Goal: Task Accomplishment & Management: Use online tool/utility

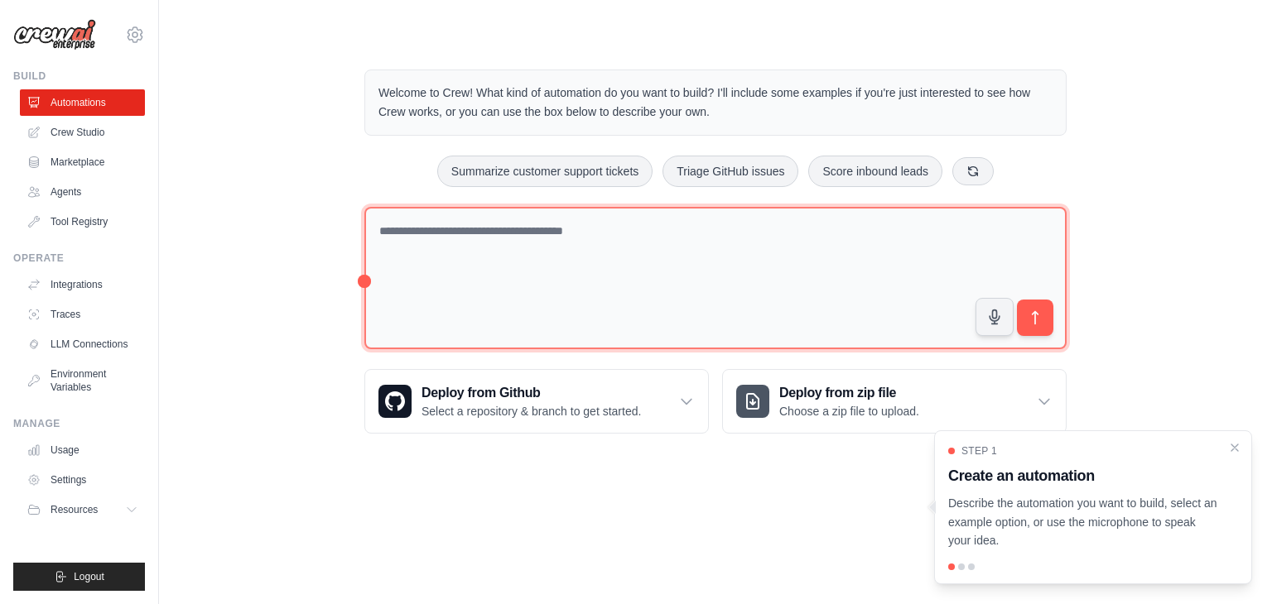
click at [643, 291] on textarea at bounding box center [715, 278] width 702 height 143
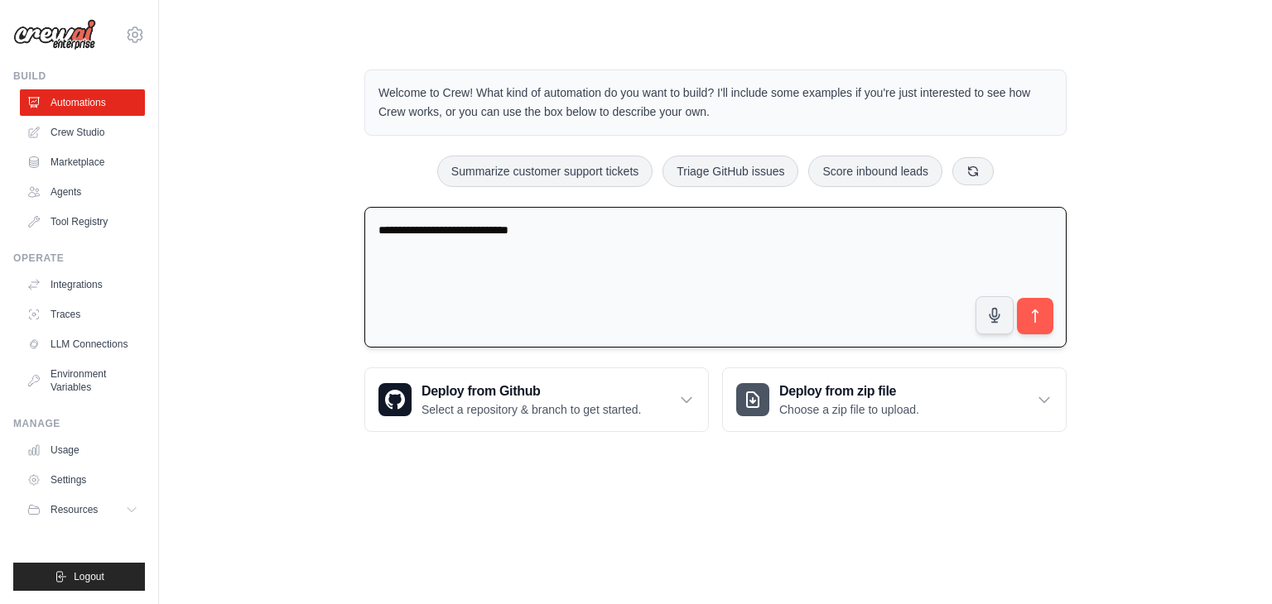
click at [612, 259] on textarea "**********" at bounding box center [715, 278] width 702 height 142
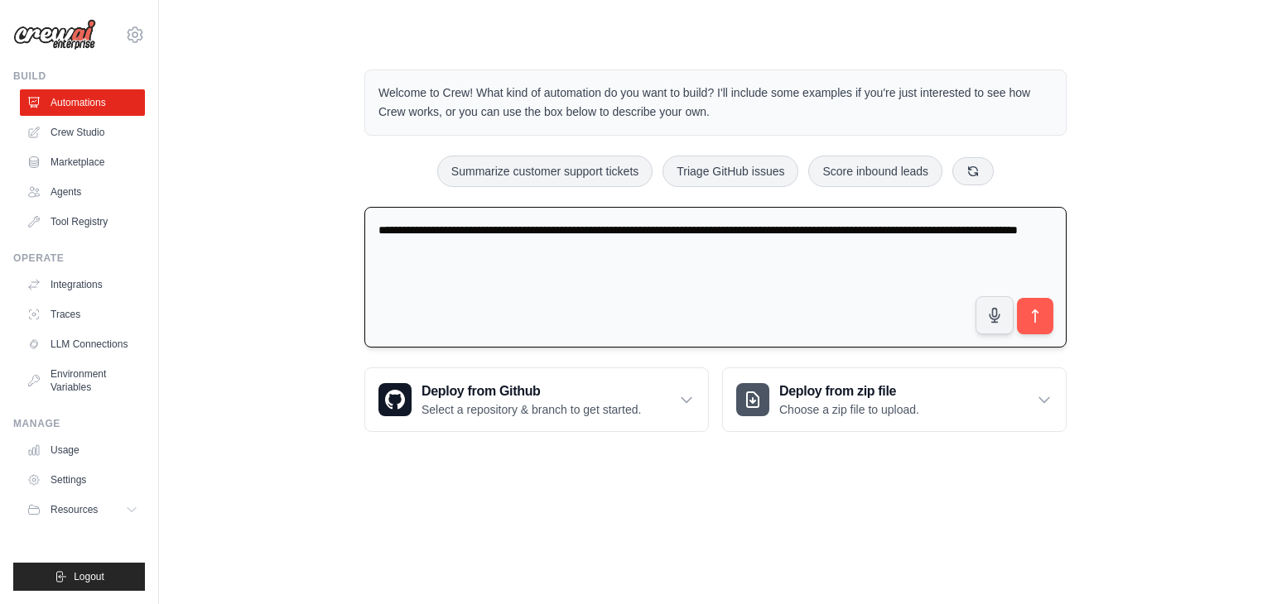
type textarea "**********"
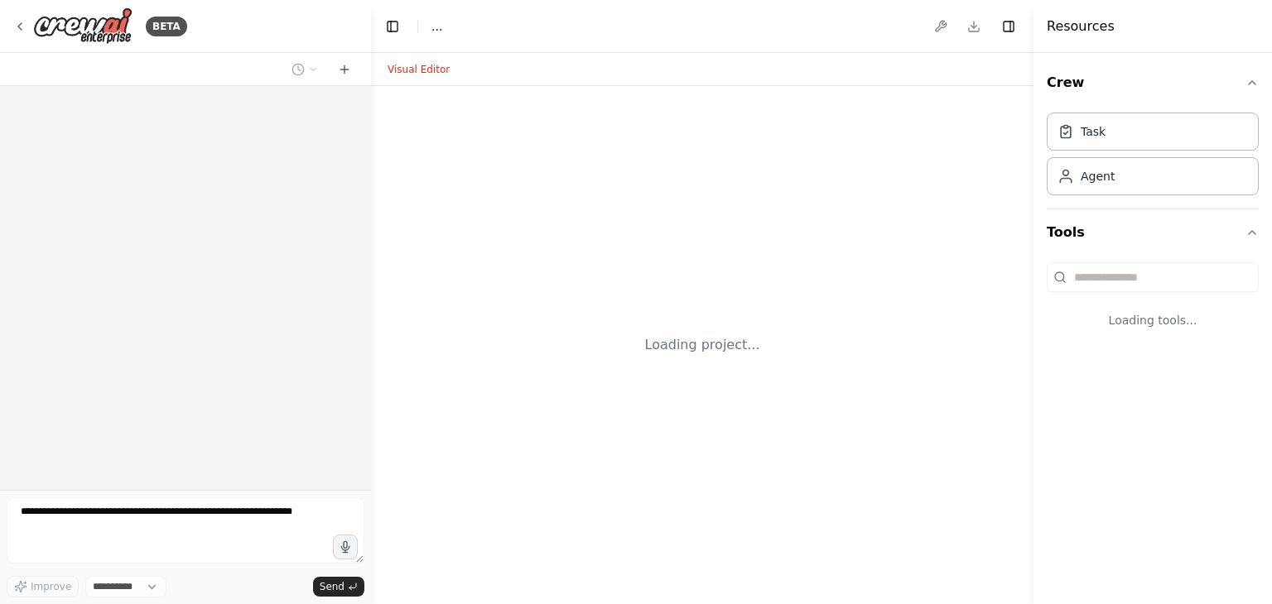
select select "****"
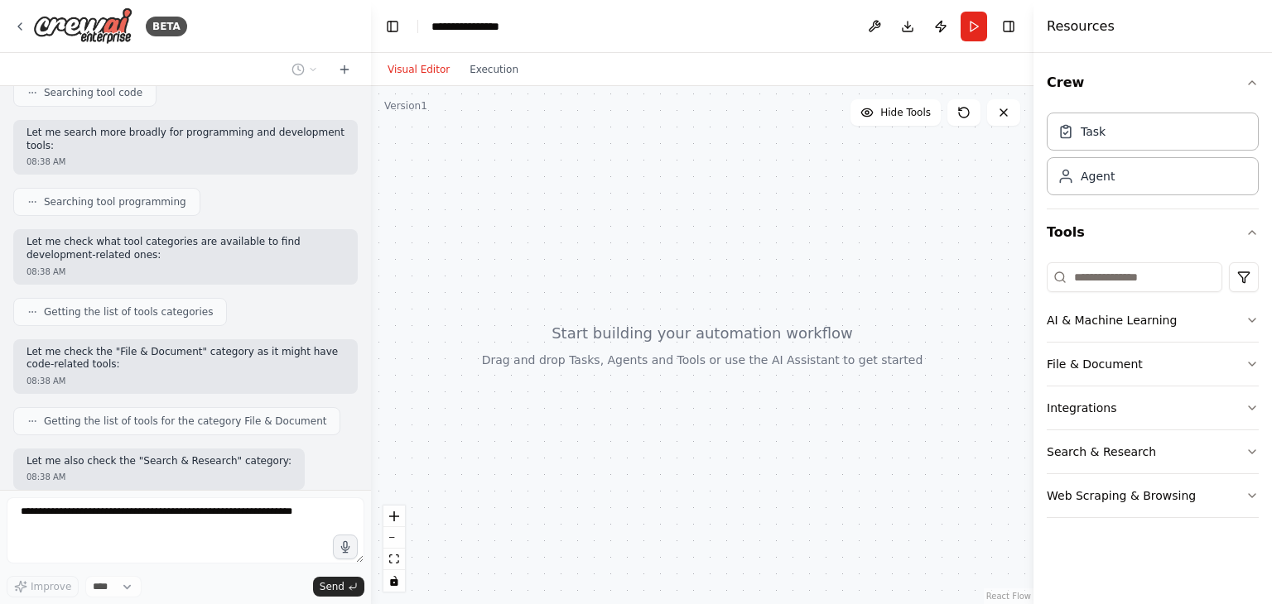
scroll to position [464, 0]
click at [40, 314] on div "Getting the list of tools categories" at bounding box center [119, 312] width 185 height 13
click at [99, 315] on span "Getting the list of tools categories" at bounding box center [128, 312] width 169 height 13
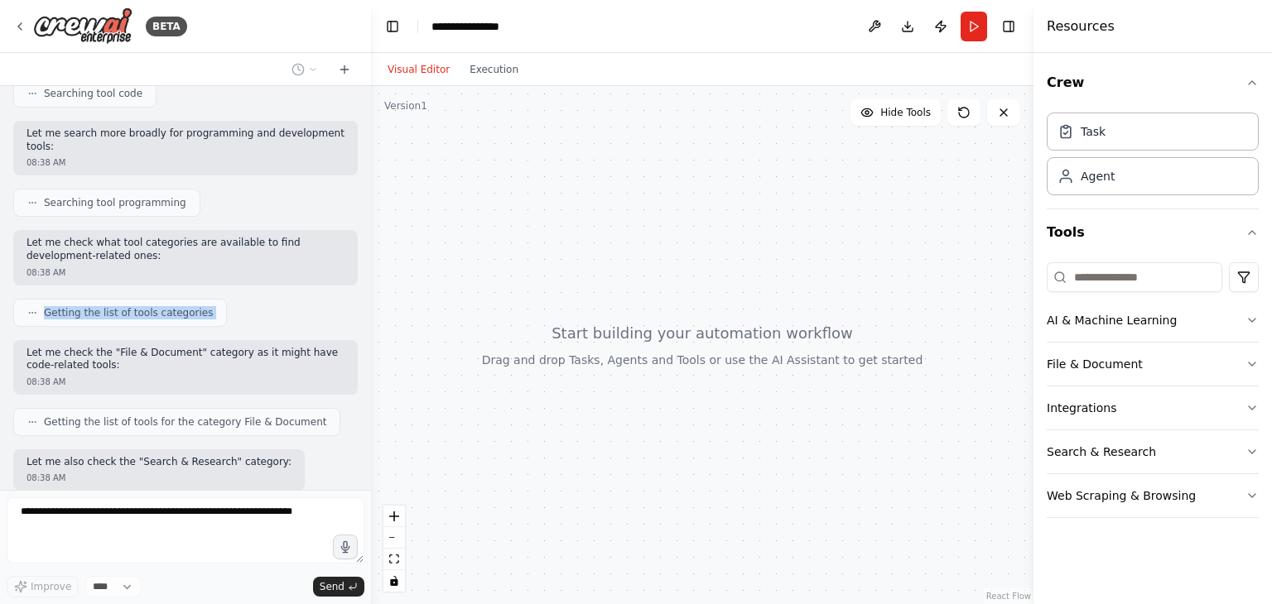
click at [129, 322] on div "Getting the list of tools categories" at bounding box center [120, 313] width 214 height 28
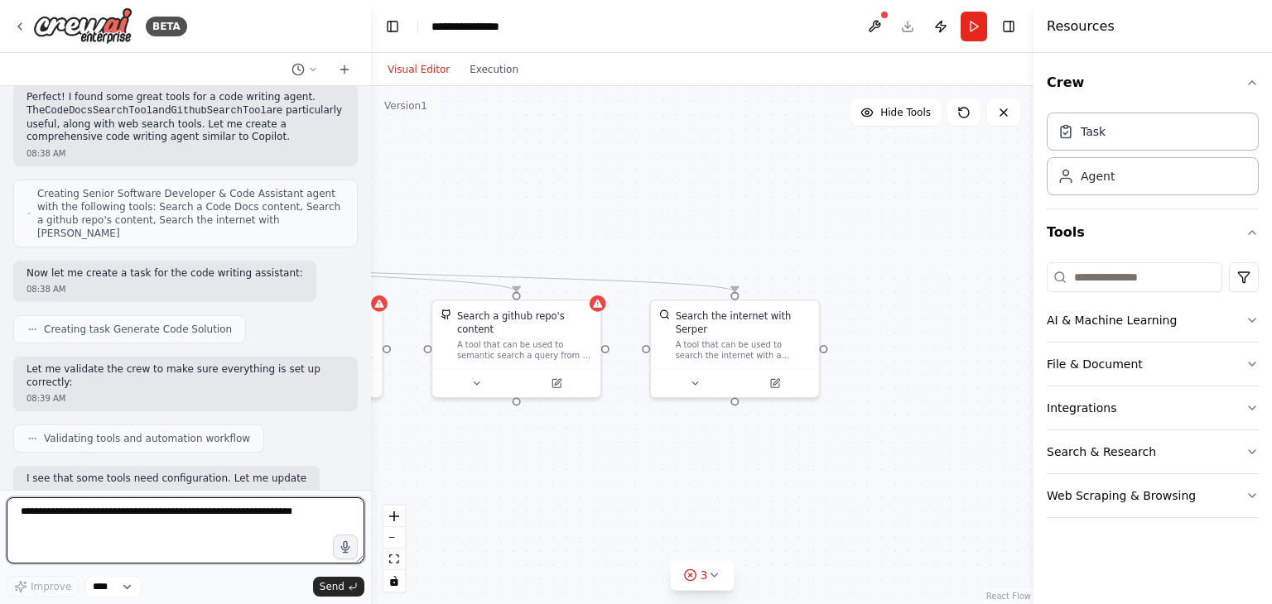
scroll to position [938, 0]
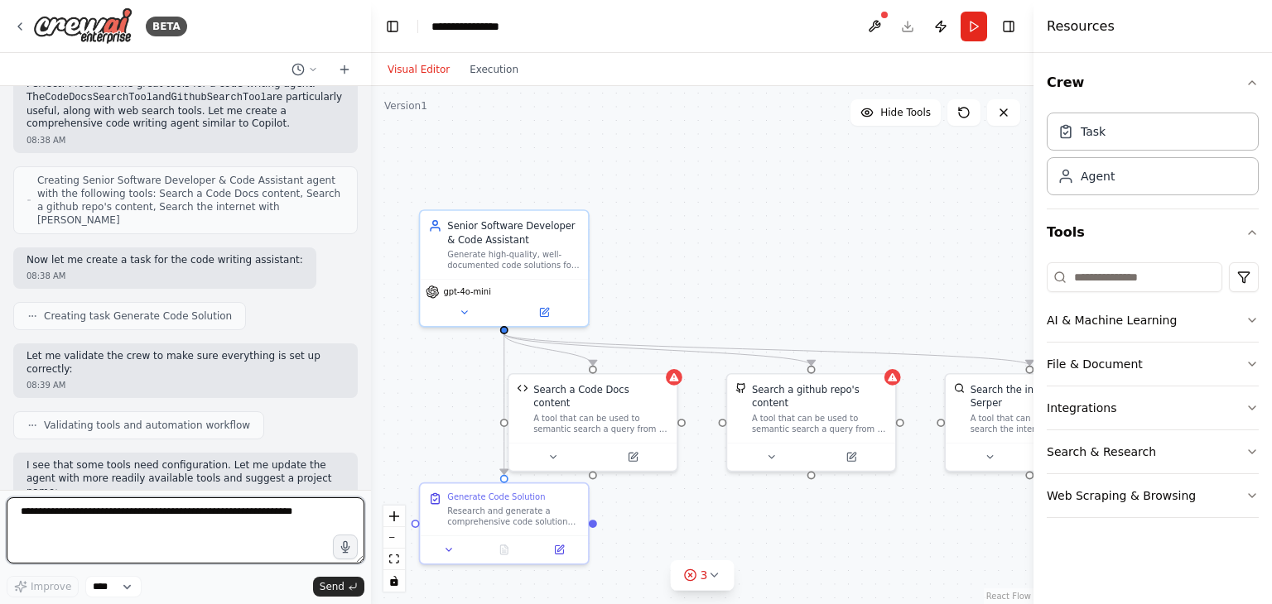
drag, startPoint x: 911, startPoint y: 285, endPoint x: 816, endPoint y: 310, distance: 97.8
click at [837, 301] on div ".deletable-edge-delete-btn { width: 20px; height: 20px; border: 0px solid #ffff…" at bounding box center [702, 345] width 662 height 518
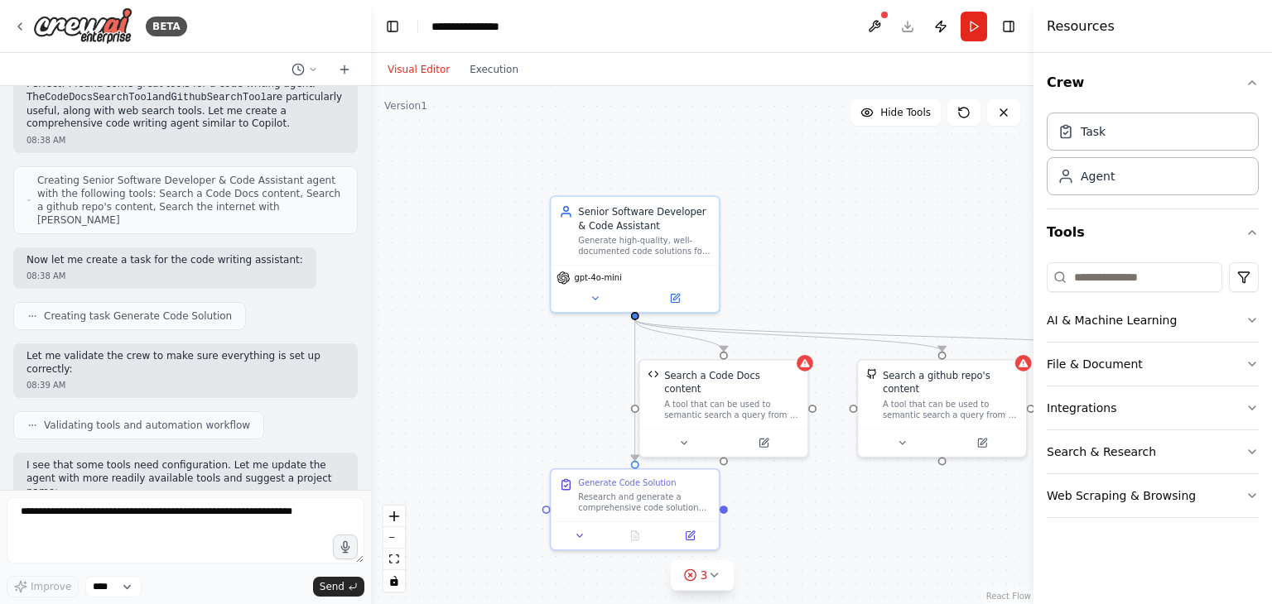
drag, startPoint x: 662, startPoint y: 304, endPoint x: 817, endPoint y: 296, distance: 155.1
click at [817, 296] on div ".deletable-edge-delete-btn { width: 20px; height: 20px; border: 0px solid #ffff…" at bounding box center [702, 345] width 662 height 518
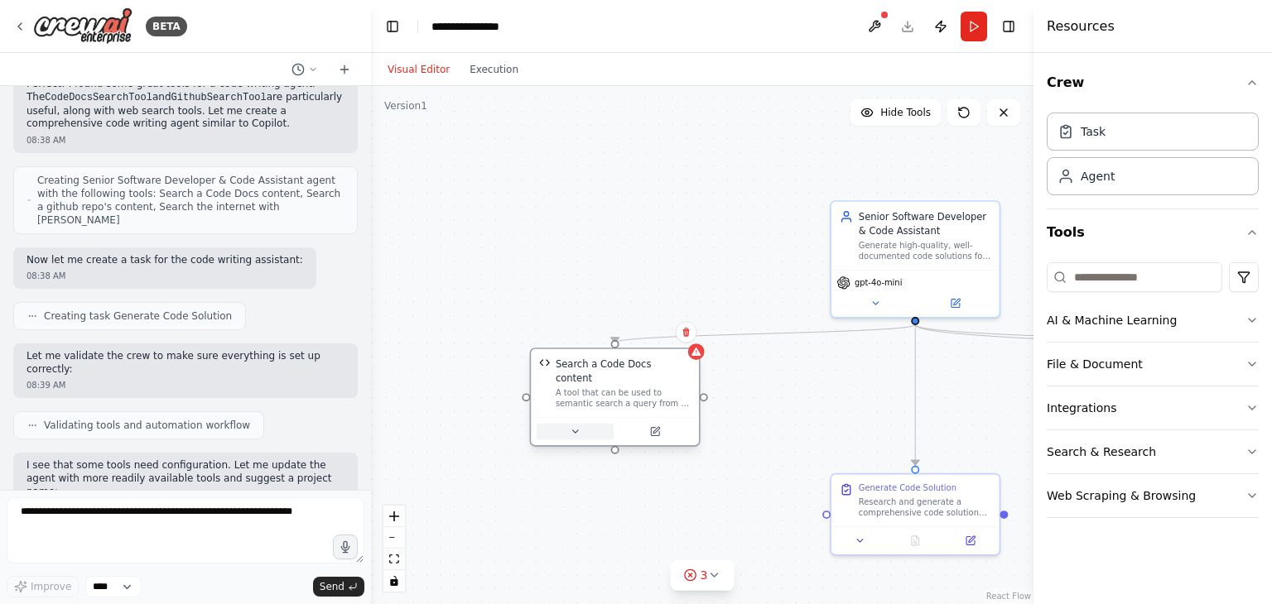
drag, startPoint x: 712, startPoint y: 416, endPoint x: 545, endPoint y: 412, distance: 167.3
click at [545, 412] on div "Search a Code Docs content A tool that can be used to semantic search a query f…" at bounding box center [615, 397] width 171 height 99
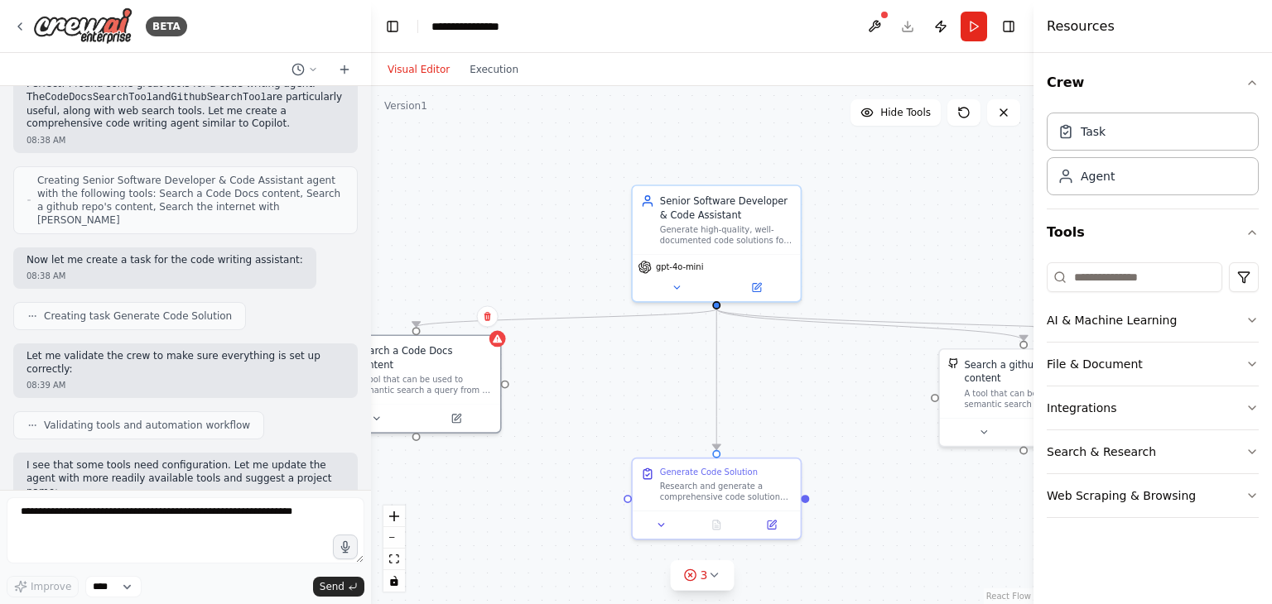
drag, startPoint x: 851, startPoint y: 391, endPoint x: 652, endPoint y: 375, distance: 199.3
click at [652, 375] on div ".deletable-edge-delete-btn { width: 20px; height: 20px; border: 0px solid #ffff…" at bounding box center [702, 345] width 662 height 518
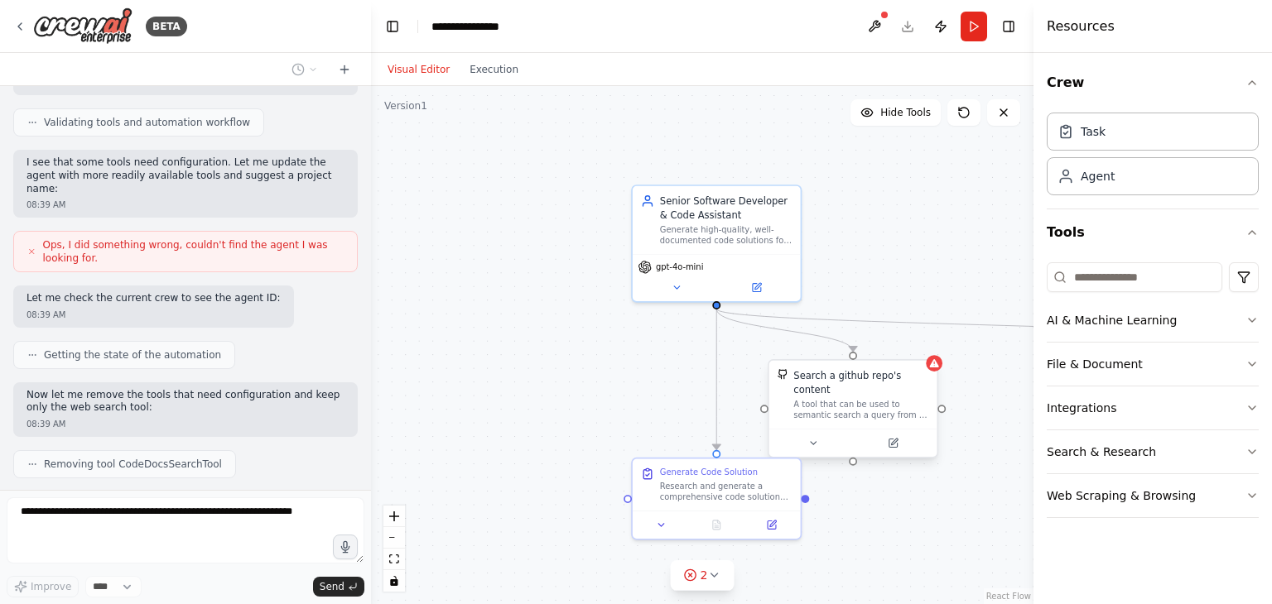
scroll to position [1282, 0]
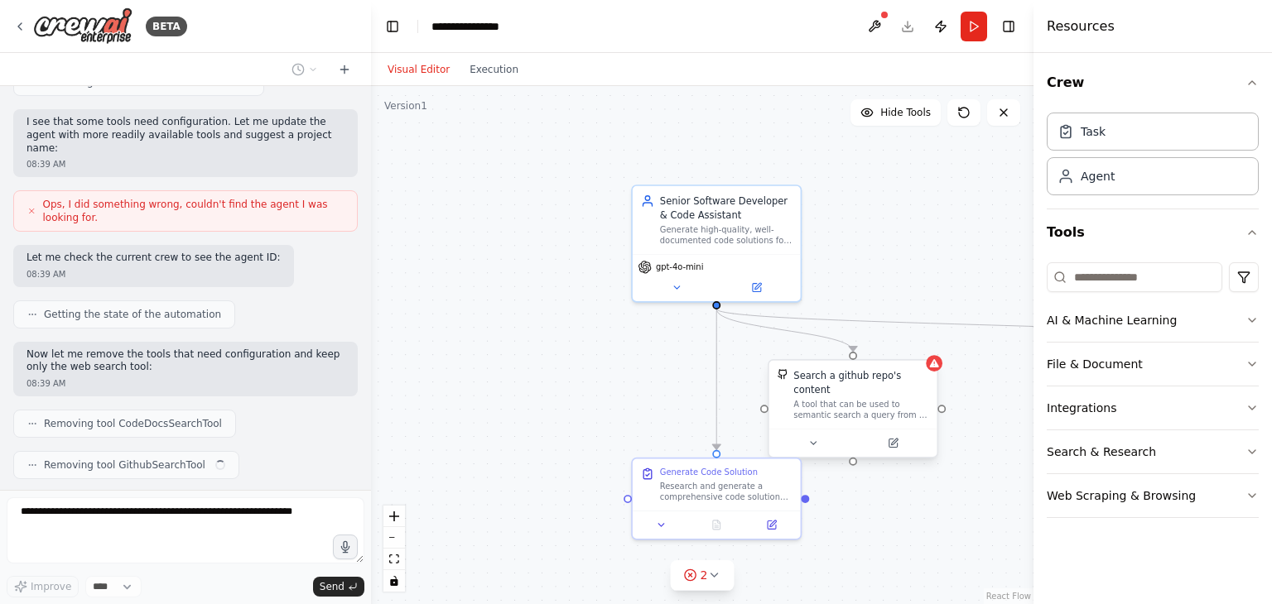
drag, startPoint x: 971, startPoint y: 380, endPoint x: 790, endPoint y: 397, distance: 182.2
click at [790, 397] on div "Search a github repo's content A tool that can be used to semantic search a que…" at bounding box center [853, 395] width 152 height 52
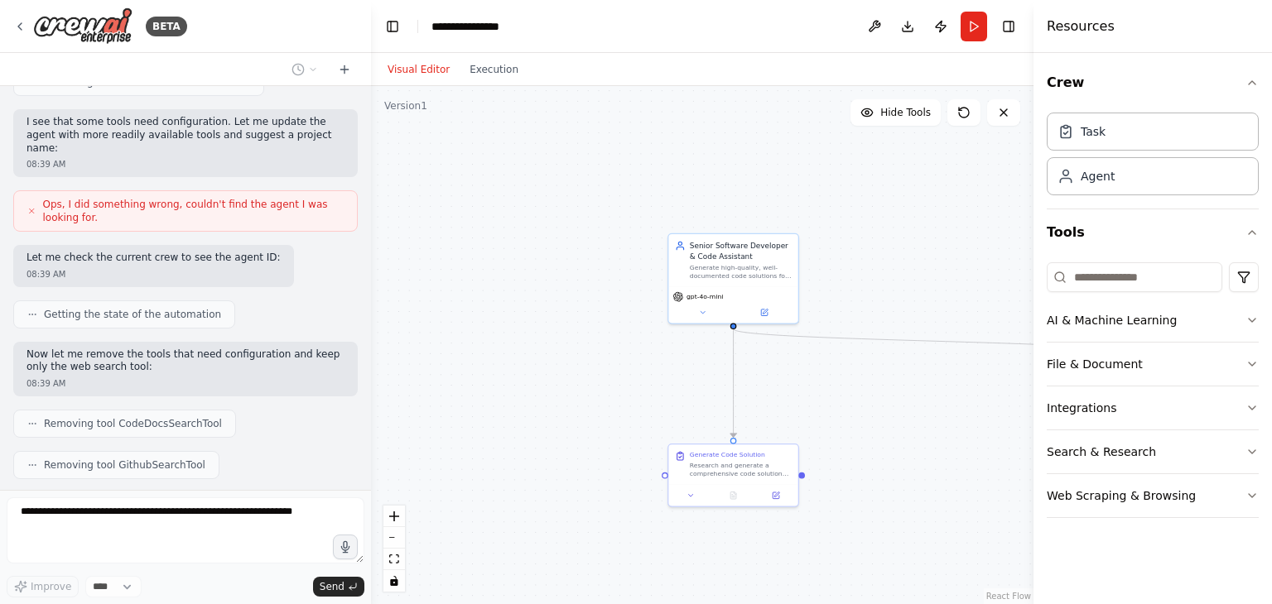
scroll to position [1378, 0]
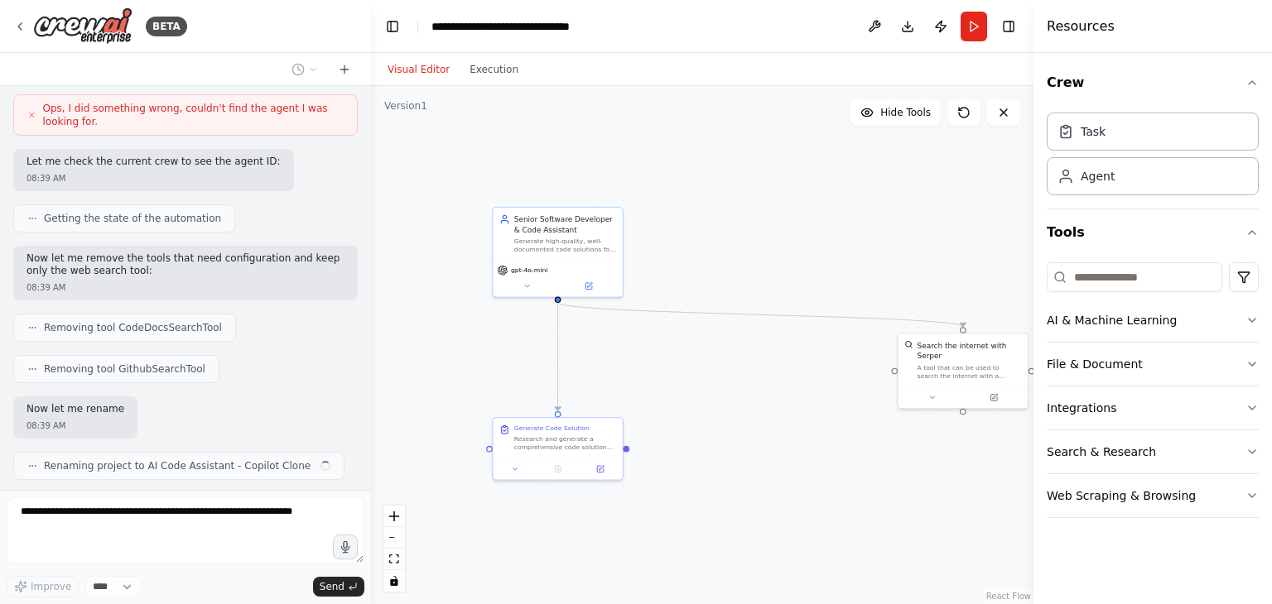
drag, startPoint x: 904, startPoint y: 418, endPoint x: 628, endPoint y: 389, distance: 277.2
click at [628, 389] on div ".deletable-edge-delete-btn { width: 20px; height: 20px; border: 0px solid #ffff…" at bounding box center [702, 345] width 662 height 518
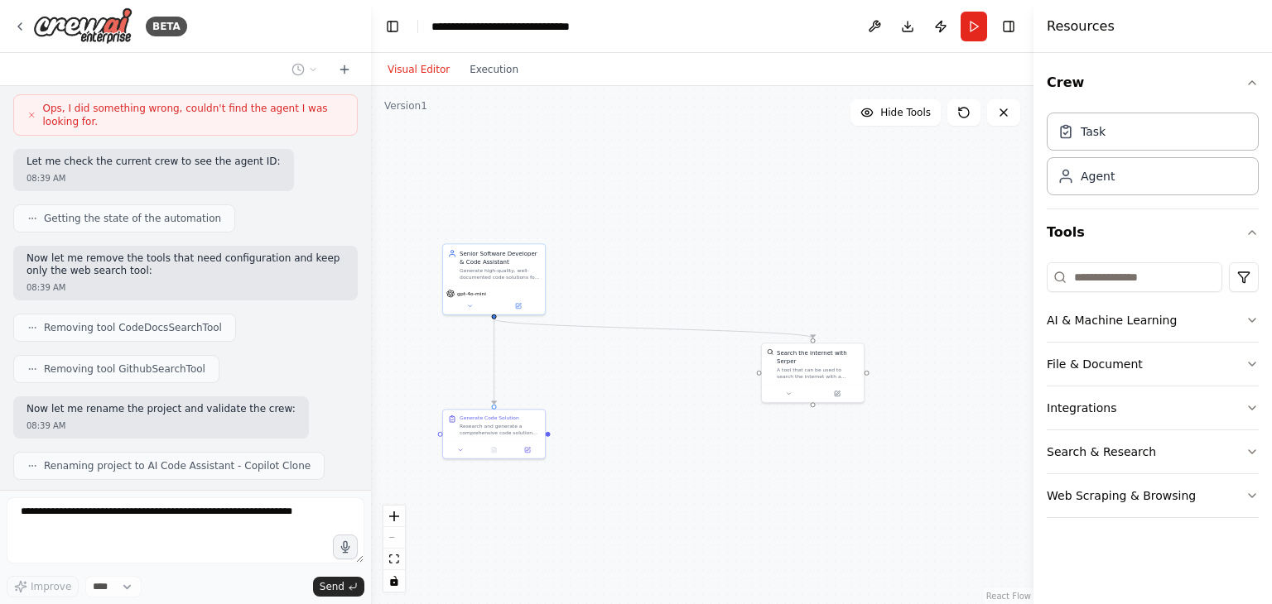
scroll to position [1419, 0]
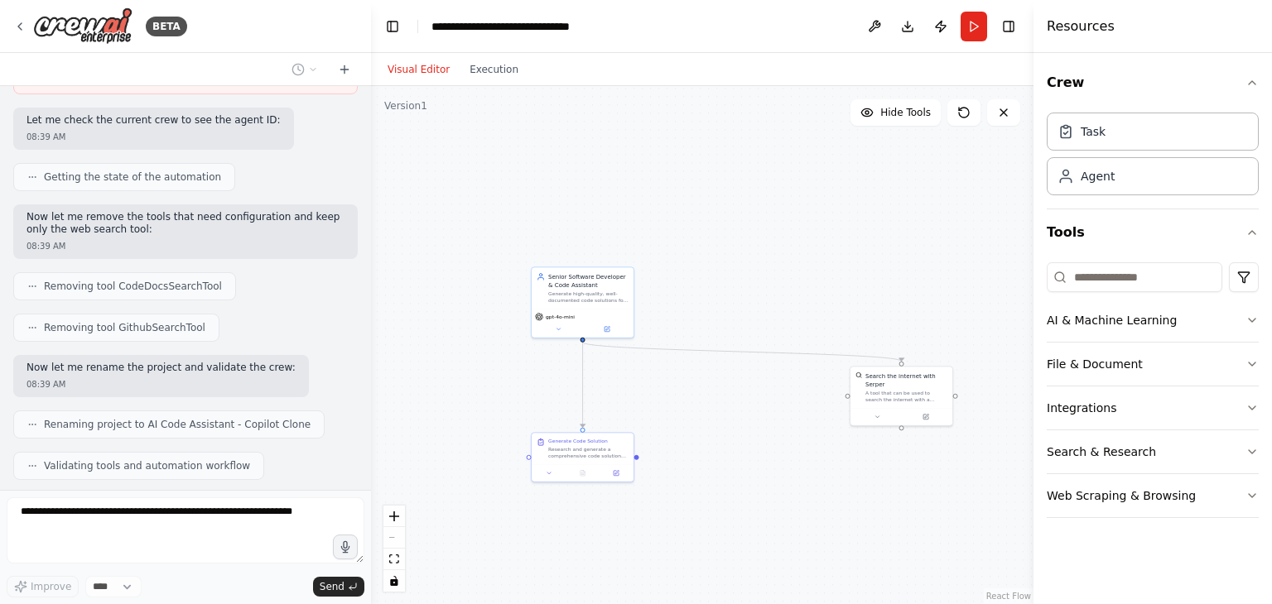
drag, startPoint x: 628, startPoint y: 389, endPoint x: 715, endPoint y: 412, distance: 90.0
click at [715, 412] on div ".deletable-edge-delete-btn { width: 20px; height: 20px; border: 0px solid #ffff…" at bounding box center [702, 345] width 662 height 518
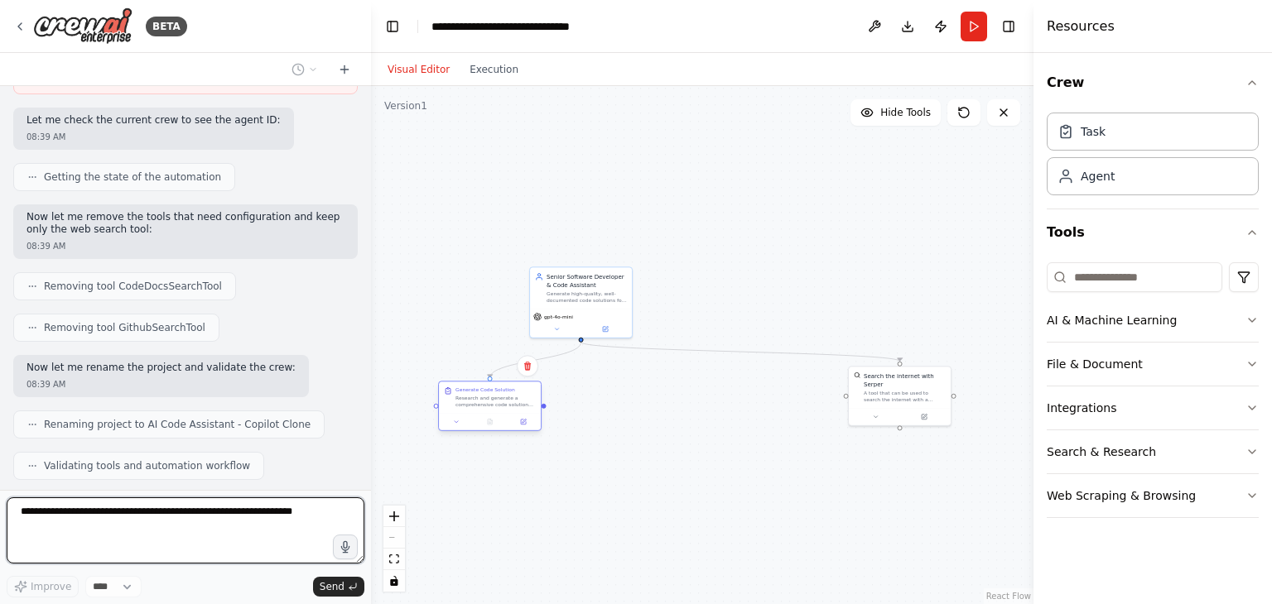
drag, startPoint x: 573, startPoint y: 456, endPoint x: 442, endPoint y: 382, distance: 150.6
click at [442, 382] on div "Generate Code Solution Research and generate a comprehensive code solution for …" at bounding box center [490, 397] width 102 height 31
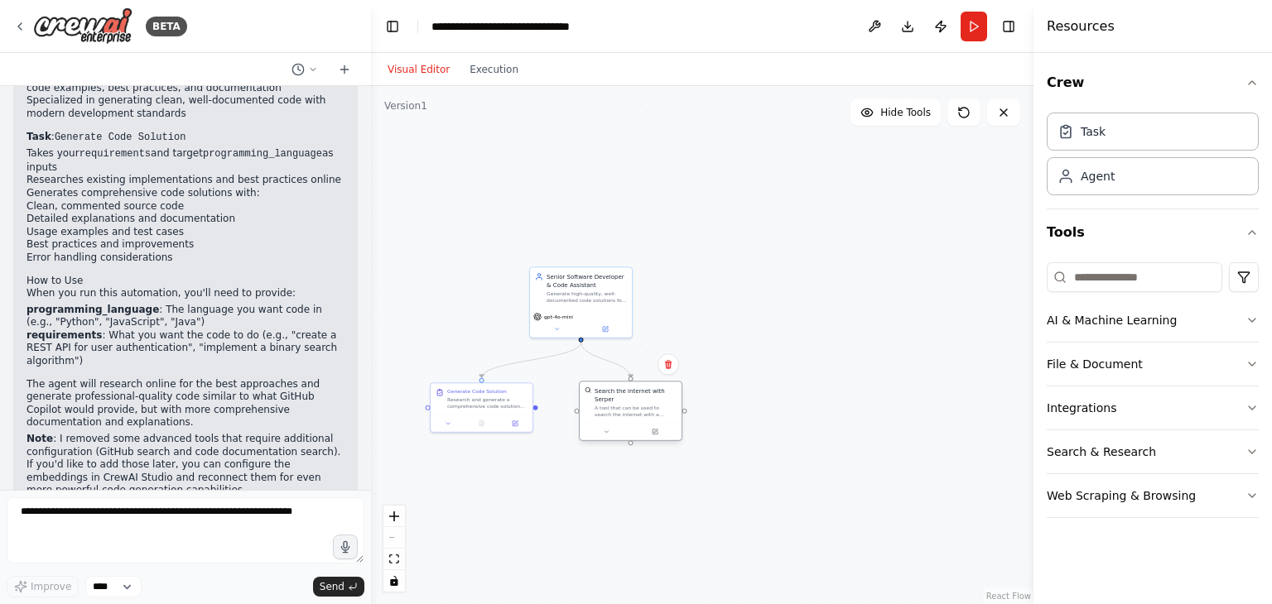
scroll to position [1935, 0]
drag, startPoint x: 884, startPoint y: 387, endPoint x: 621, endPoint y: 395, distance: 263.4
click at [621, 397] on div "A tool that can be used to search the internet with a search_query. Supports di…" at bounding box center [644, 403] width 82 height 13
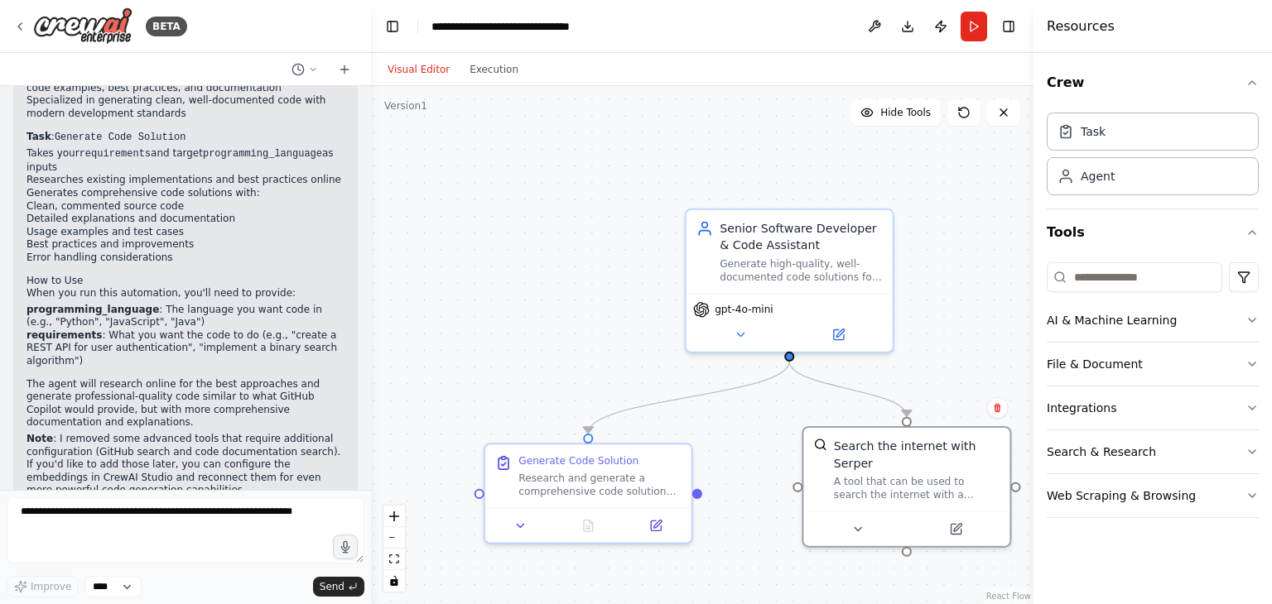
drag, startPoint x: 480, startPoint y: 294, endPoint x: 616, endPoint y: 335, distance: 142.0
click at [616, 335] on div ".deletable-edge-delete-btn { width: 20px; height: 20px; border: 0px solid #ffff…" at bounding box center [702, 345] width 662 height 518
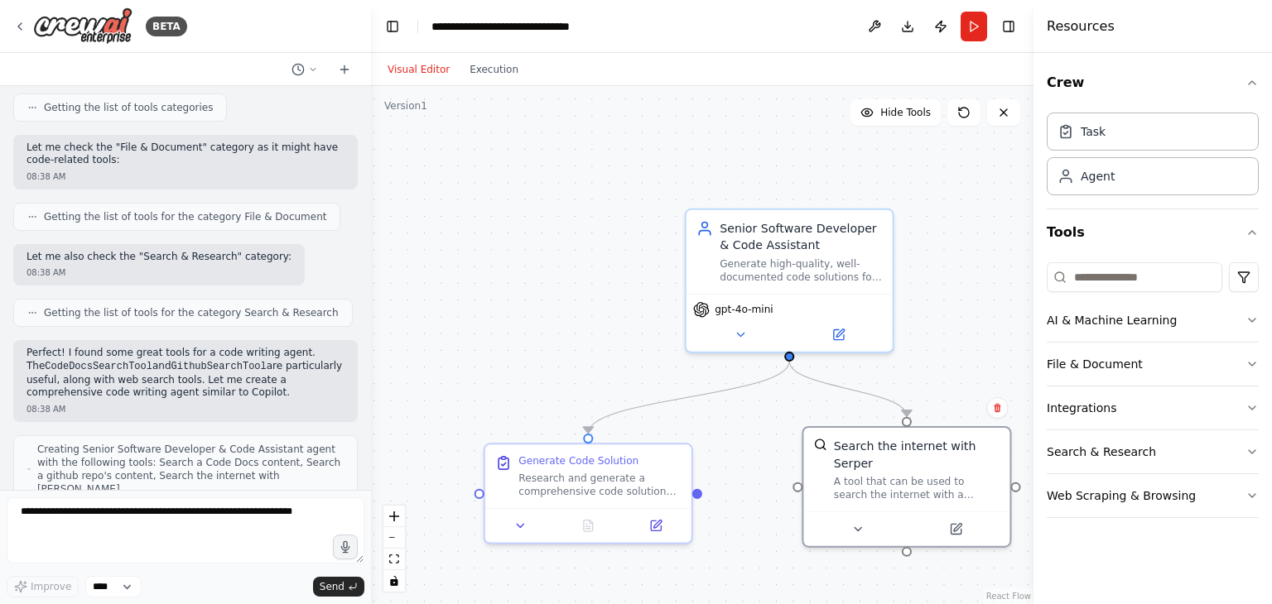
scroll to position [0, 0]
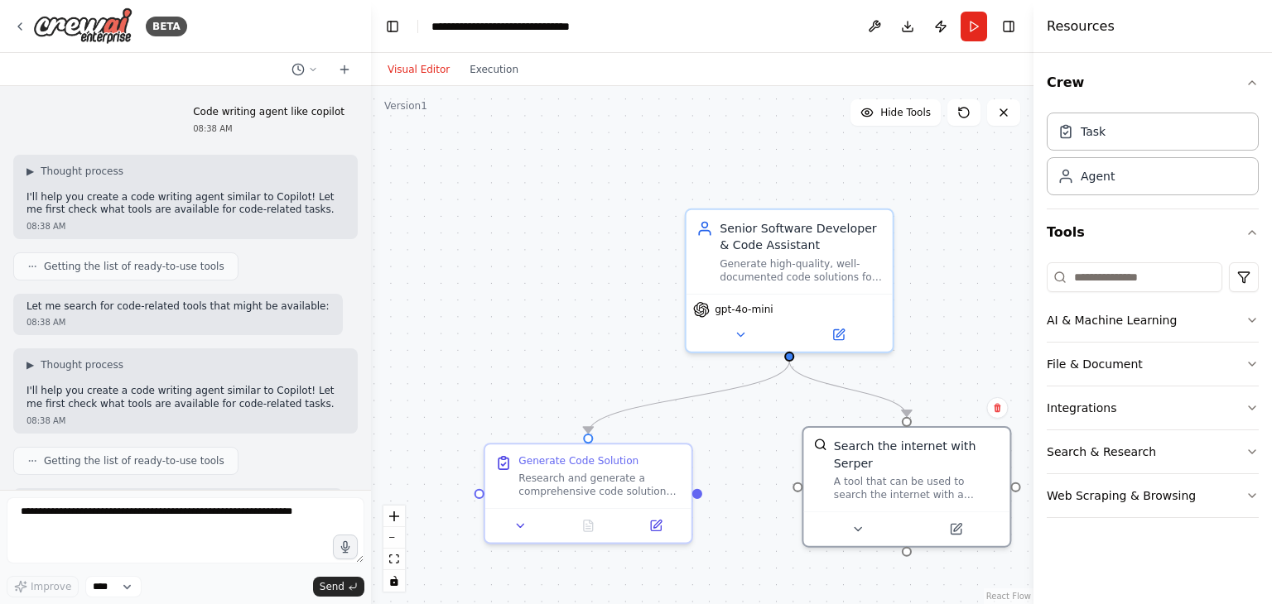
click at [303, 113] on p "Code writing agent like copilot" at bounding box center [269, 112] width 152 height 13
copy p "Code writing agent like copilot"
click at [301, 123] on div "08:38 AM" at bounding box center [269, 129] width 152 height 12
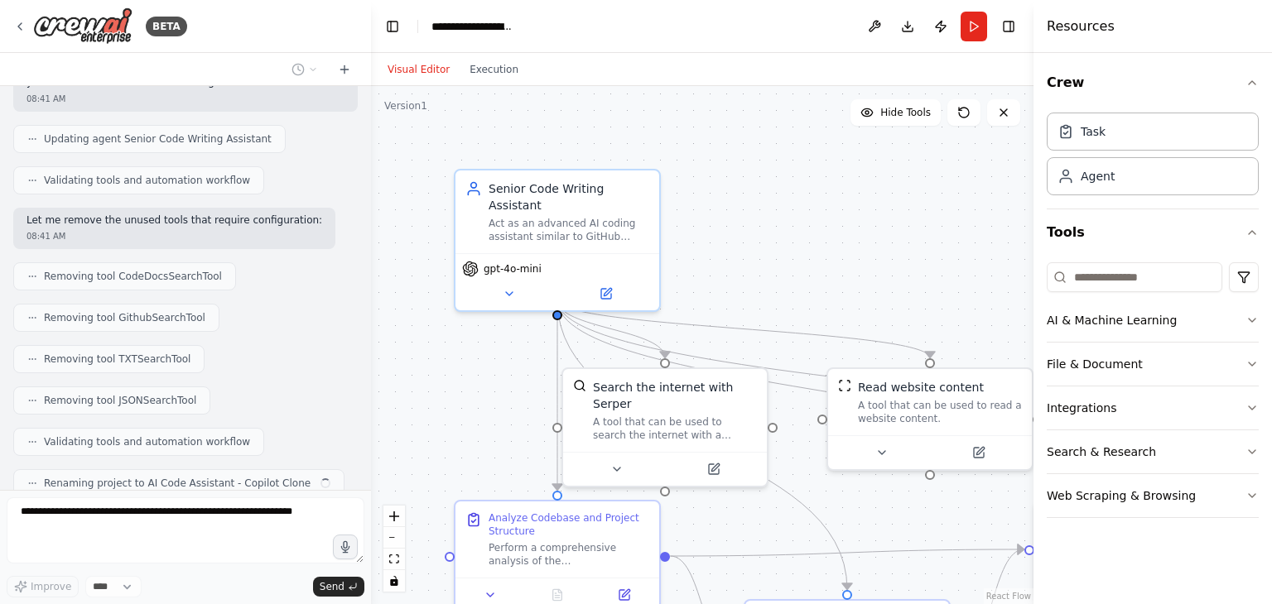
scroll to position [1262, 0]
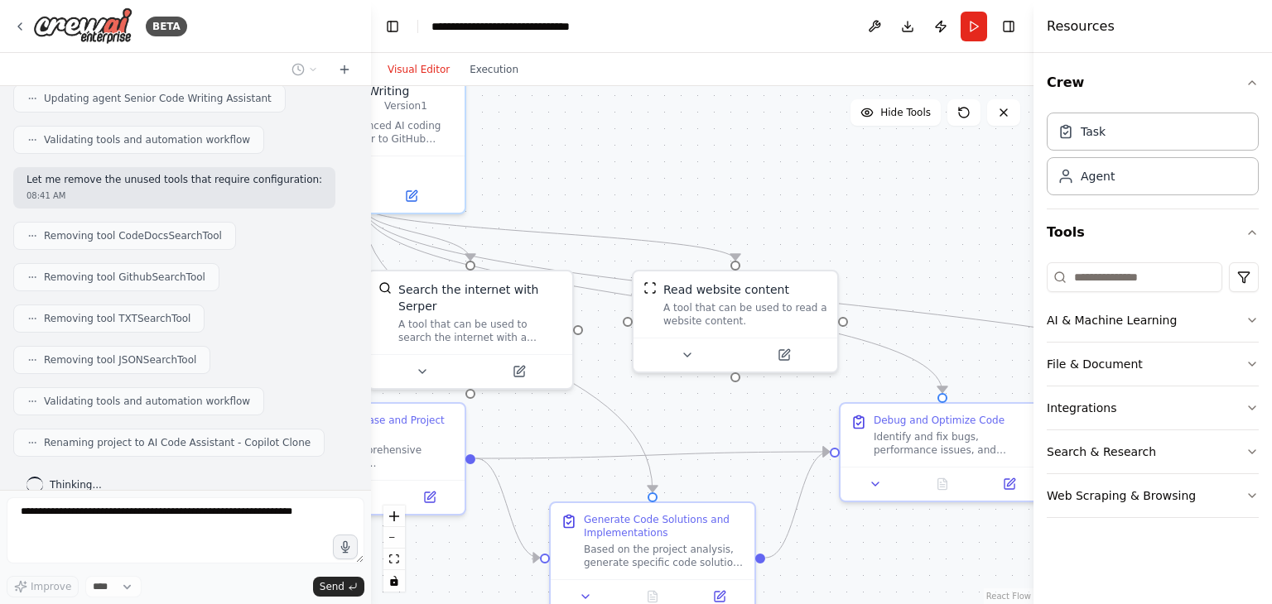
drag, startPoint x: 857, startPoint y: 229, endPoint x: 659, endPoint y: 132, distance: 220.7
click at [659, 132] on div ".deletable-edge-delete-btn { width: 20px; height: 20px; border: 0px solid #ffff…" at bounding box center [702, 345] width 662 height 518
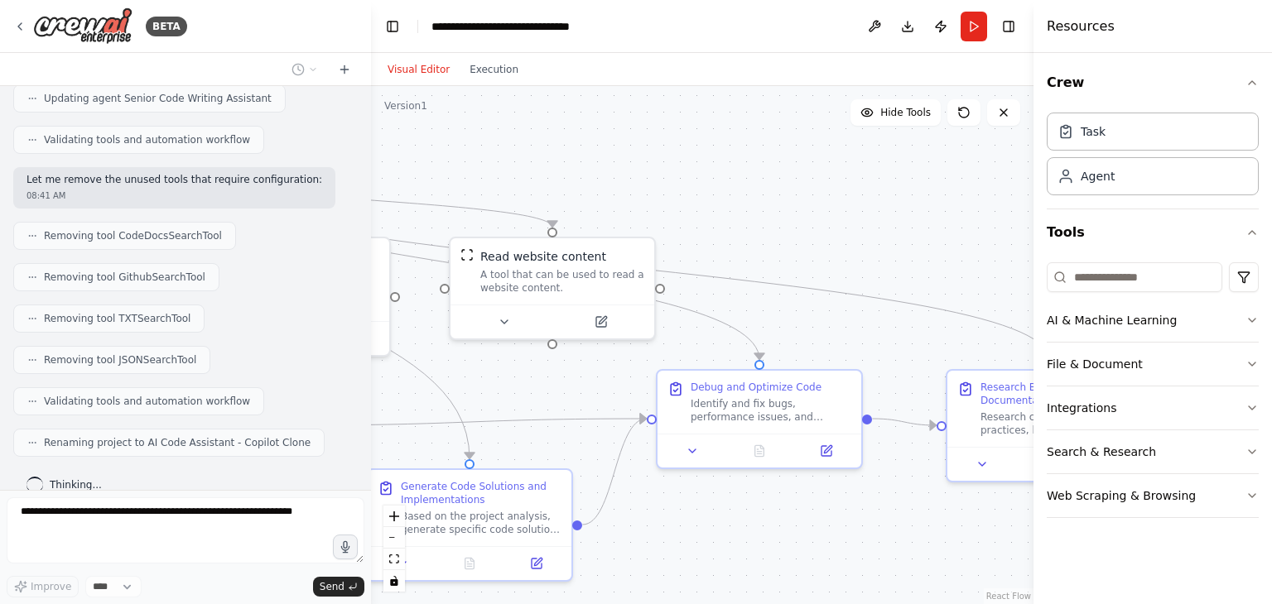
drag, startPoint x: 850, startPoint y: 193, endPoint x: 651, endPoint y: 160, distance: 201.5
click at [651, 160] on div ".deletable-edge-delete-btn { width: 20px; height: 20px; border: 0px solid #ffff…" at bounding box center [702, 345] width 662 height 518
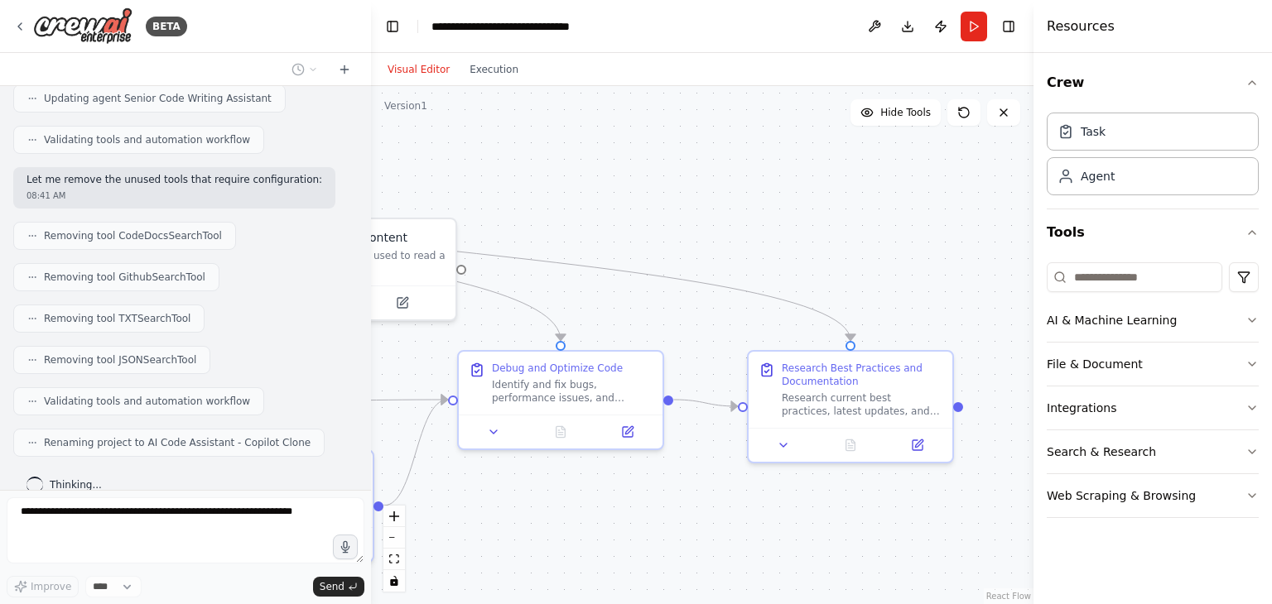
drag, startPoint x: 799, startPoint y: 176, endPoint x: 604, endPoint y: 146, distance: 197.8
click at [604, 146] on div ".deletable-edge-delete-btn { width: 20px; height: 20px; border: 0px solid #ffff…" at bounding box center [702, 345] width 662 height 518
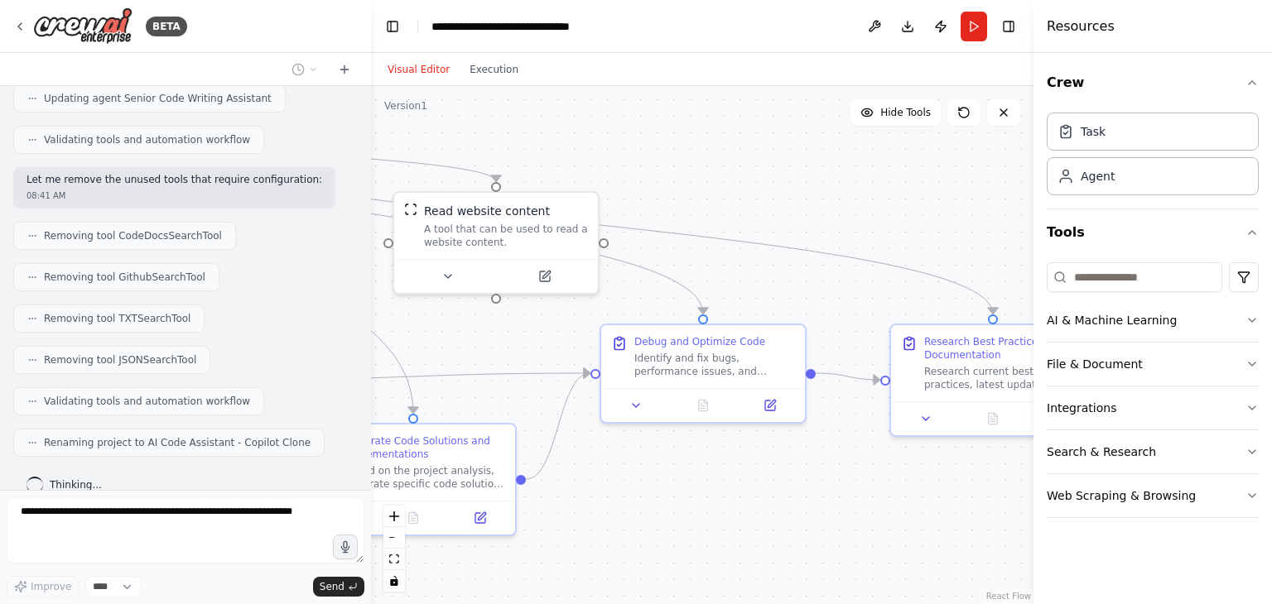
drag, startPoint x: 590, startPoint y: 546, endPoint x: 933, endPoint y: 474, distance: 350.1
click at [933, 474] on div ".deletable-edge-delete-btn { width: 20px; height: 20px; border: 0px solid #ffff…" at bounding box center [702, 345] width 662 height 518
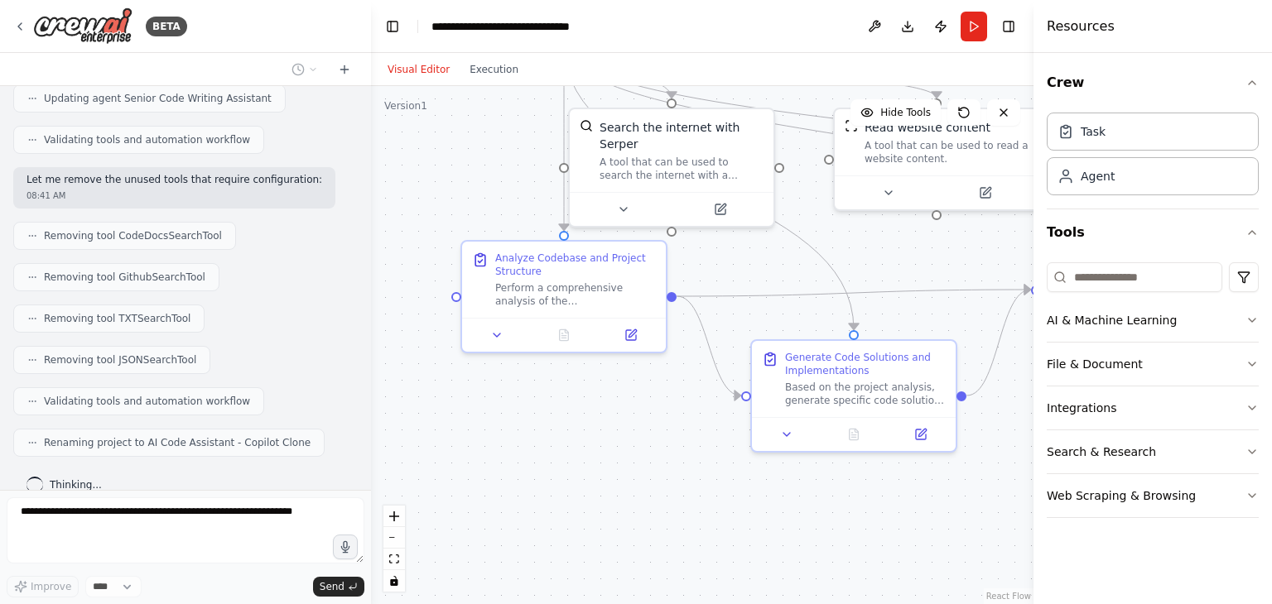
drag, startPoint x: 645, startPoint y: 561, endPoint x: 981, endPoint y: 517, distance: 338.9
click at [981, 517] on div ".deletable-edge-delete-btn { width: 20px; height: 20px; border: 0px solid #ffff…" at bounding box center [702, 345] width 662 height 518
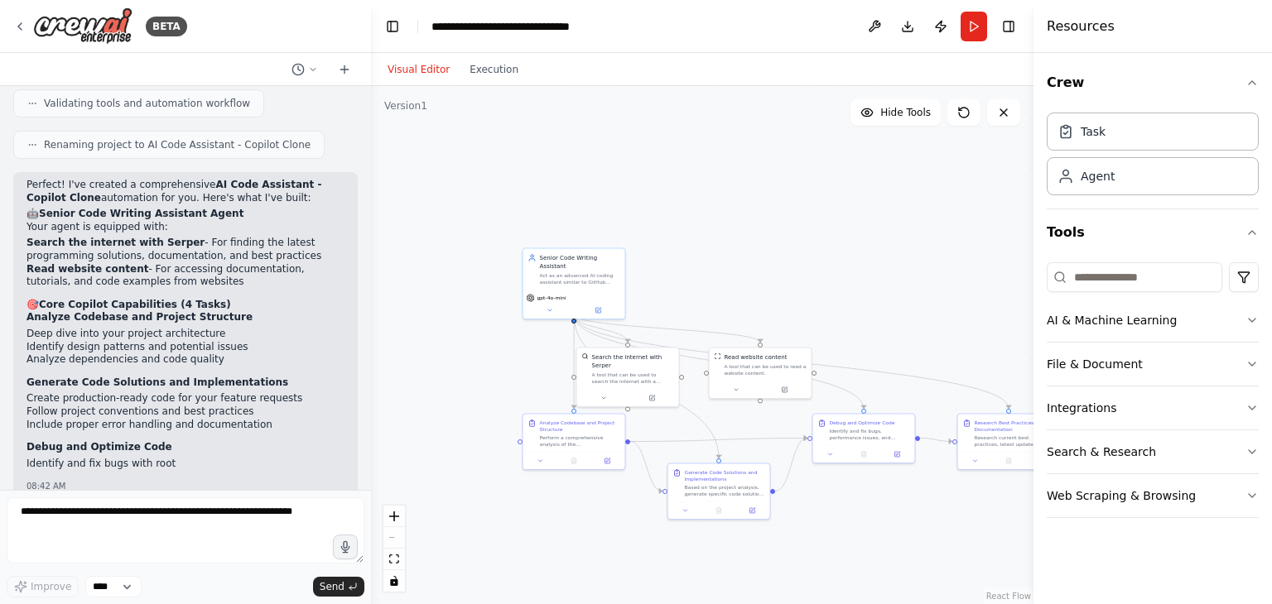
drag, startPoint x: 957, startPoint y: 498, endPoint x: 856, endPoint y: 549, distance: 113.3
click at [856, 549] on div ".deletable-edge-delete-btn { width: 20px; height: 20px; border: 0px solid #ffff…" at bounding box center [702, 345] width 662 height 518
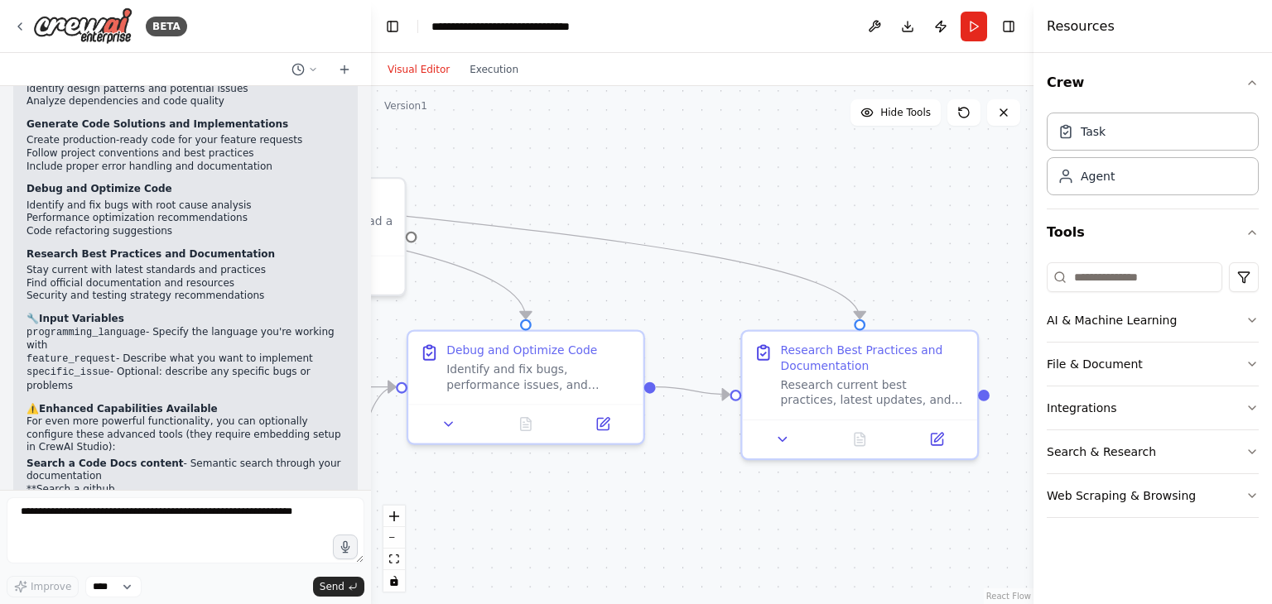
drag, startPoint x: 960, startPoint y: 551, endPoint x: 691, endPoint y: 555, distance: 269.1
click at [691, 555] on div ".deletable-edge-delete-btn { width: 20px; height: 20px; border: 0px solid #ffff…" at bounding box center [702, 345] width 662 height 518
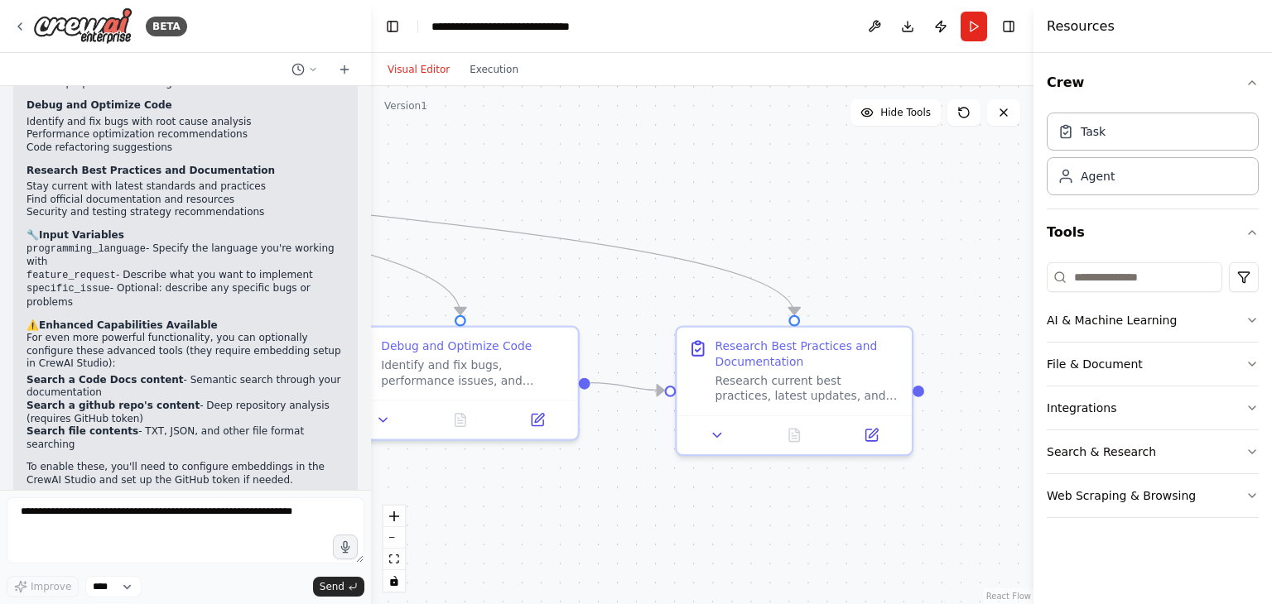
click at [1032, 527] on button "Toggle Sidebar" at bounding box center [1033, 302] width 13 height 604
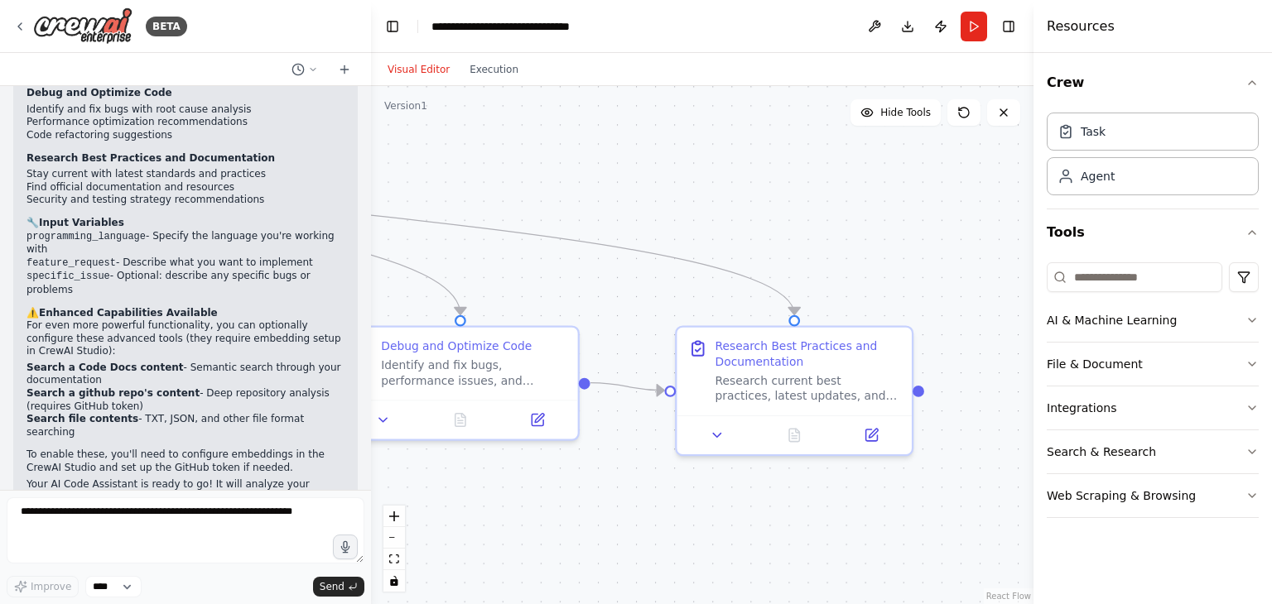
drag, startPoint x: 778, startPoint y: 536, endPoint x: 1017, endPoint y: 537, distance: 238.5
click at [1017, 537] on div ".deletable-edge-delete-btn { width: 20px; height: 20px; border: 0px solid #ffff…" at bounding box center [702, 345] width 662 height 518
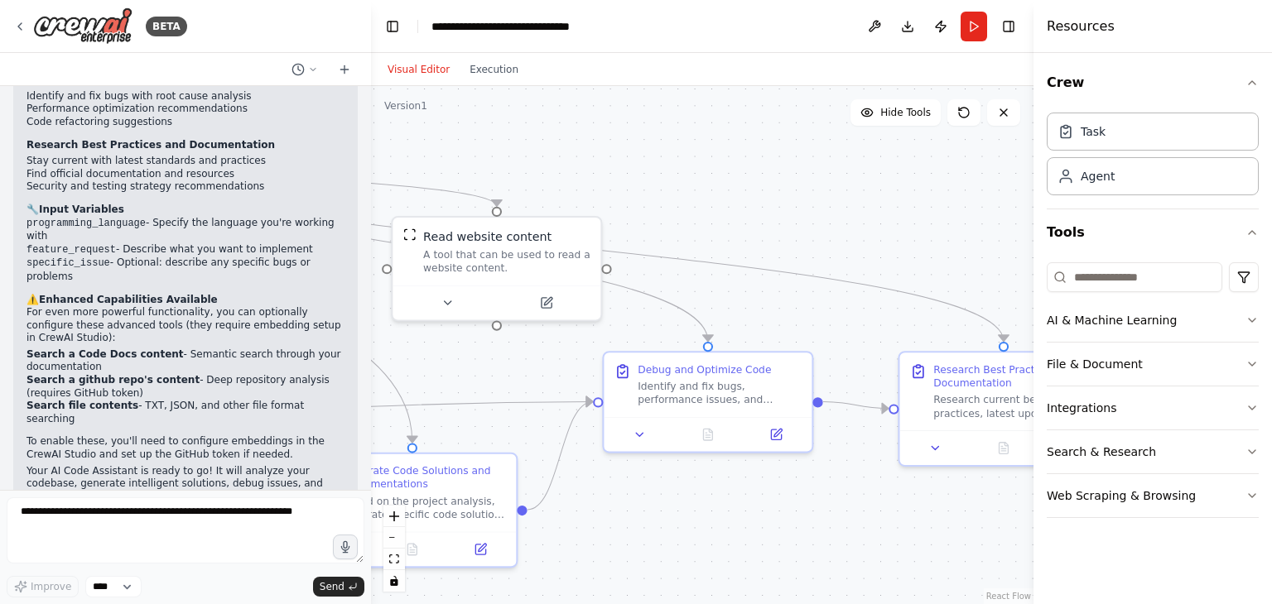
scroll to position [1941, 0]
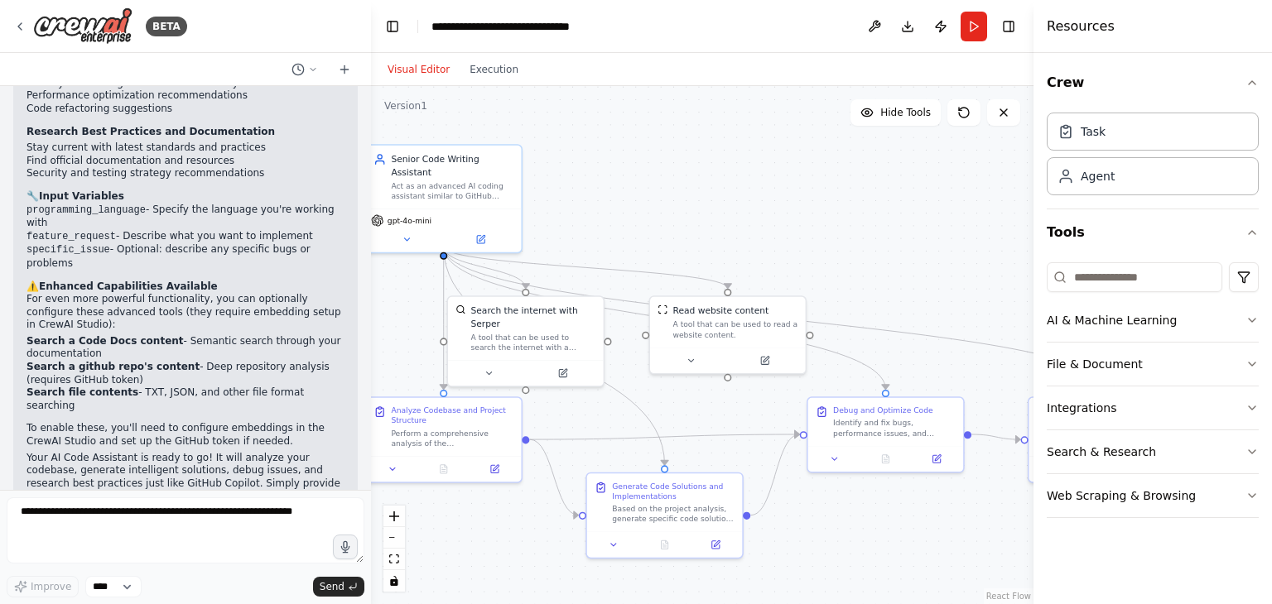
drag, startPoint x: 838, startPoint y: 550, endPoint x: 974, endPoint y: 547, distance: 135.8
click at [974, 547] on div ".deletable-edge-delete-btn { width: 20px; height: 20px; border: 0px solid #ffff…" at bounding box center [702, 345] width 662 height 518
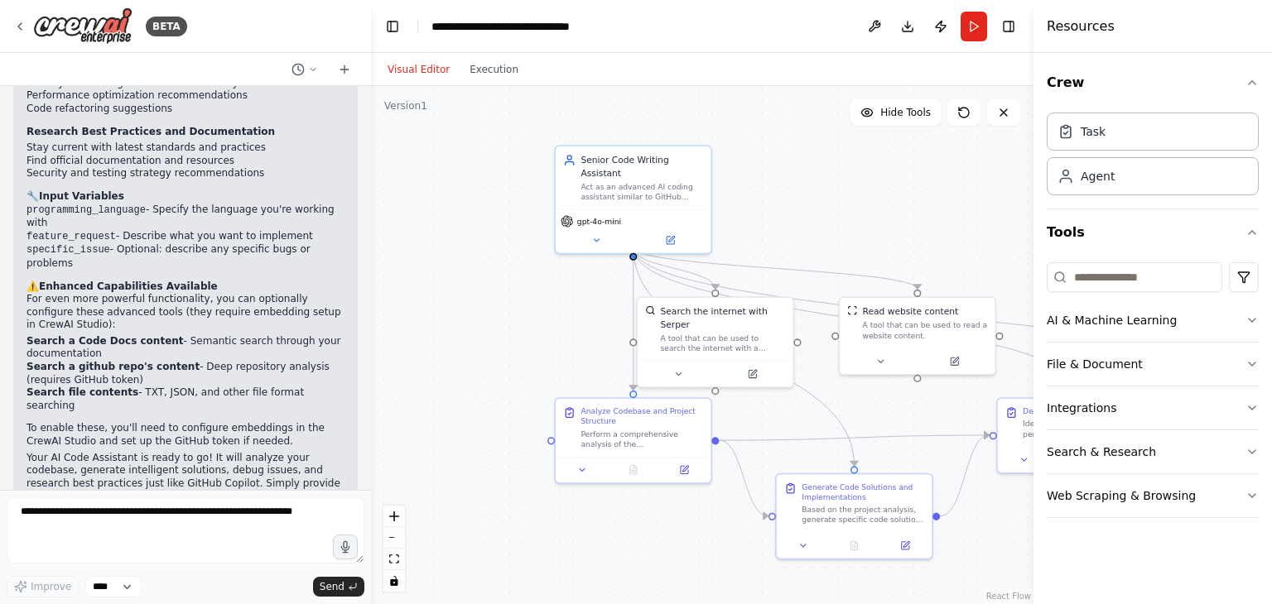
drag, startPoint x: 576, startPoint y: 554, endPoint x: 700, endPoint y: 554, distance: 124.2
click at [700, 554] on div ".deletable-edge-delete-btn { width: 20px; height: 20px; border: 0px solid #ffff…" at bounding box center [702, 345] width 662 height 518
click at [977, 22] on button "Run" at bounding box center [973, 27] width 26 height 30
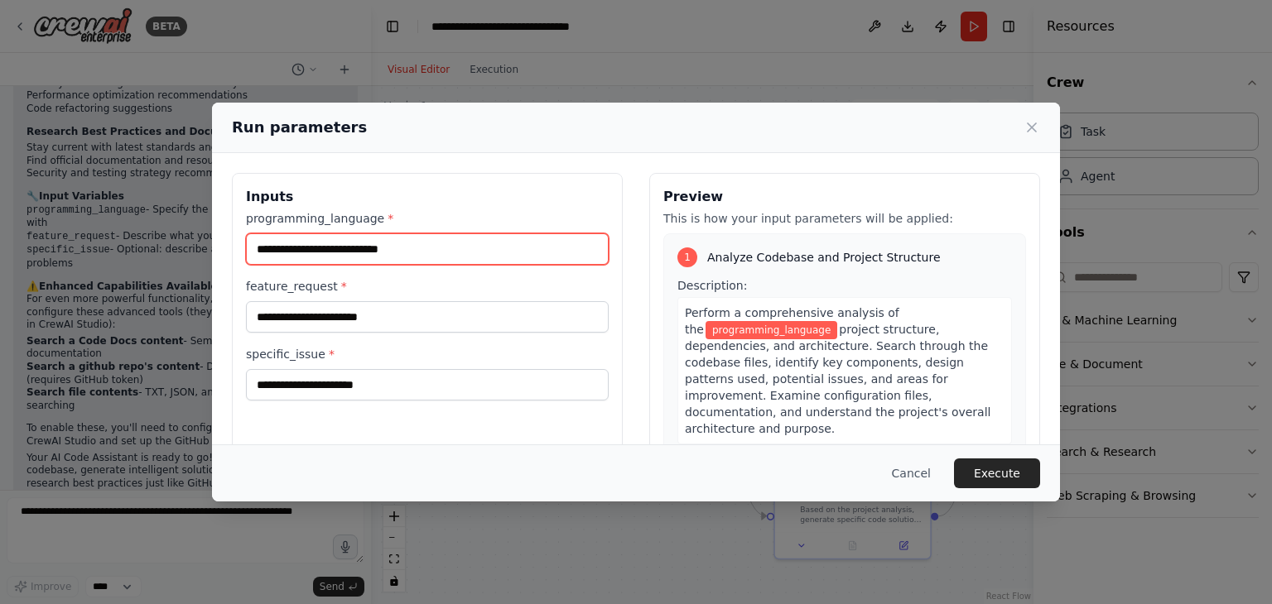
click at [318, 251] on input "programming_language *" at bounding box center [427, 248] width 363 height 31
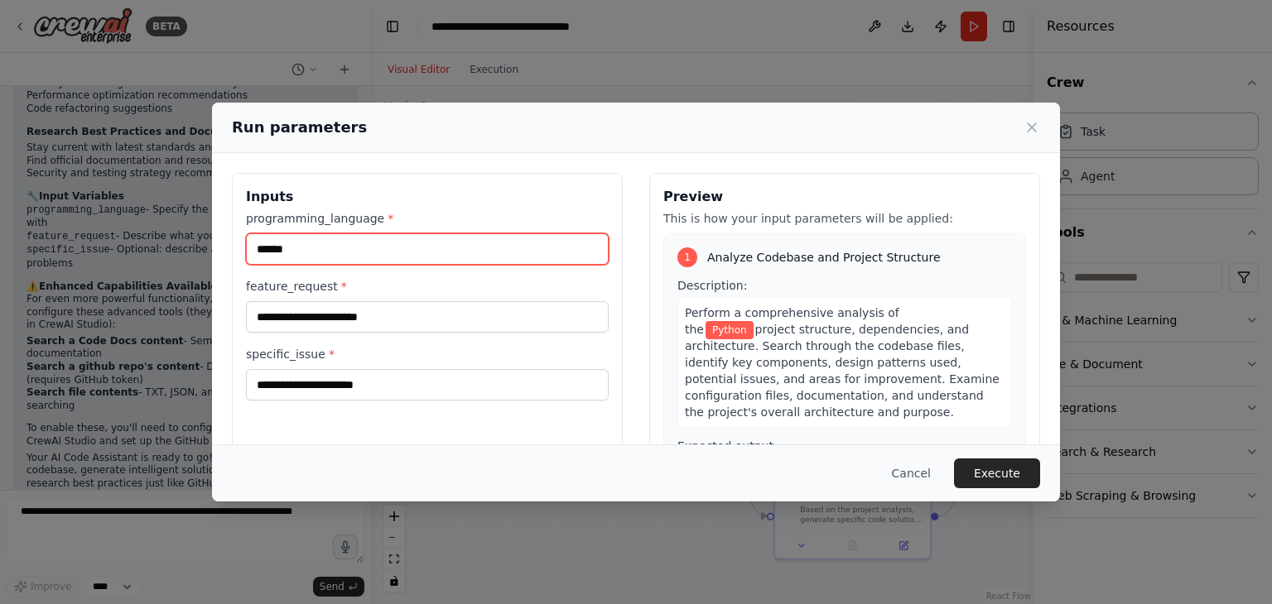
type input "******"
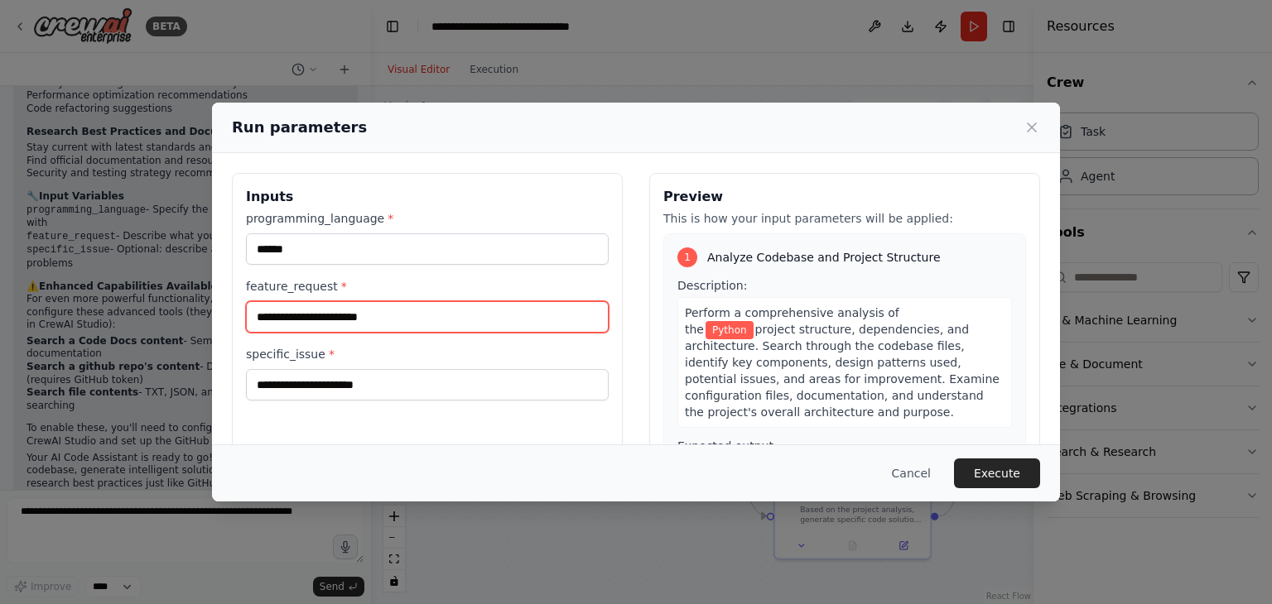
click at [328, 320] on input "feature_request *" at bounding box center [427, 316] width 363 height 31
type input "**********"
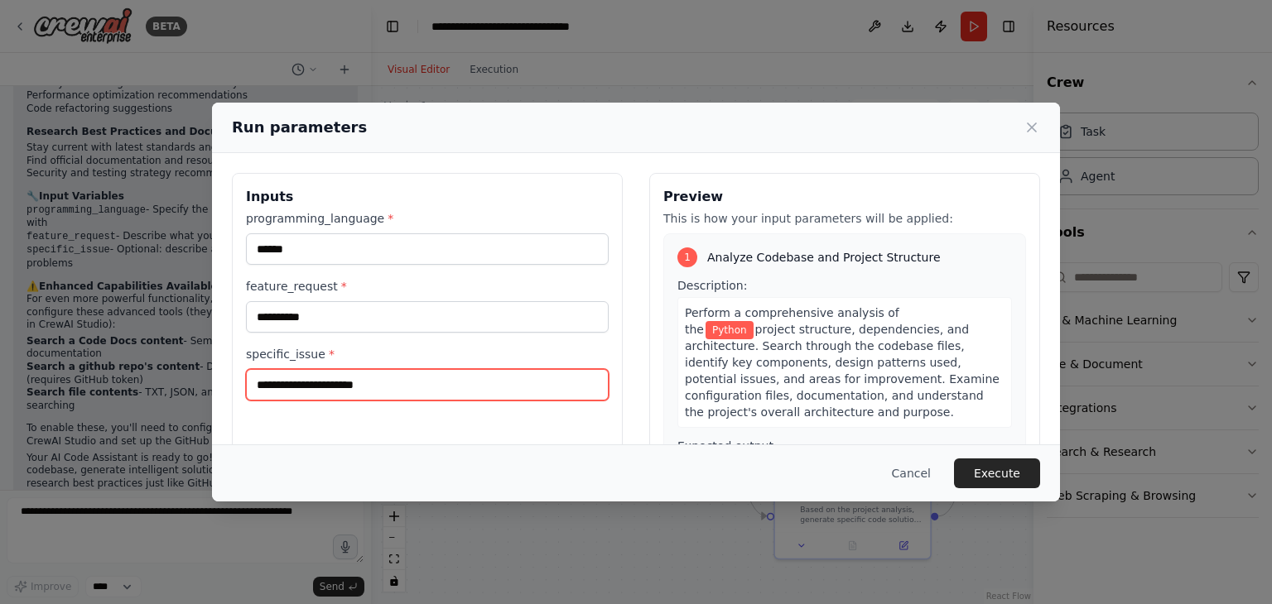
click at [281, 382] on input "specific_issue *" at bounding box center [427, 384] width 363 height 31
type input "**"
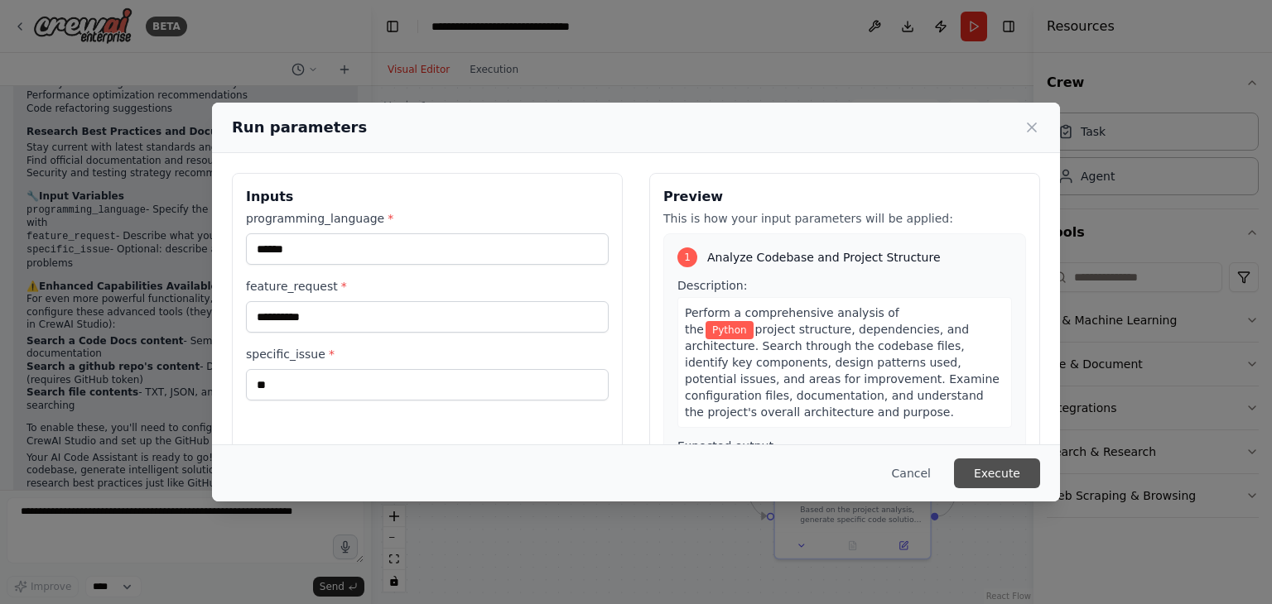
click at [1027, 474] on button "Execute" at bounding box center [997, 474] width 86 height 30
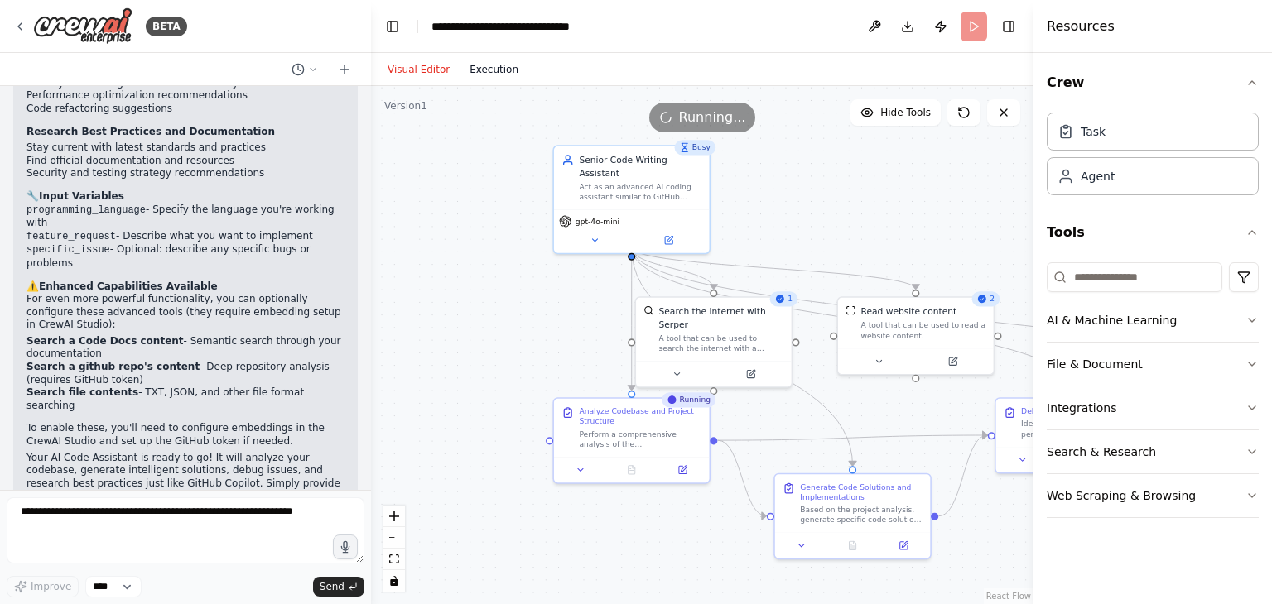
click at [481, 68] on button "Execution" at bounding box center [494, 70] width 69 height 20
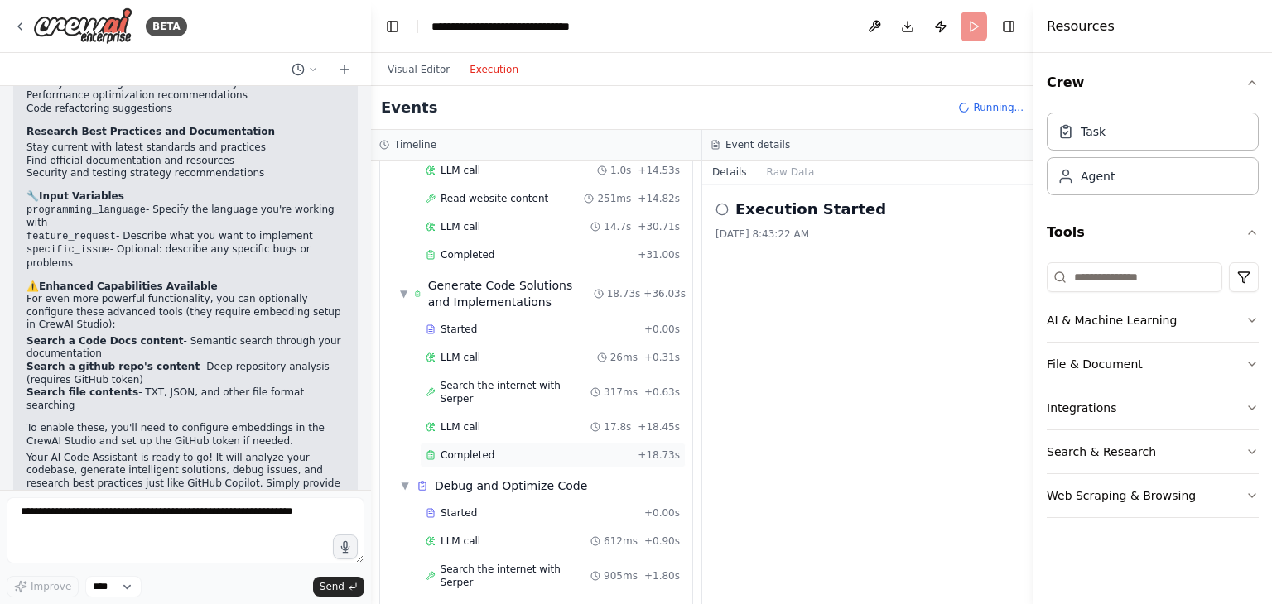
scroll to position [416, 0]
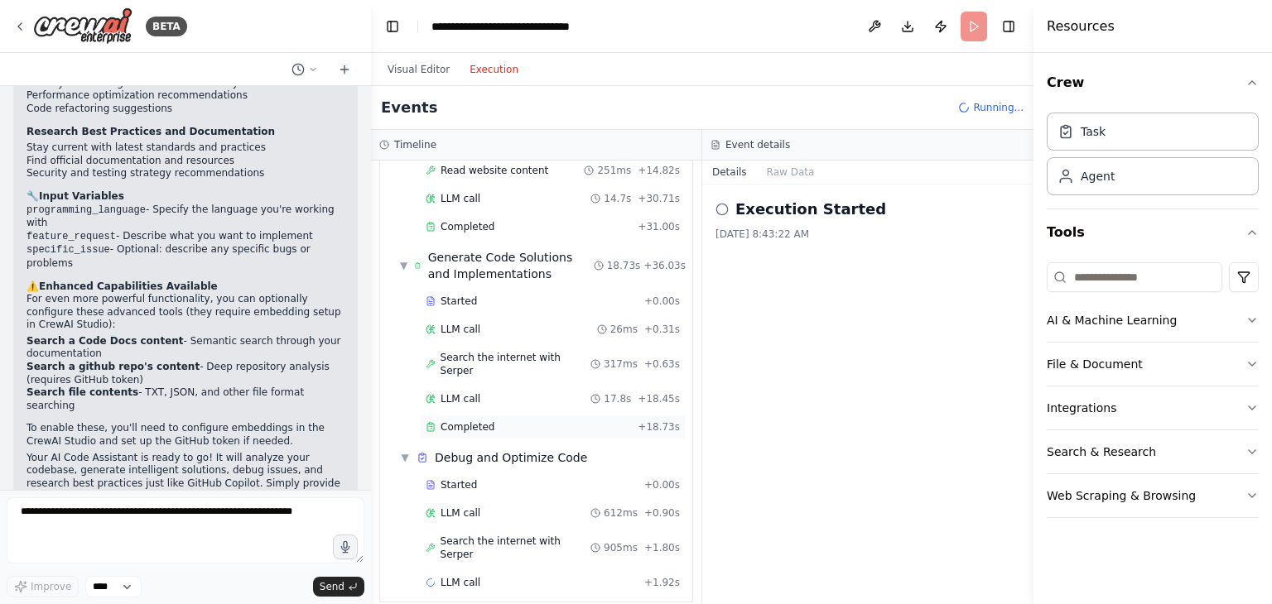
click at [522, 443] on div "▼ Debug and Optimize Code" at bounding box center [542, 458] width 299 height 30
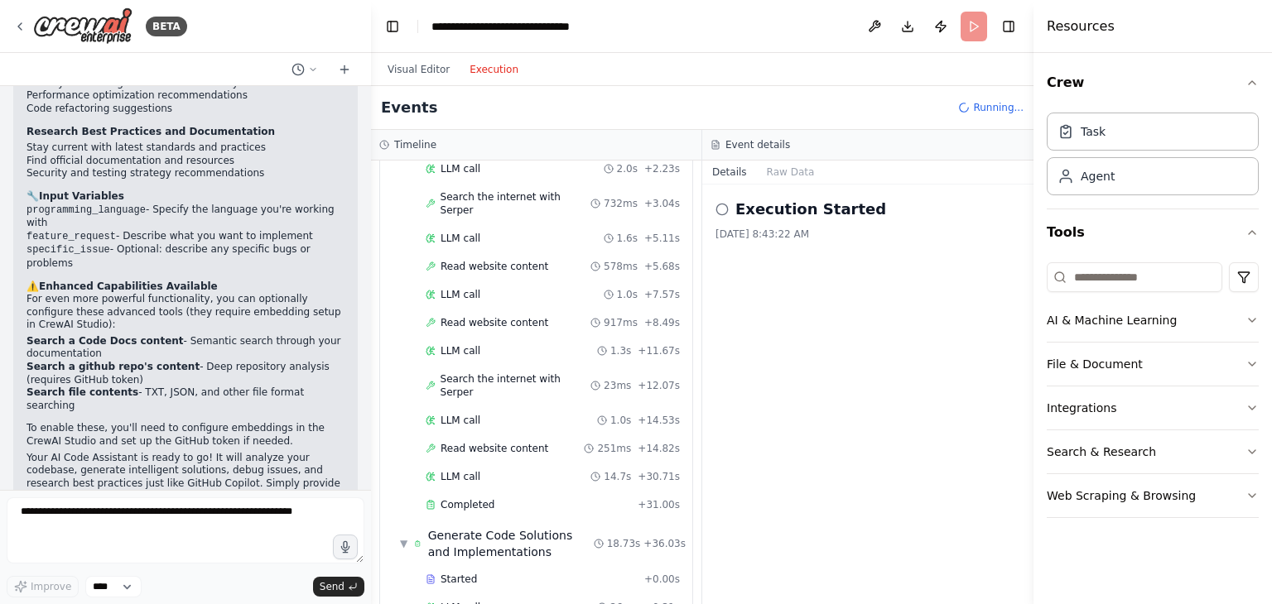
scroll to position [305, 0]
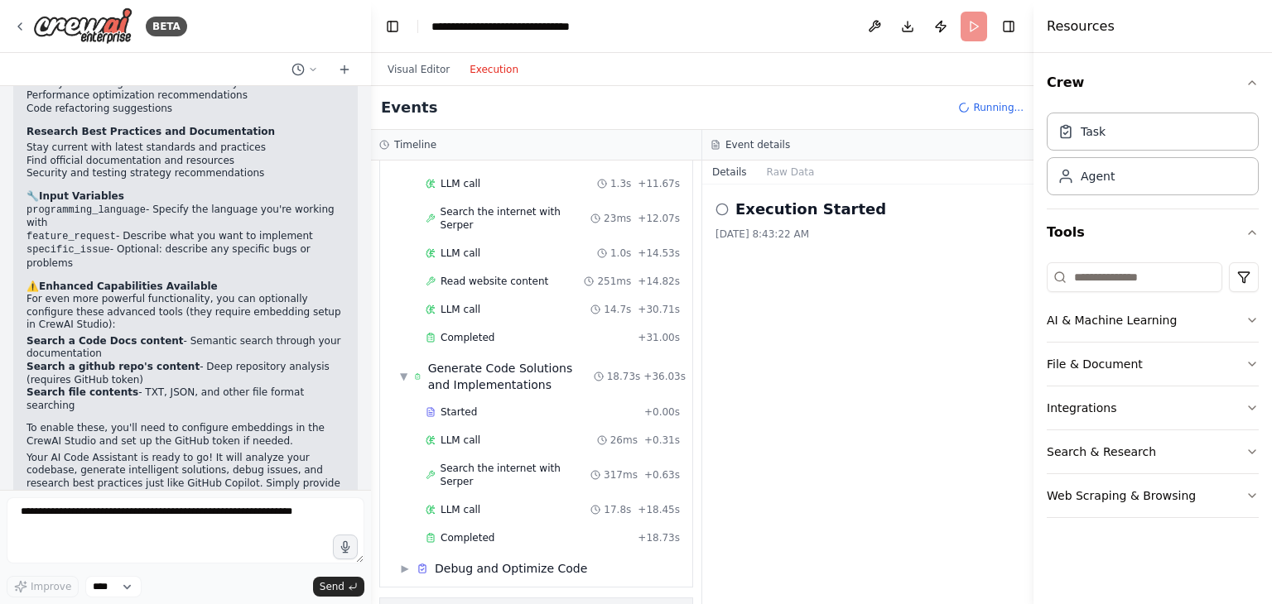
click at [452, 604] on div "Global Events" at bounding box center [457, 615] width 80 height 17
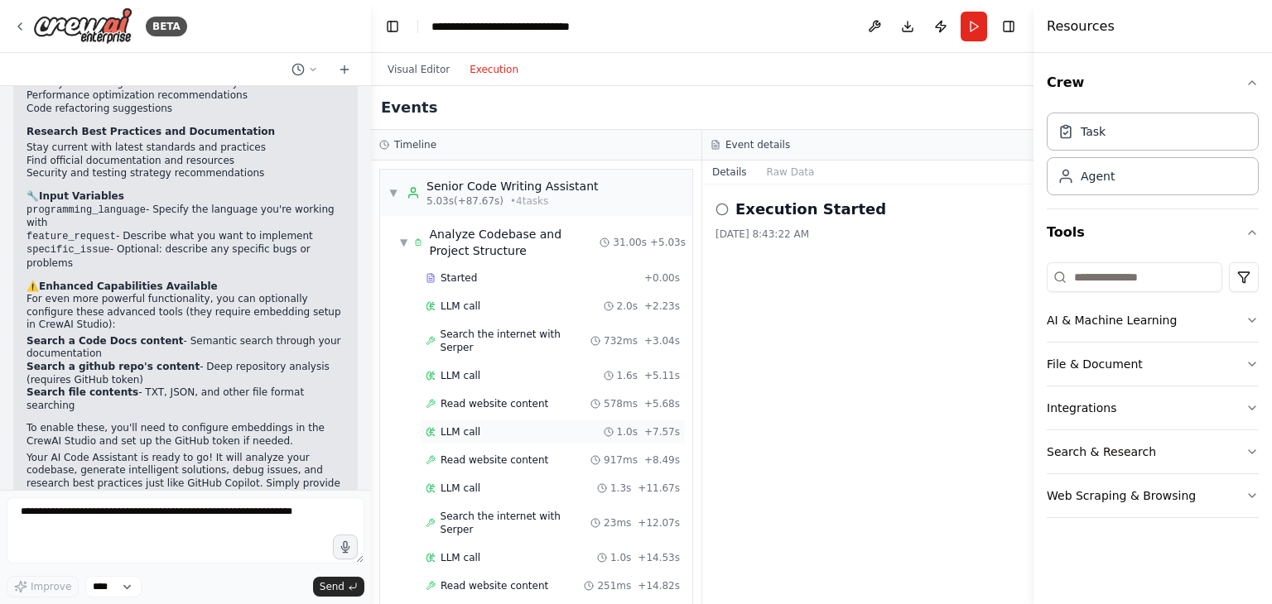
scroll to position [611, 0]
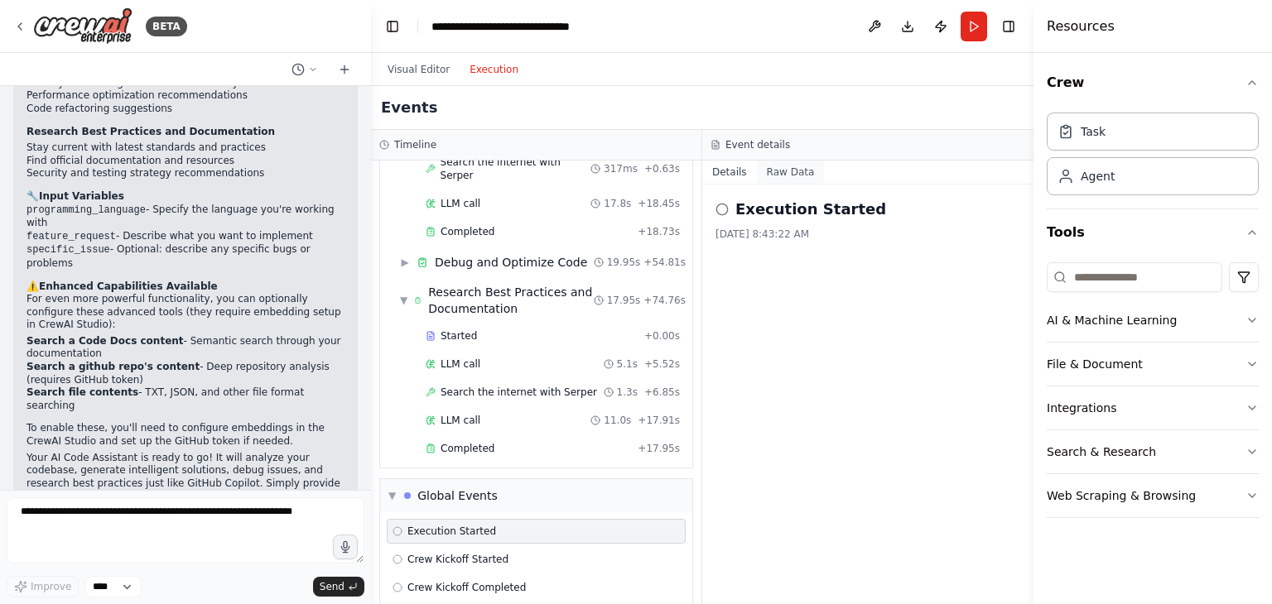
click at [768, 172] on button "Raw Data" at bounding box center [791, 172] width 68 height 23
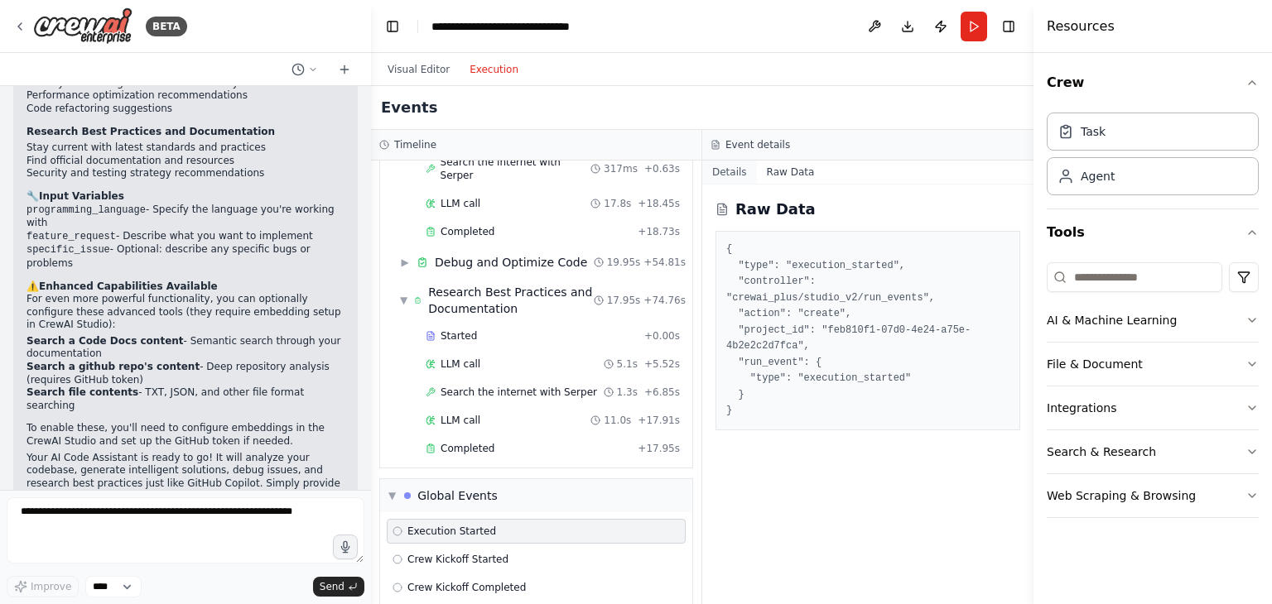
click at [721, 176] on button "Details" at bounding box center [729, 172] width 55 height 23
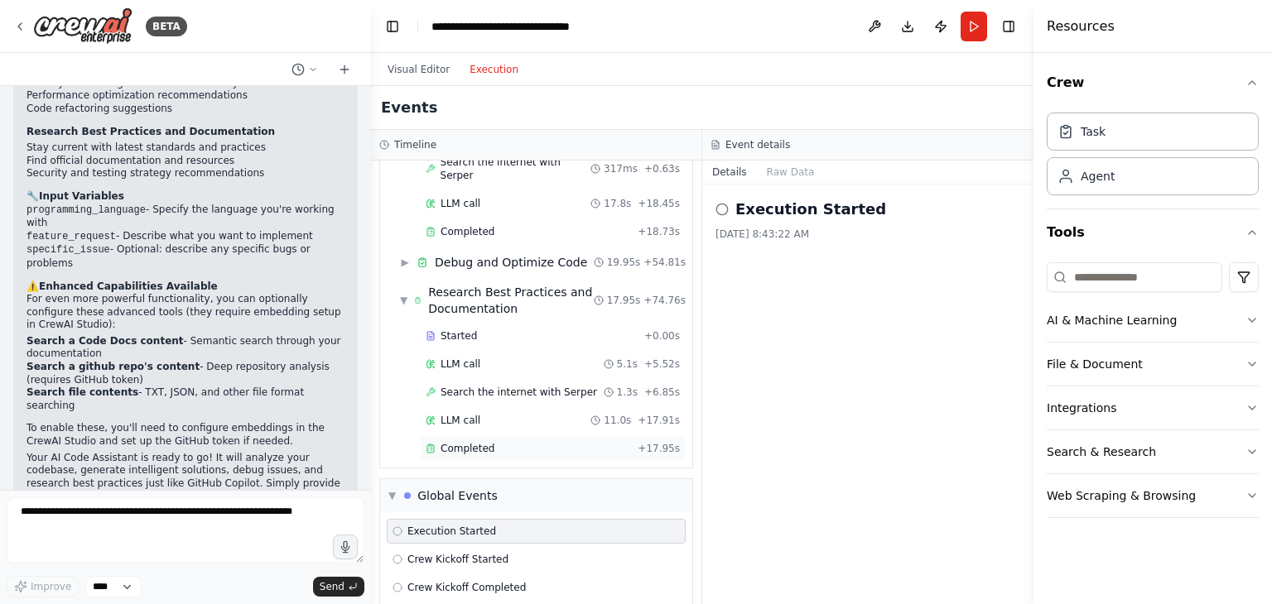
click at [571, 442] on div "Completed" at bounding box center [528, 448] width 205 height 13
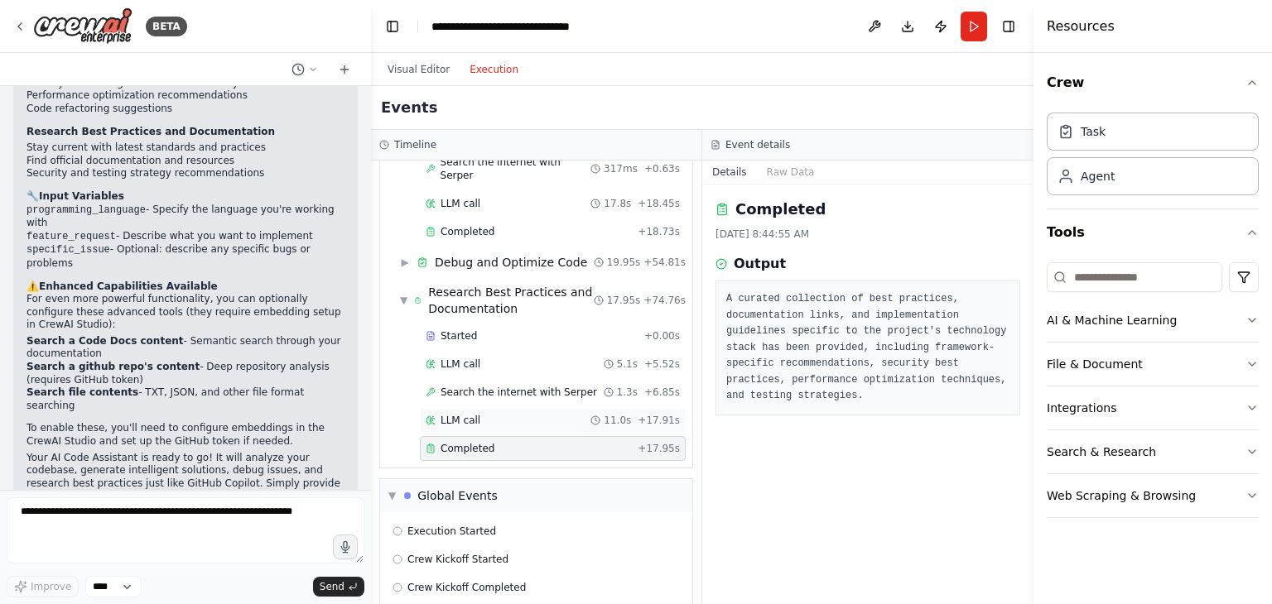
click at [448, 414] on span "LLM call" at bounding box center [460, 420] width 40 height 13
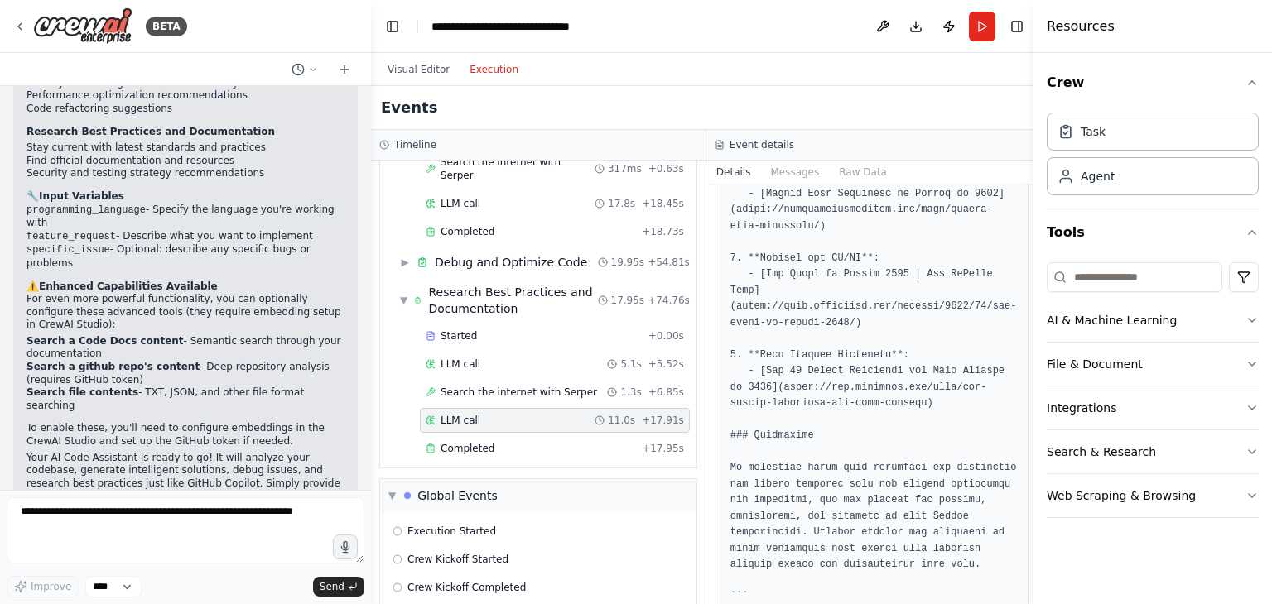
scroll to position [1807, 0]
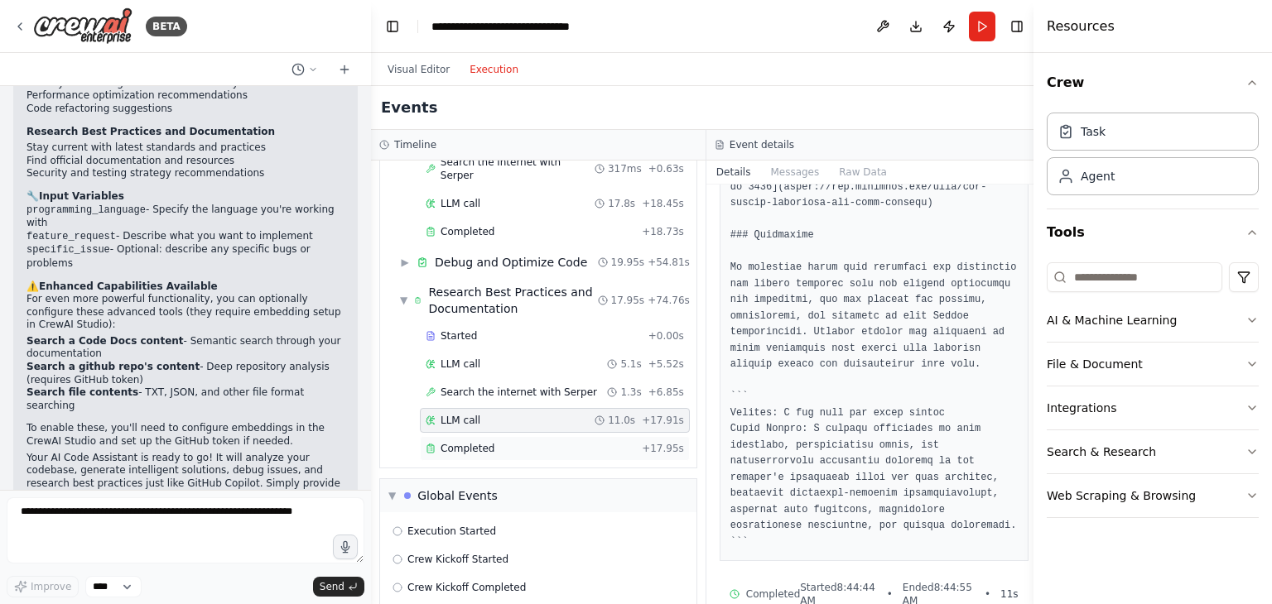
click at [461, 436] on div "Completed + 17.95s" at bounding box center [555, 448] width 270 height 25
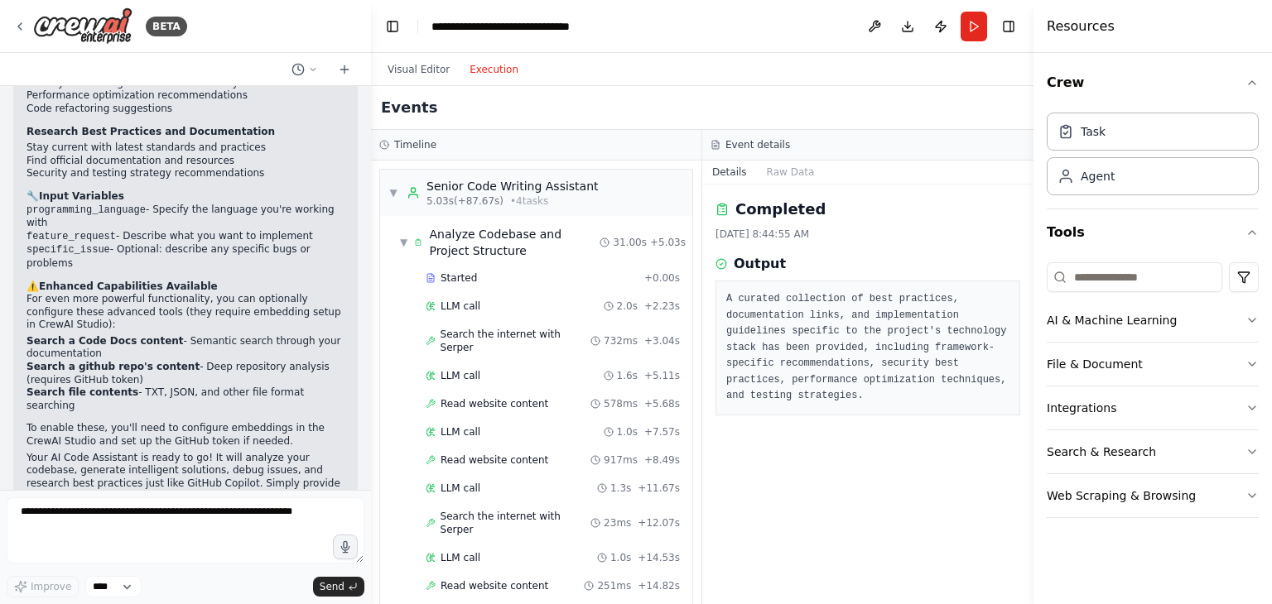
scroll to position [0, 0]
click at [416, 70] on button "Visual Editor" at bounding box center [419, 70] width 82 height 20
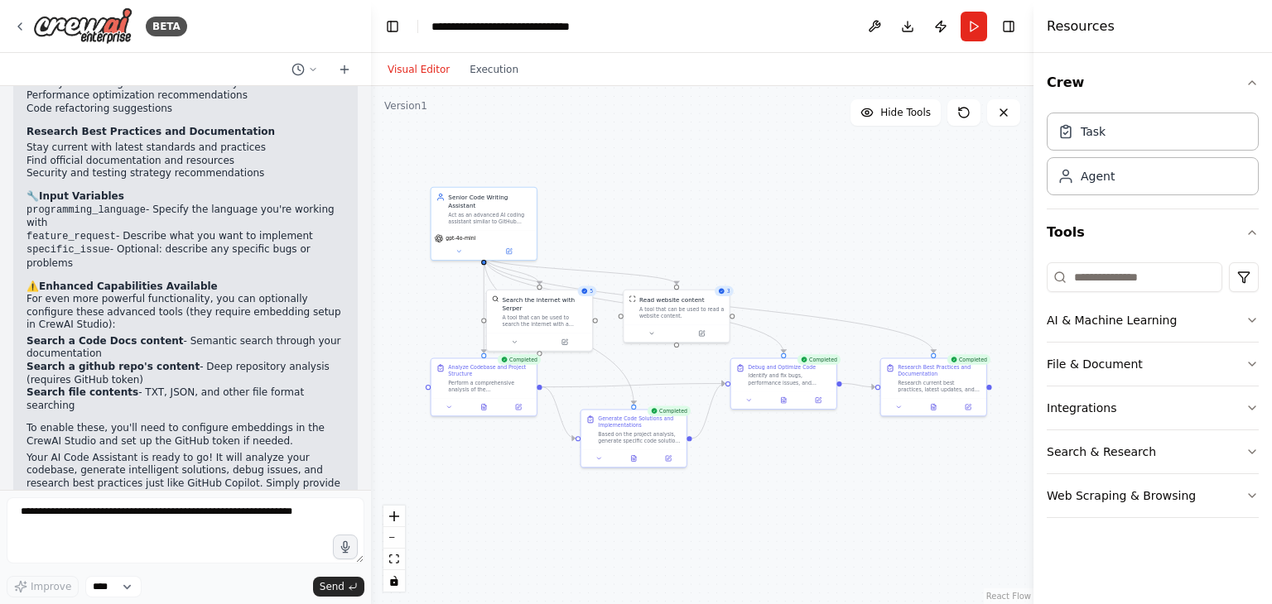
drag, startPoint x: 791, startPoint y: 201, endPoint x: 644, endPoint y: 213, distance: 147.0
click at [644, 213] on div ".deletable-edge-delete-btn { width: 20px; height: 20px; border: 0px solid #ffff…" at bounding box center [702, 345] width 662 height 518
click at [490, 74] on button "Execution" at bounding box center [494, 70] width 69 height 20
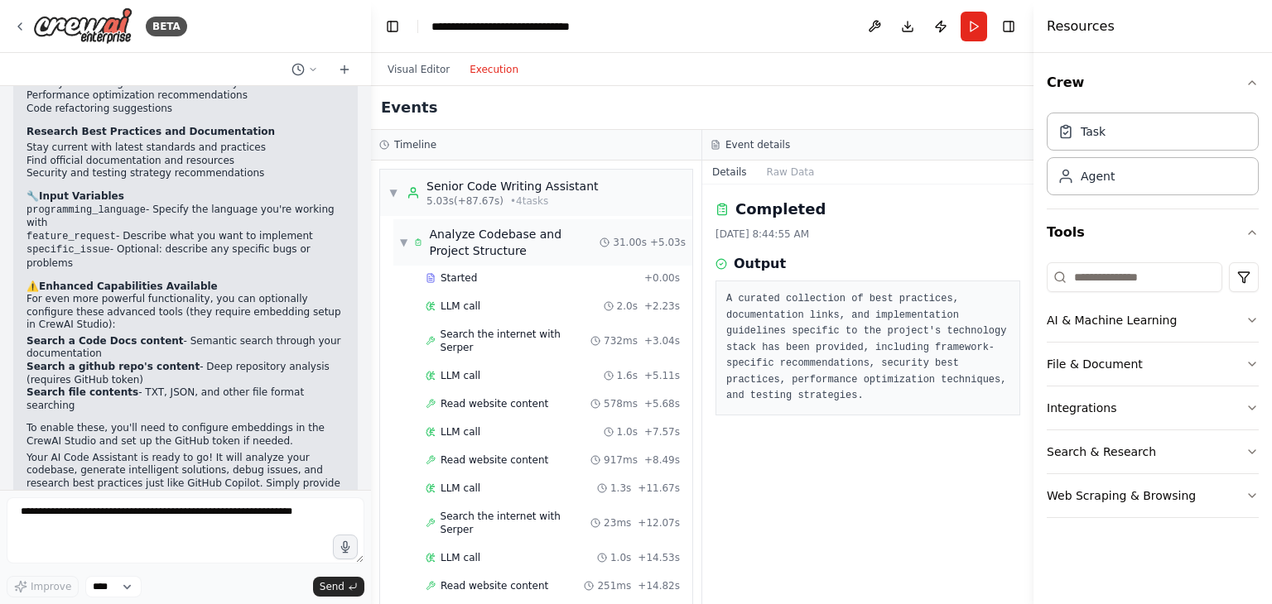
click at [402, 241] on span "▼" at bounding box center [403, 242] width 7 height 13
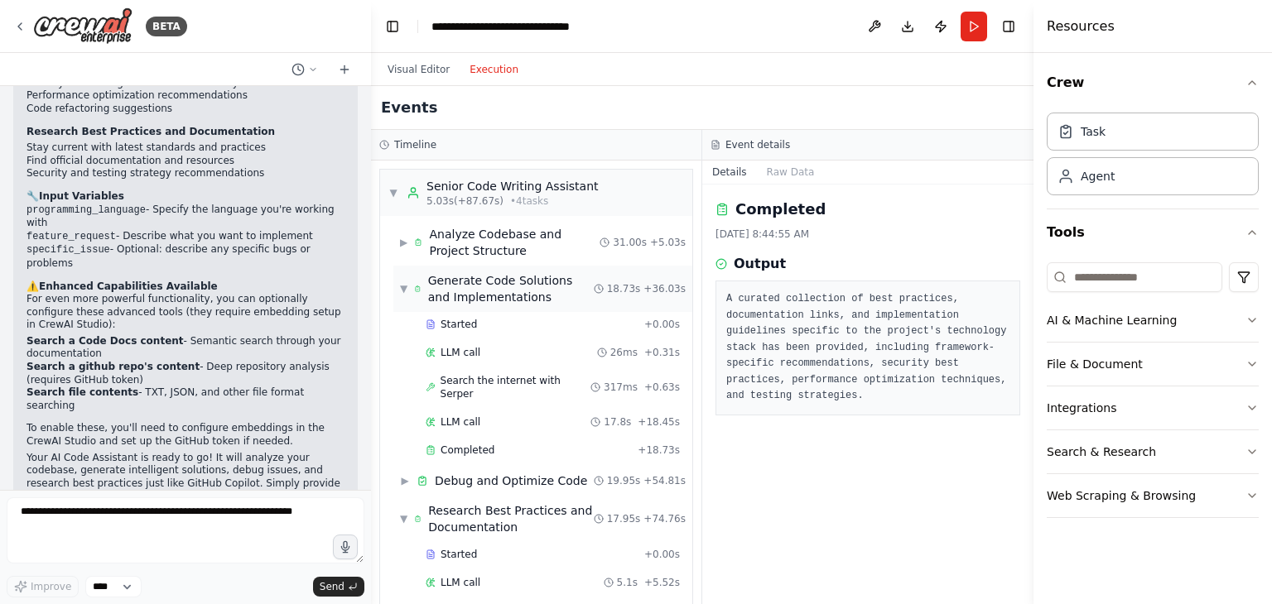
click at [407, 295] on span "▼" at bounding box center [403, 288] width 7 height 13
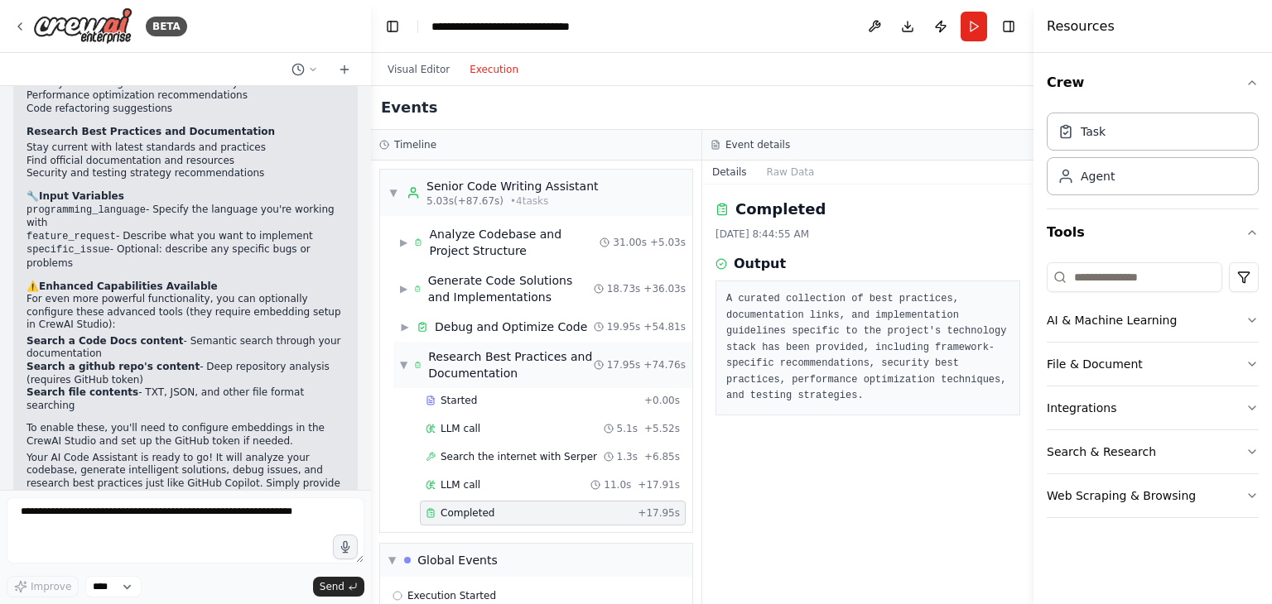
click at [404, 364] on span "▼" at bounding box center [403, 365] width 7 height 13
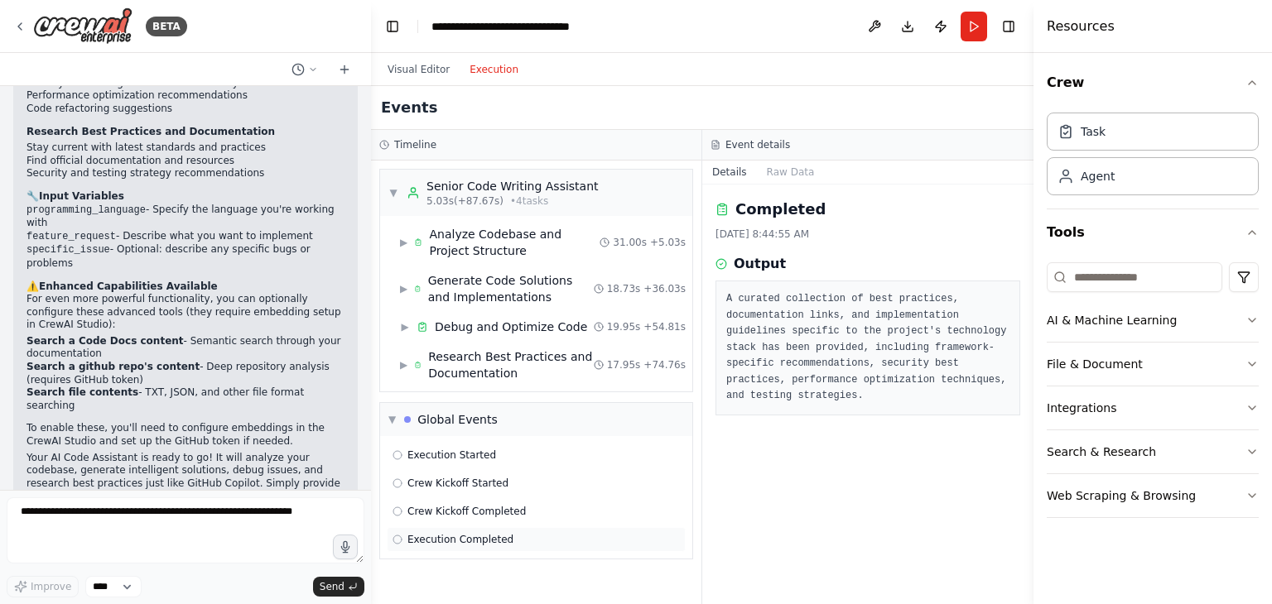
click at [450, 537] on span "Execution Completed" at bounding box center [460, 539] width 106 height 13
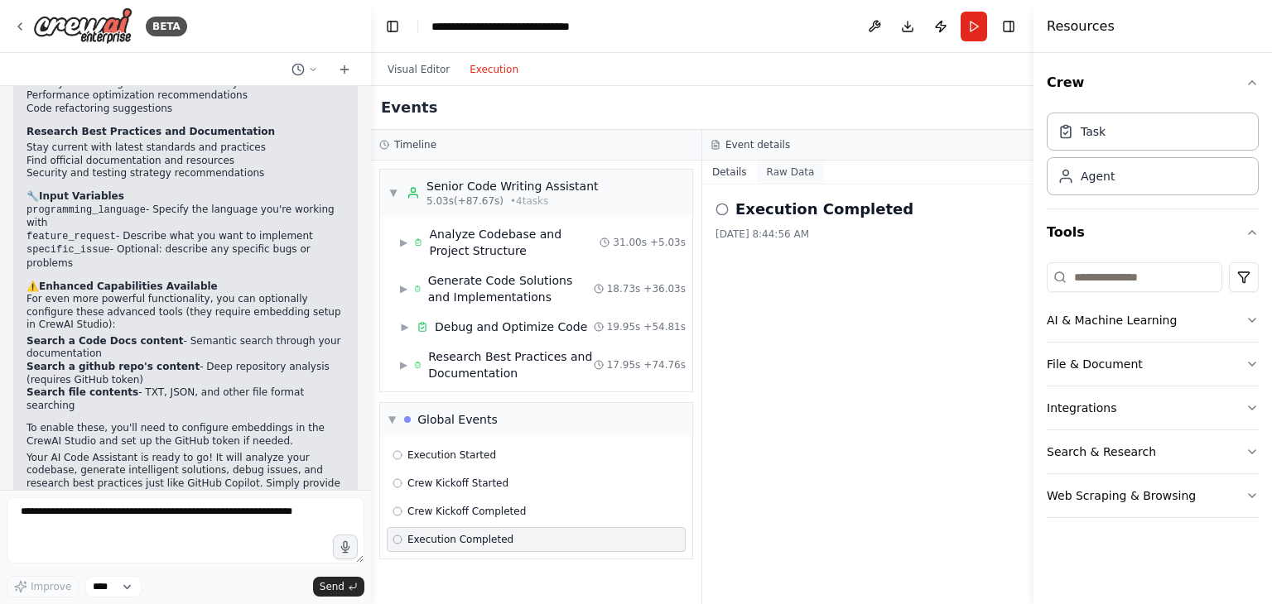
click at [792, 170] on button "Raw Data" at bounding box center [791, 172] width 68 height 23
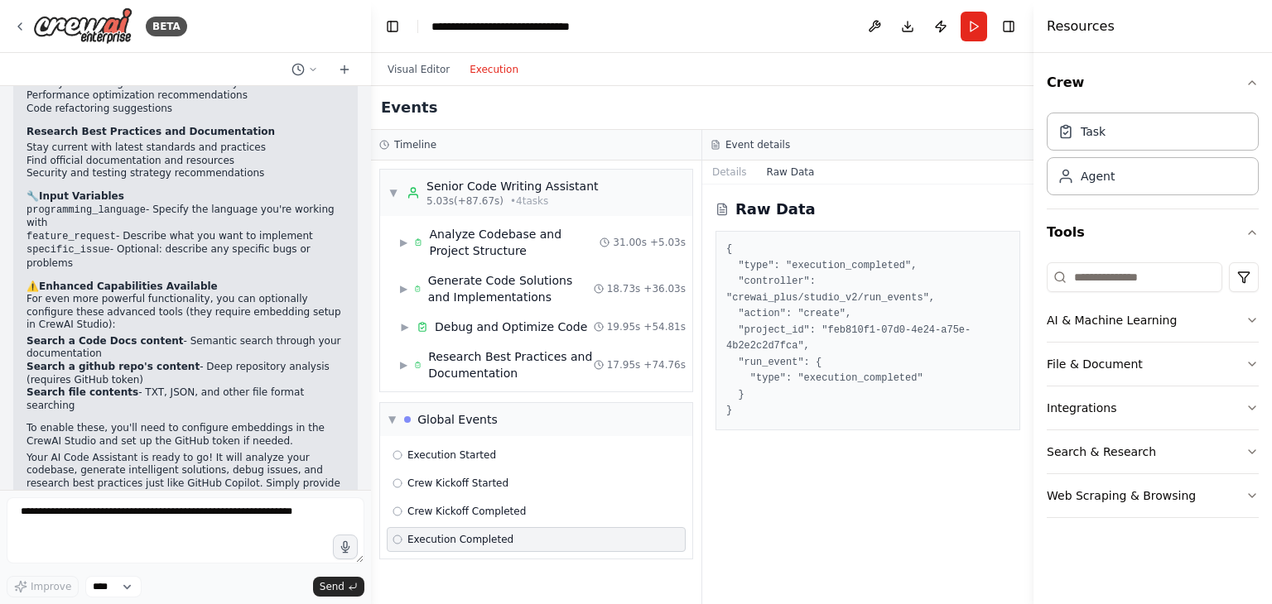
click at [775, 181] on button "Raw Data" at bounding box center [791, 172] width 68 height 23
click at [730, 171] on button "Details" at bounding box center [729, 172] width 55 height 23
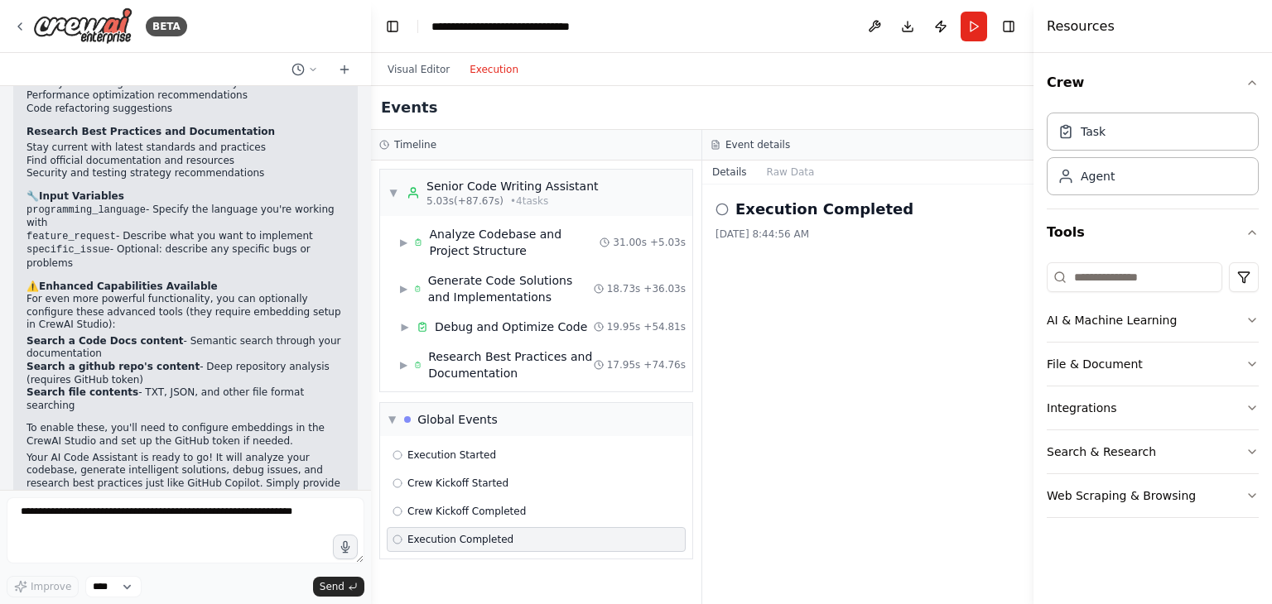
click at [464, 541] on span "Execution Completed" at bounding box center [460, 539] width 106 height 13
click at [514, 363] on div "Research Best Practices and Documentation" at bounding box center [510, 365] width 165 height 33
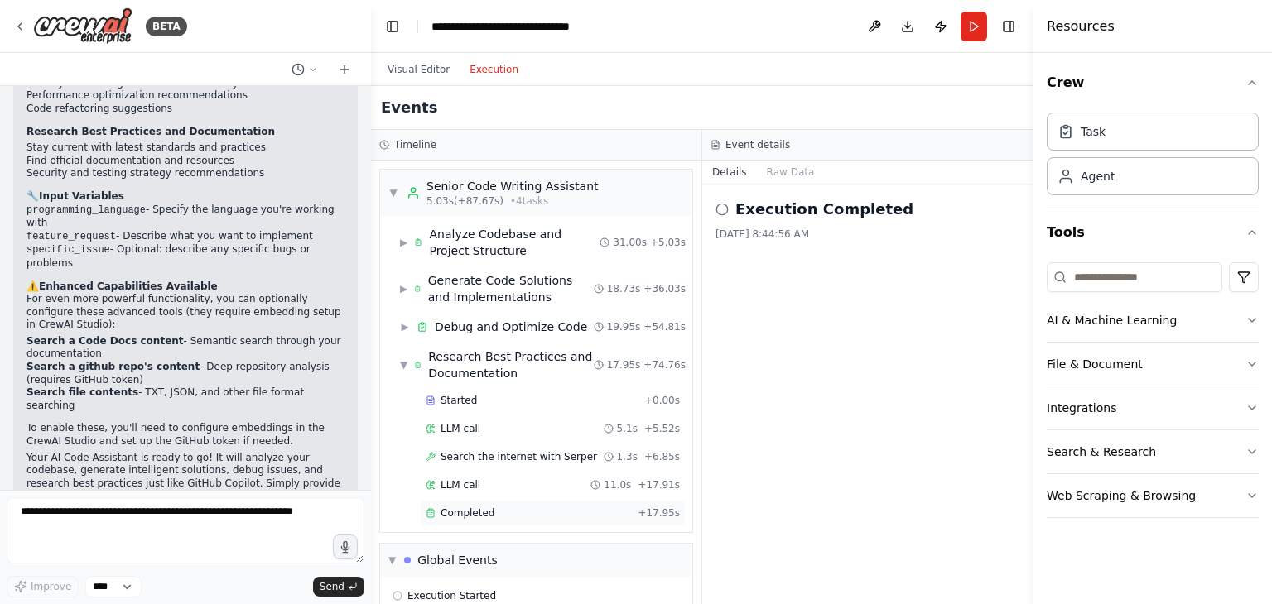
click at [480, 507] on span "Completed" at bounding box center [467, 513] width 54 height 13
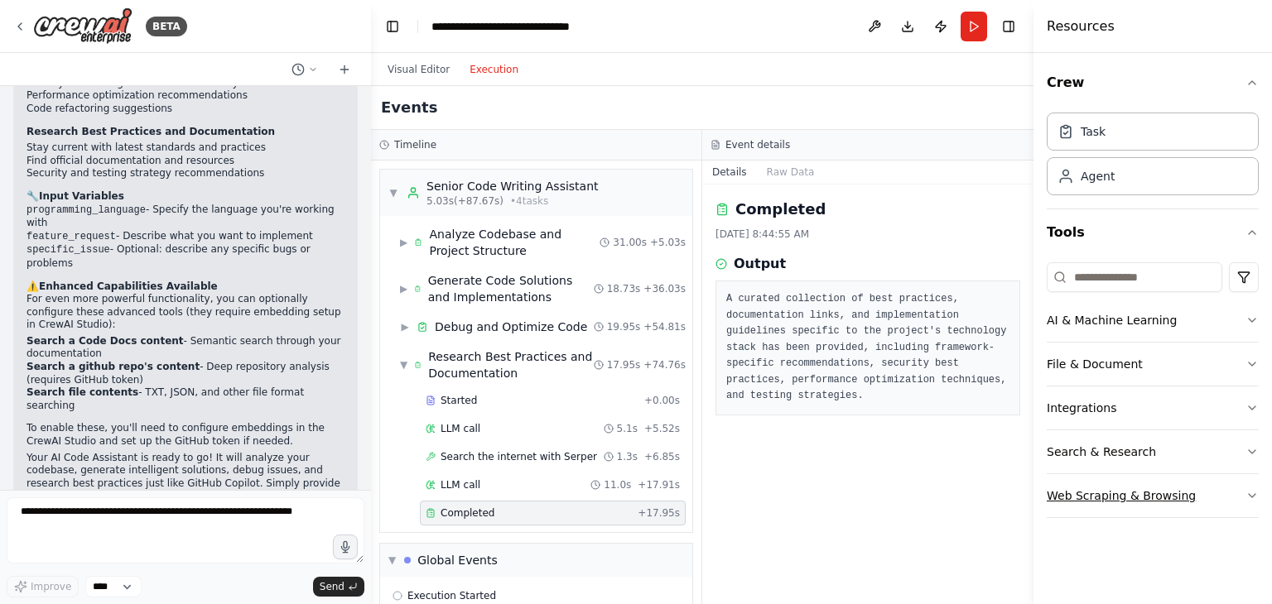
click at [1138, 497] on button "Web Scraping & Browsing" at bounding box center [1153, 495] width 212 height 43
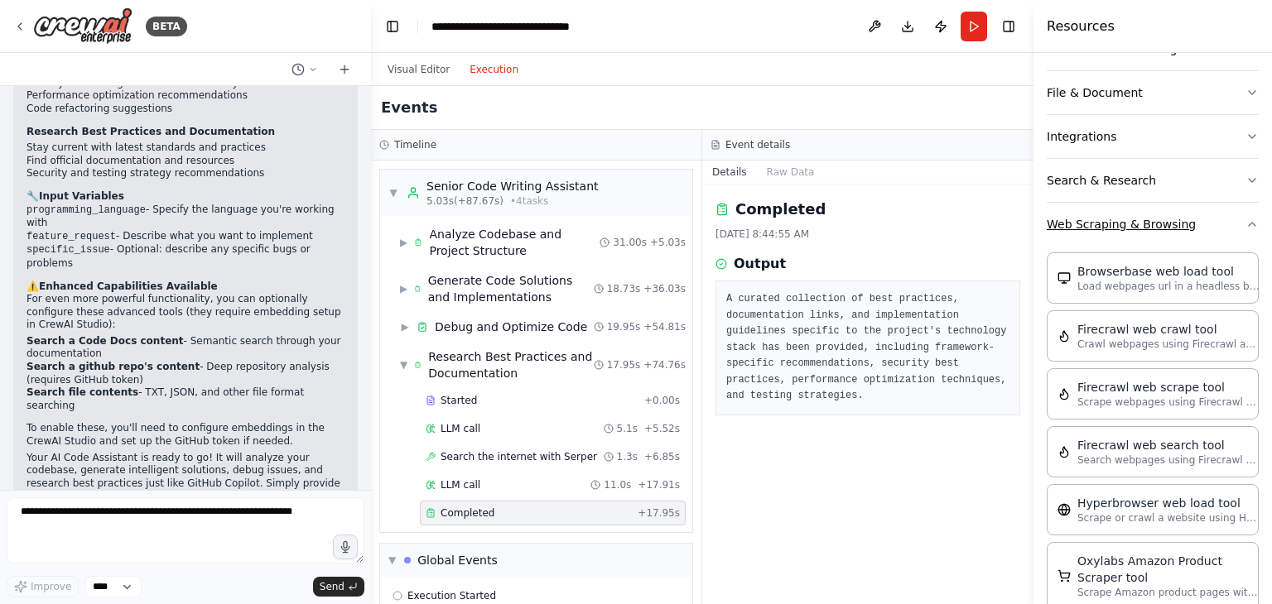
scroll to position [274, 0]
click at [1161, 277] on p "Load webpages url in a headless browser using Browserbase and return the conten…" at bounding box center [1168, 283] width 182 height 13
click at [1158, 343] on p "Crawl webpages using Firecrawl and return the contents" at bounding box center [1168, 341] width 182 height 13
click at [1177, 522] on div "Hyperbrowser web load tool Scrape or crawl a website using Hyperbrowser and ret…" at bounding box center [1153, 506] width 212 height 51
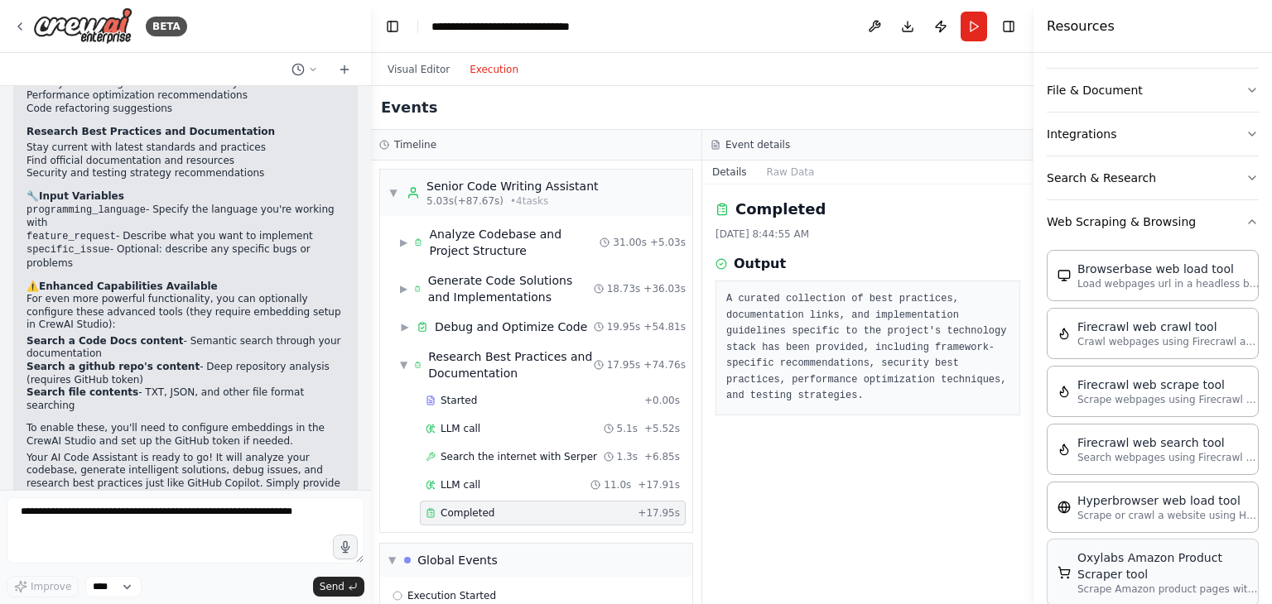
click at [1167, 563] on div "Oxylabs Amazon Product Scraper tool" at bounding box center [1168, 566] width 182 height 33
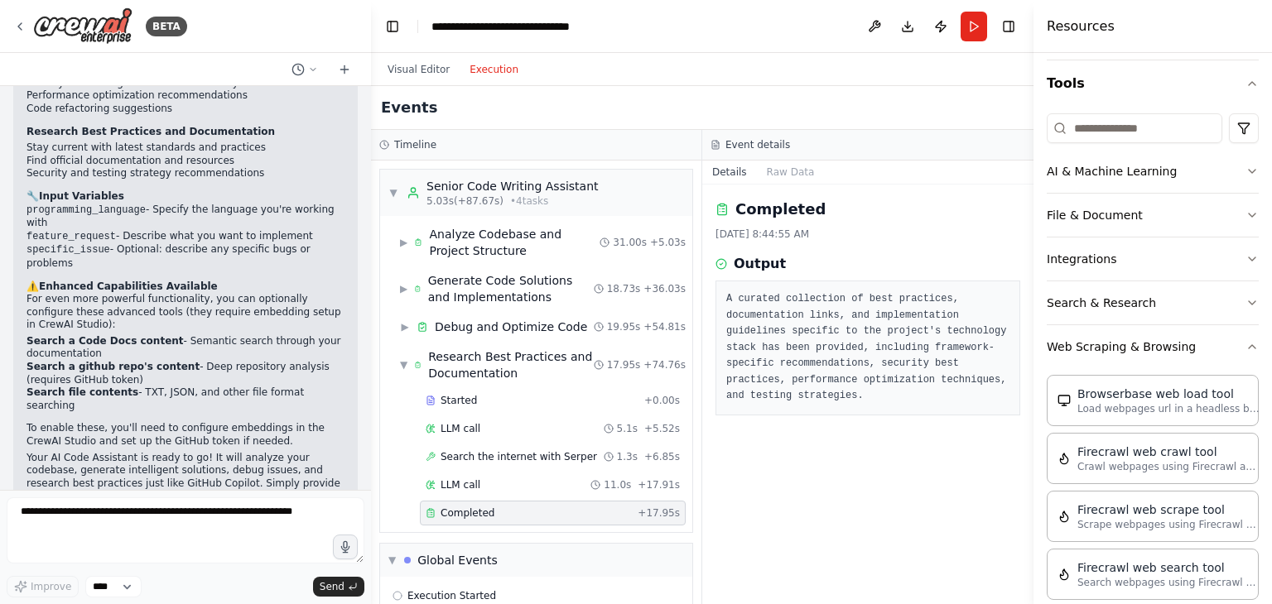
scroll to position [137, 0]
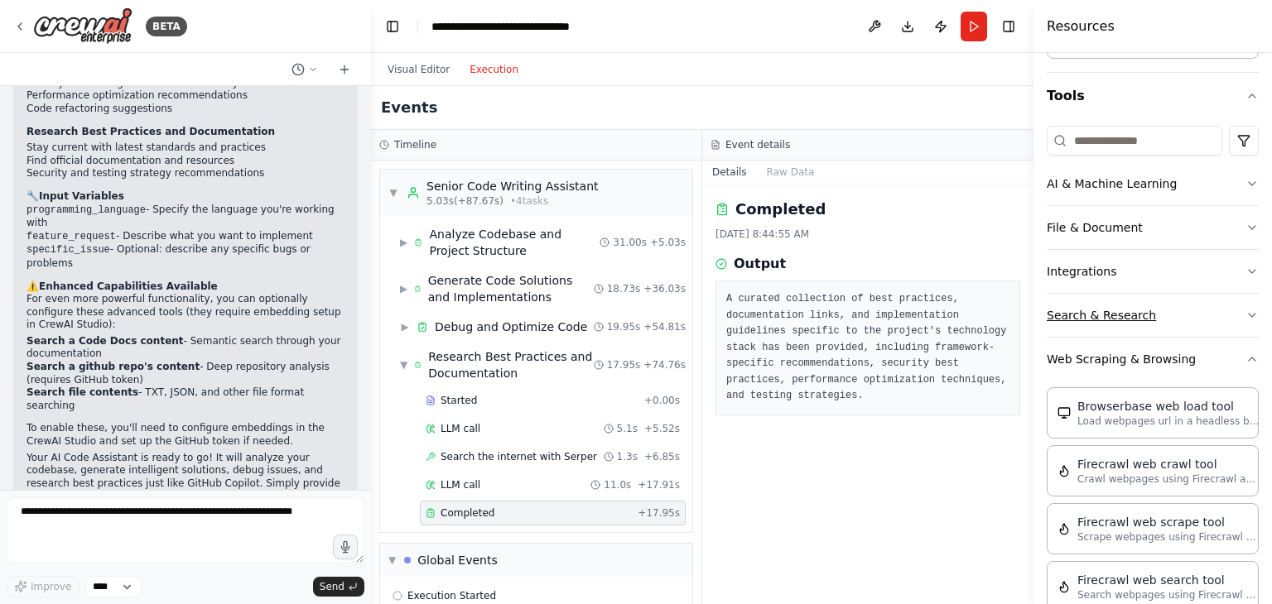
click at [1161, 312] on button "Search & Research" at bounding box center [1153, 315] width 212 height 43
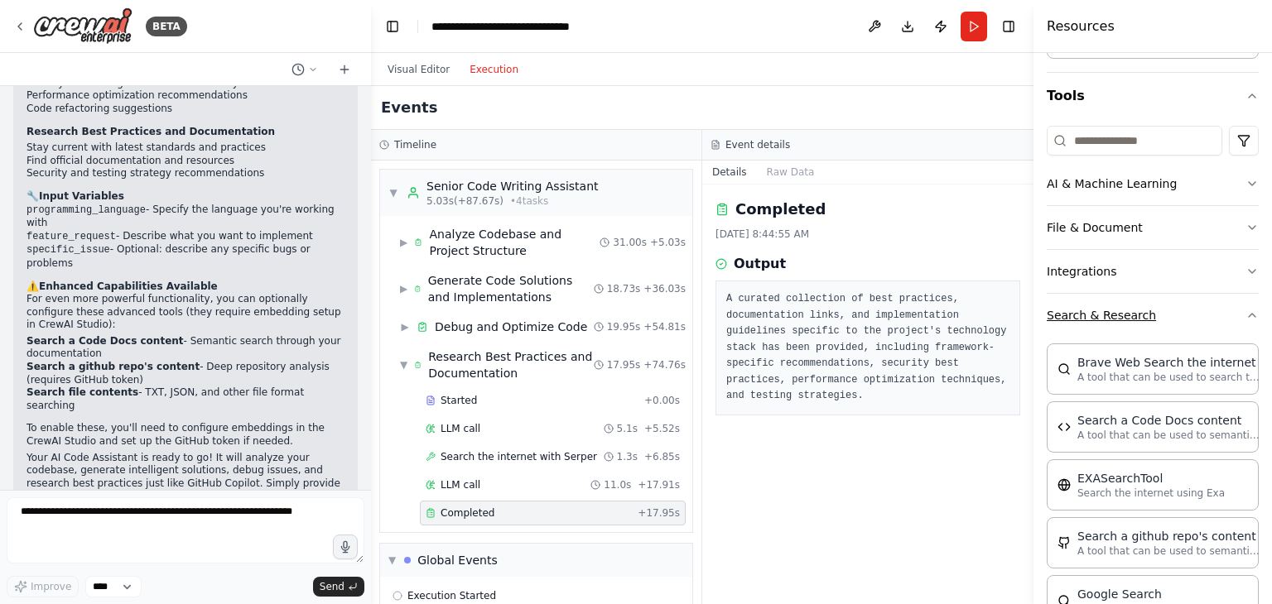
click at [1161, 312] on button "Search & Research" at bounding box center [1153, 315] width 212 height 43
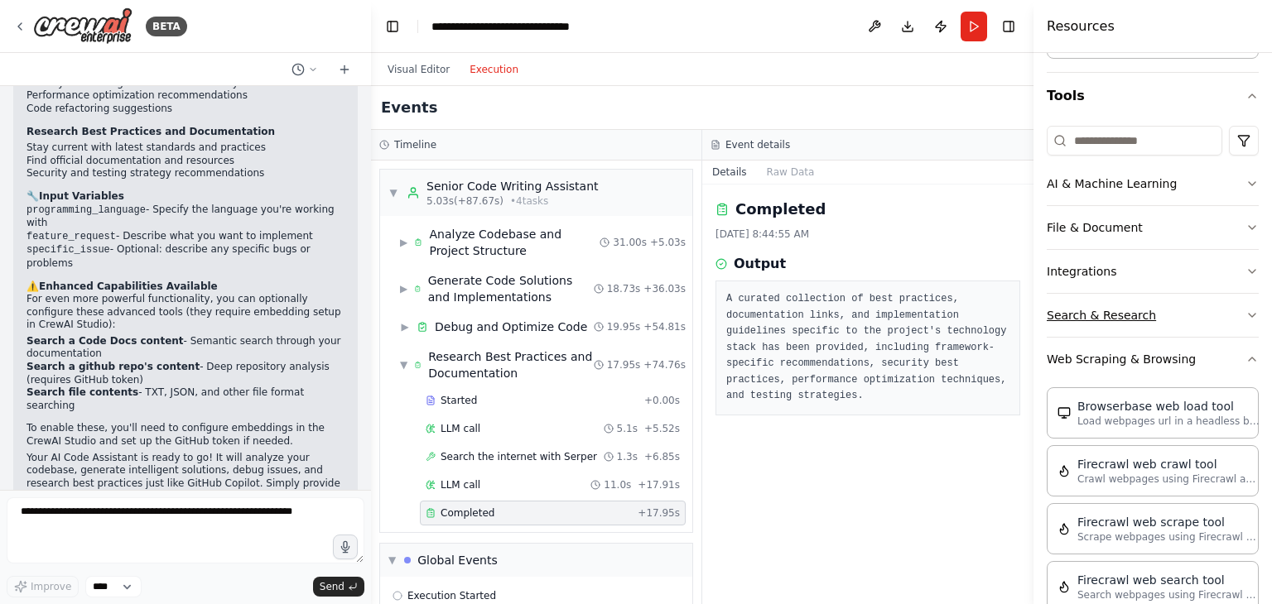
click at [1161, 312] on button "Search & Research" at bounding box center [1153, 315] width 212 height 43
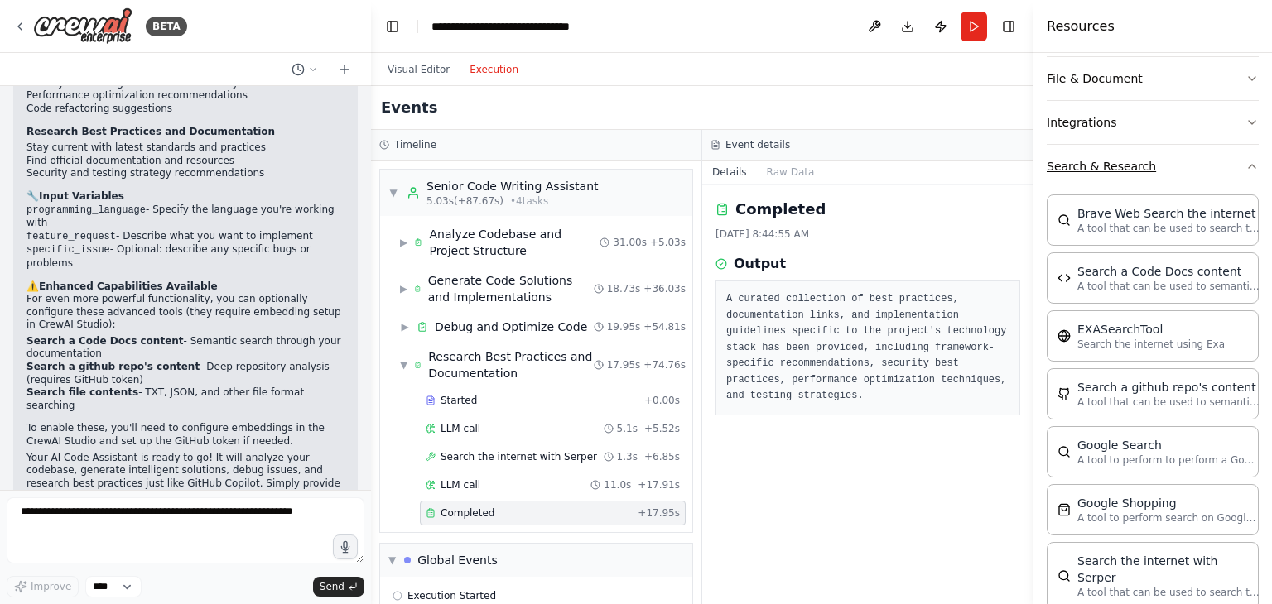
scroll to position [288, 0]
click at [1150, 289] on div "Search a Code Docs content A tool that can be used to semantic search a query f…" at bounding box center [1153, 274] width 212 height 51
click at [1128, 294] on div "Search a Code Docs content A tool that can be used to semantic search a query f…" at bounding box center [1153, 274] width 212 height 51
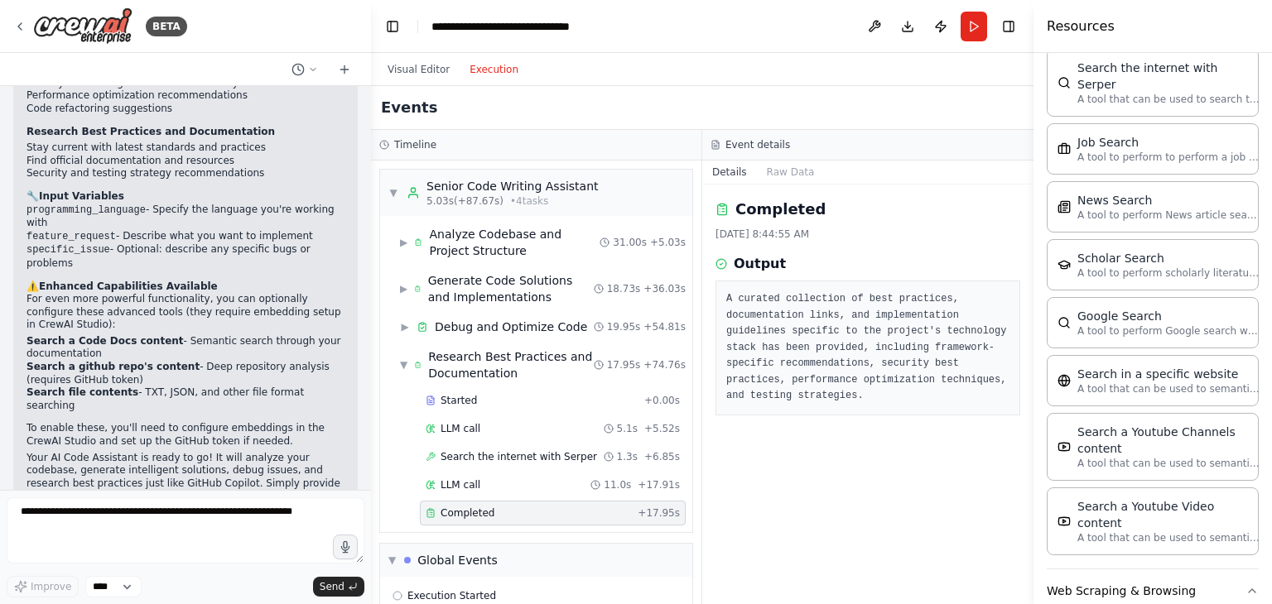
scroll to position [778, 0]
click at [1102, 151] on p "A tool to perform to perform a job search in the US with a search_query." at bounding box center [1168, 157] width 182 height 13
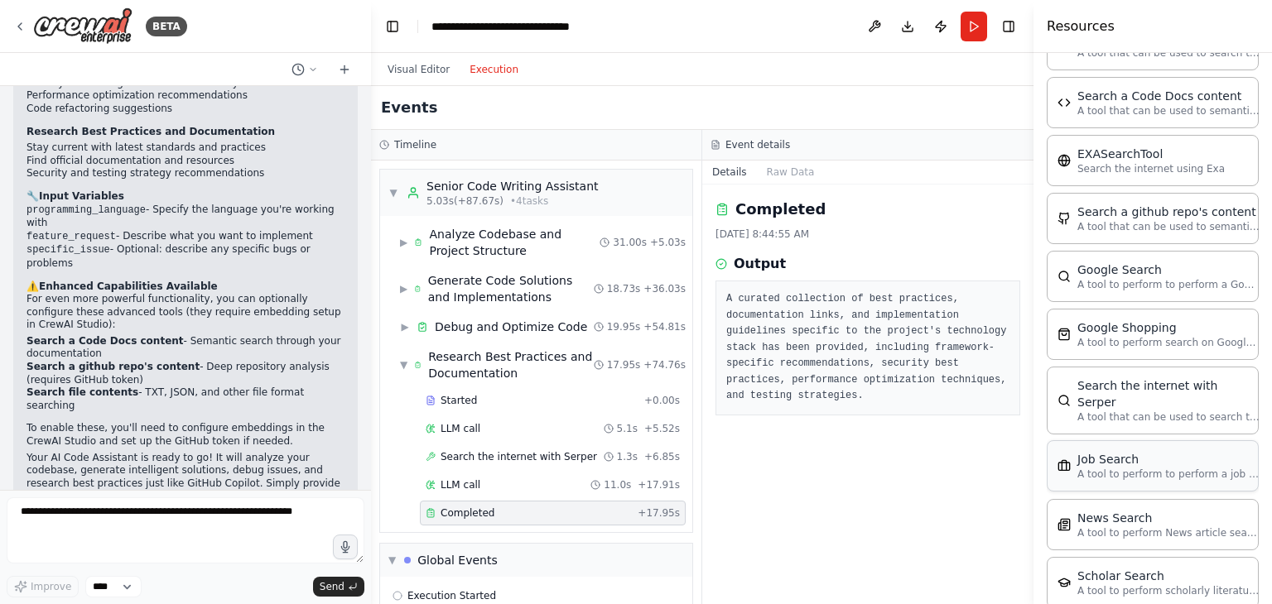
scroll to position [0, 0]
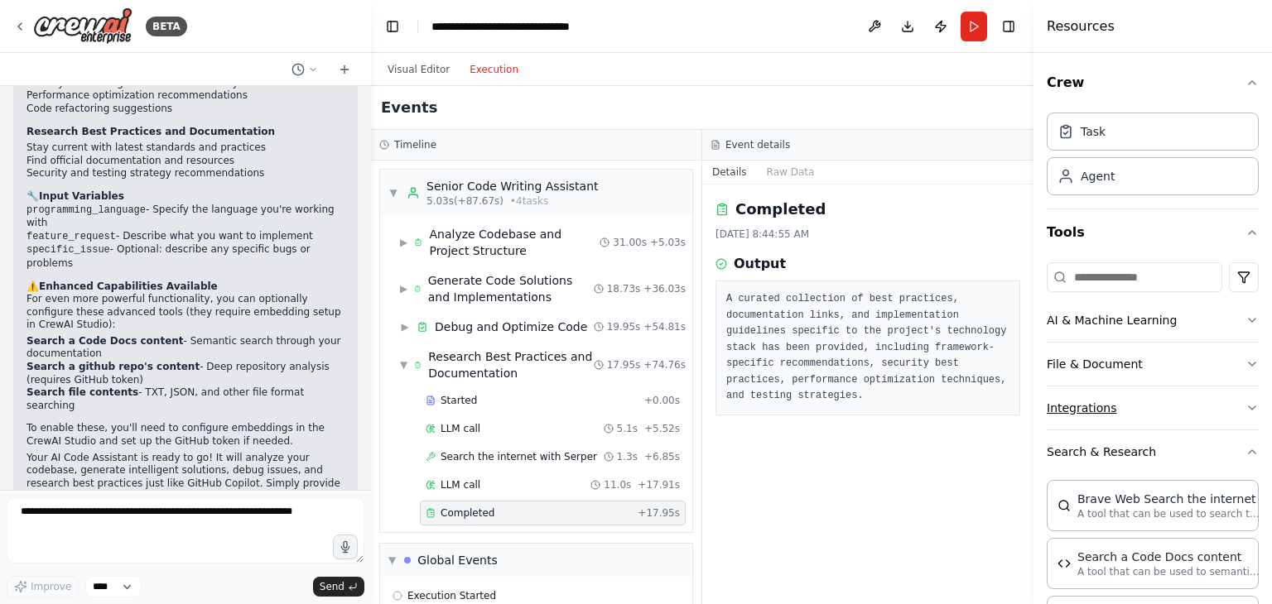
click at [1150, 404] on button "Integrations" at bounding box center [1153, 408] width 212 height 43
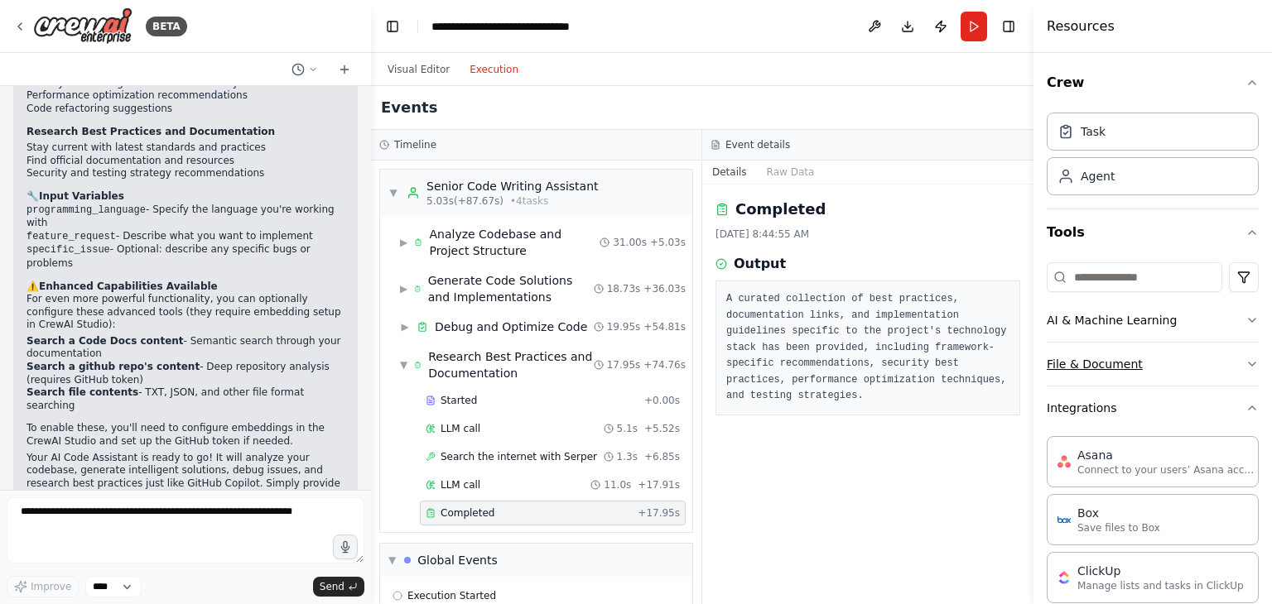
click at [1159, 370] on button "File & Document" at bounding box center [1153, 364] width 212 height 43
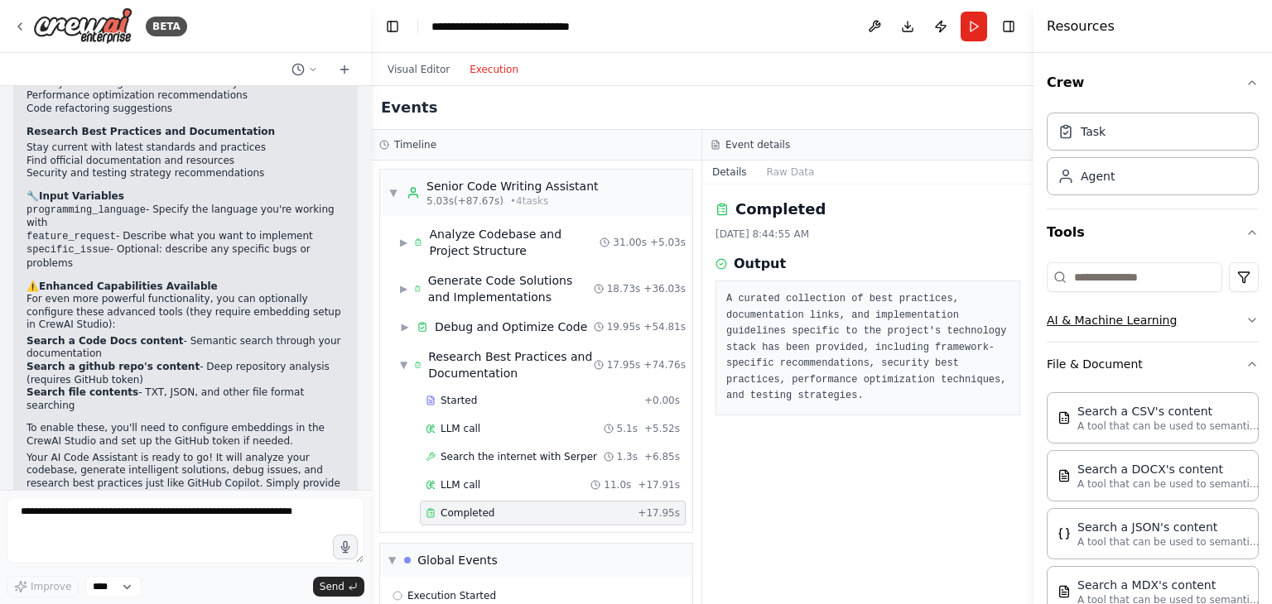
click at [1130, 301] on button "AI & Machine Learning" at bounding box center [1153, 320] width 212 height 43
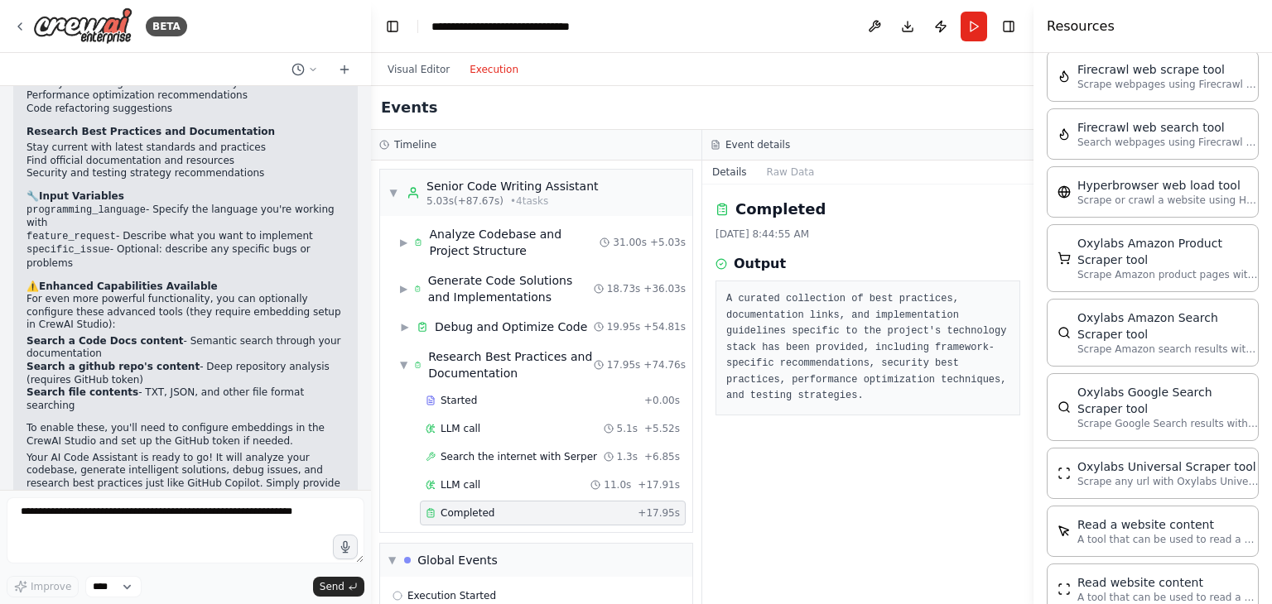
scroll to position [3471, 0]
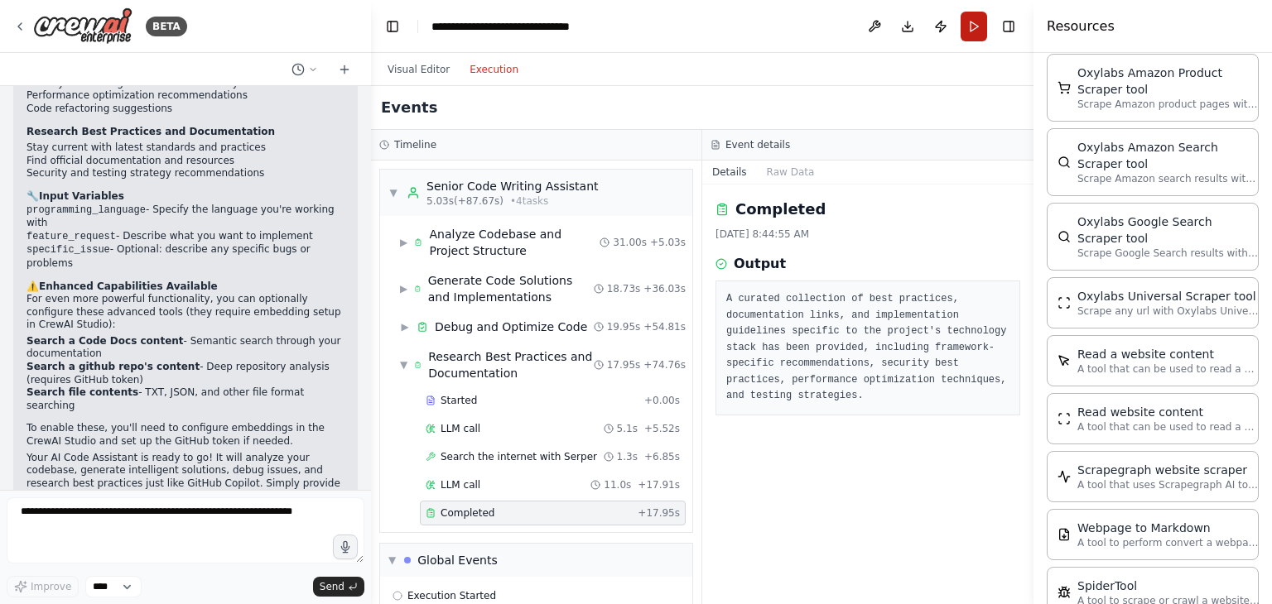
click at [982, 30] on button "Run" at bounding box center [973, 27] width 26 height 30
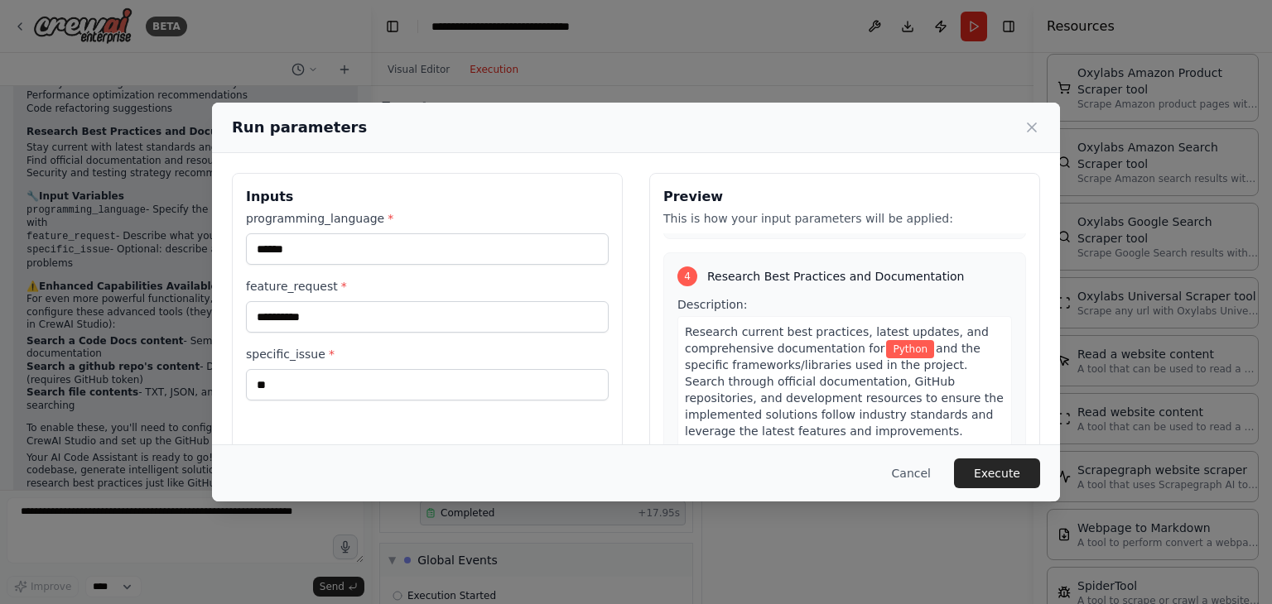
scroll to position [140, 0]
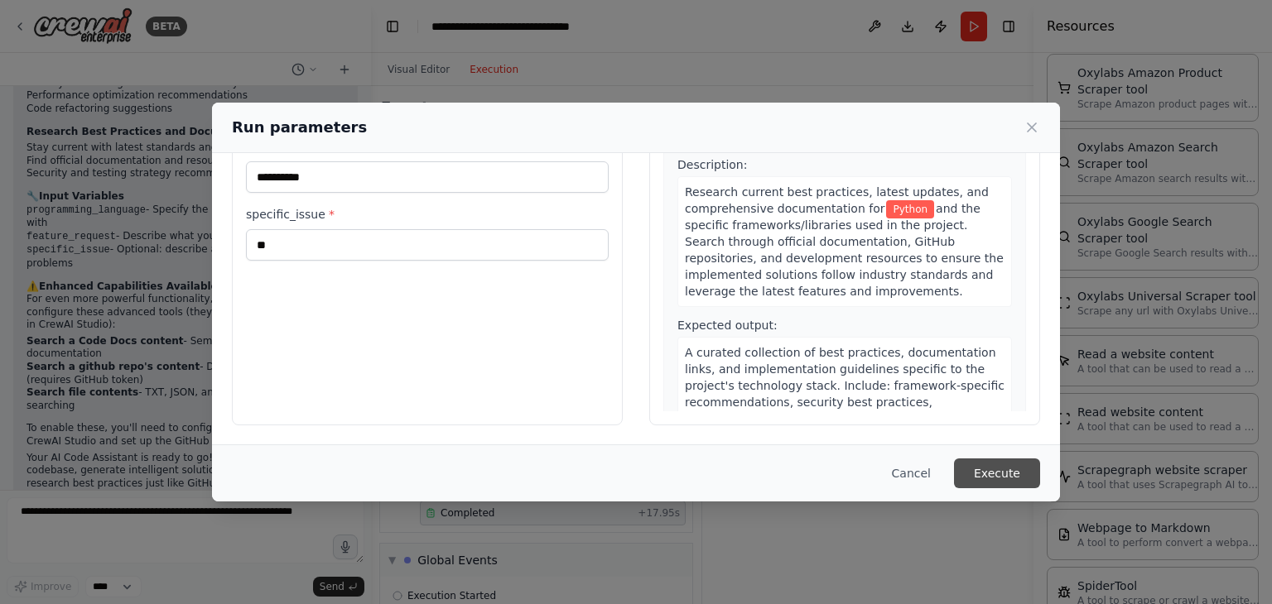
click at [1001, 474] on button "Execute" at bounding box center [997, 474] width 86 height 30
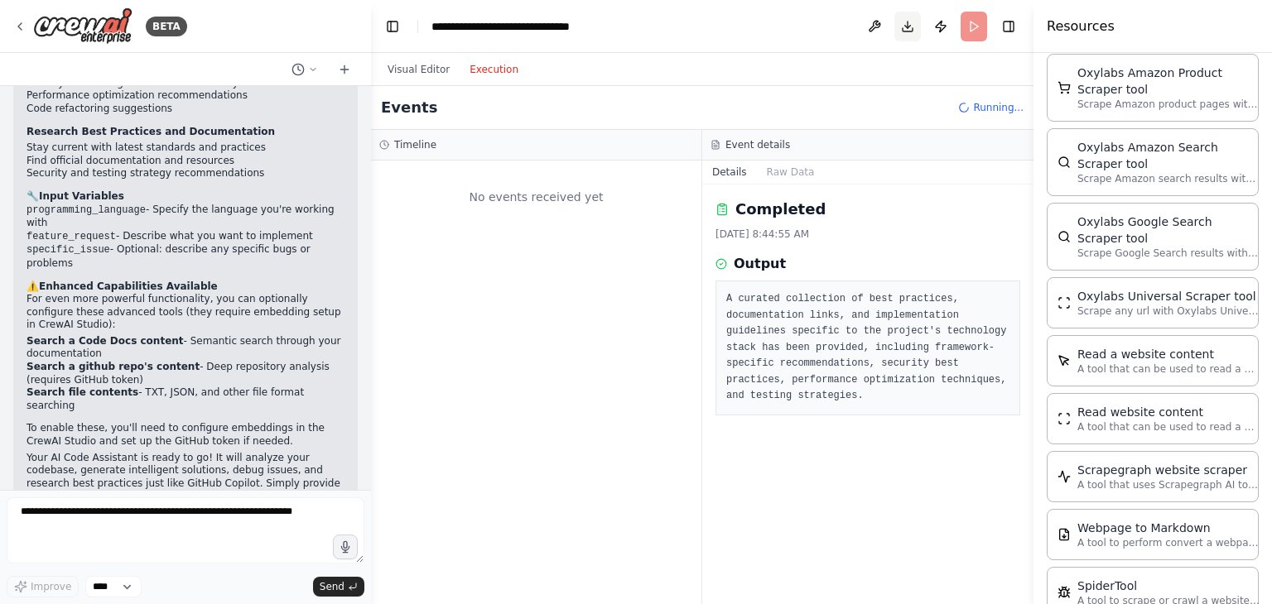
click at [911, 31] on button "Download" at bounding box center [907, 27] width 26 height 30
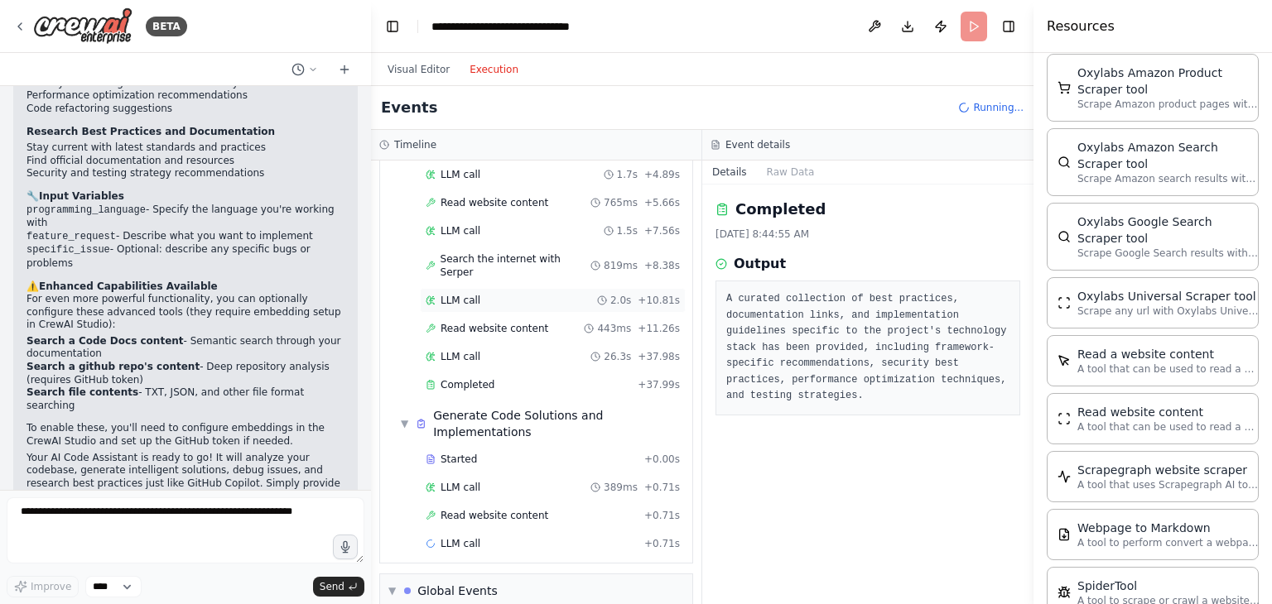
scroll to position [205, 0]
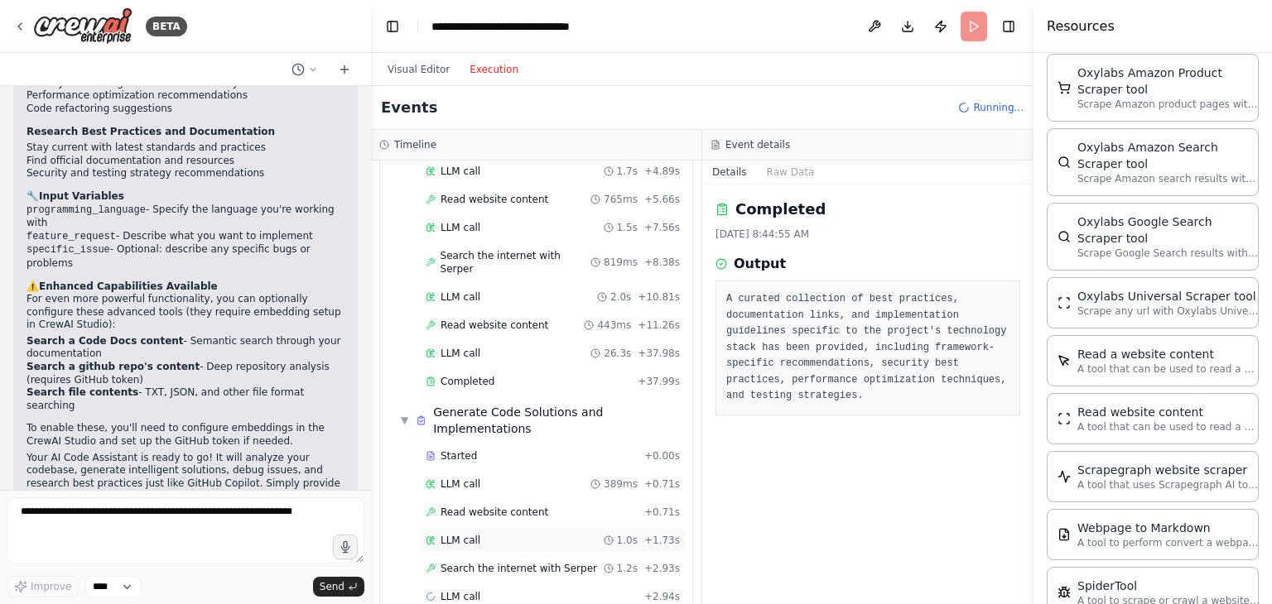
click at [476, 528] on div "LLM call 1.0s + 1.73s" at bounding box center [553, 540] width 266 height 25
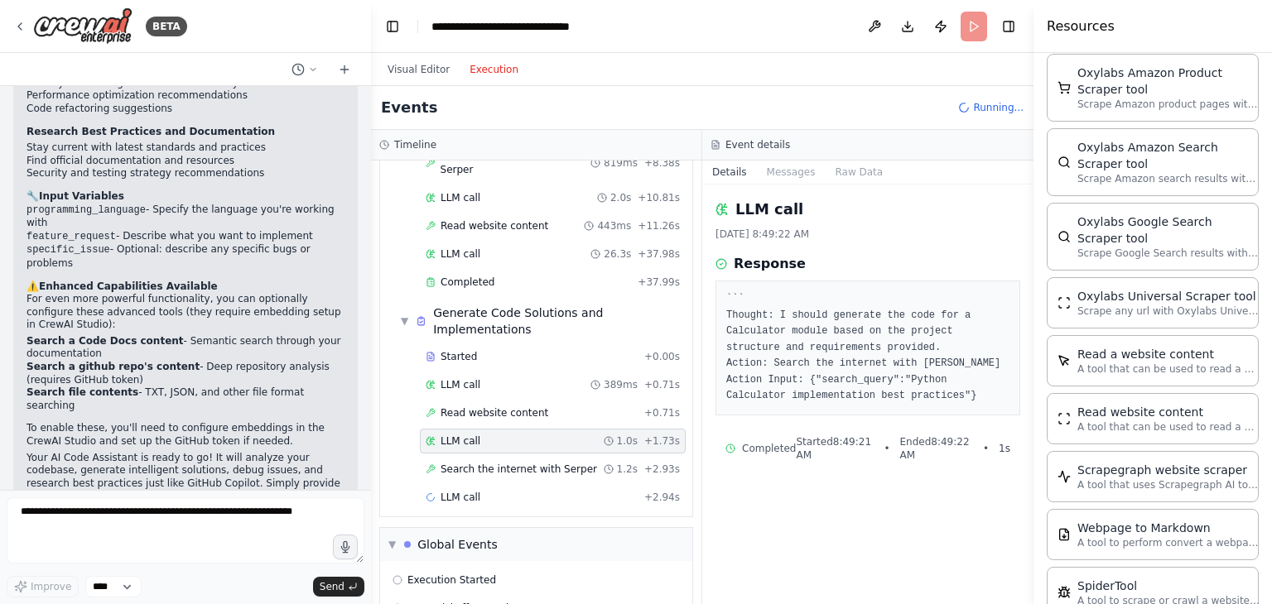
scroll to position [312, 0]
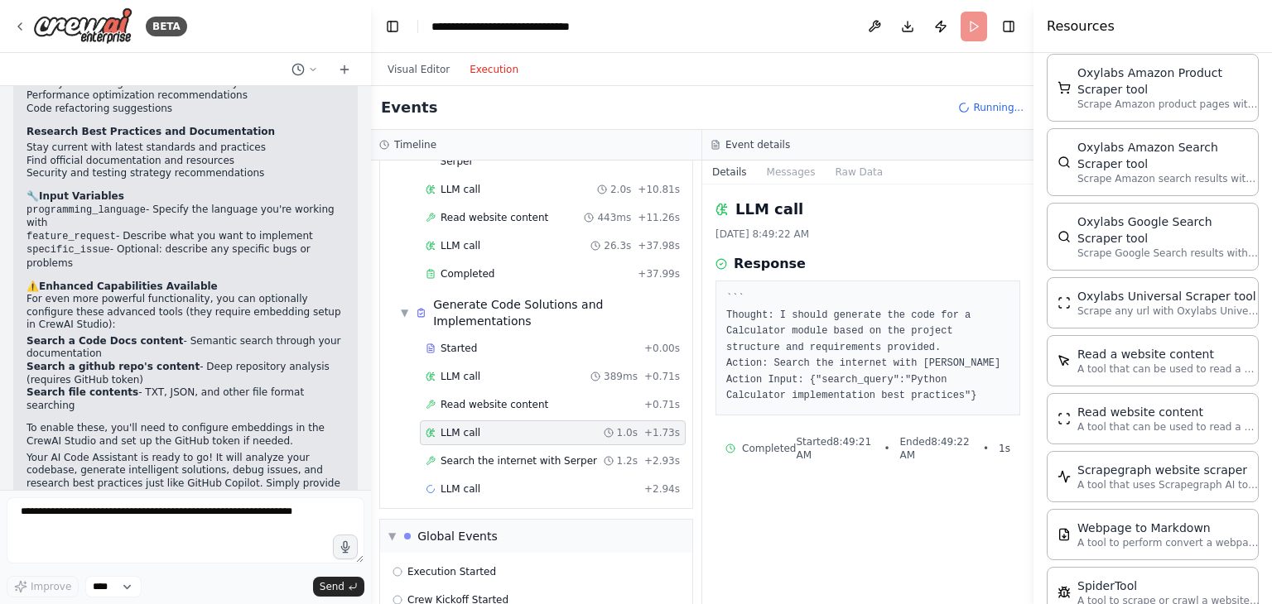
click at [784, 362] on pre "``` Thought: I should generate the code for a Calculator module based on the pr…" at bounding box center [867, 347] width 283 height 113
drag, startPoint x: 784, startPoint y: 362, endPoint x: 923, endPoint y: 366, distance: 139.2
click at [923, 366] on pre "``` Thought: I should generate the code for a Calculator module based on the pr…" at bounding box center [867, 347] width 283 height 113
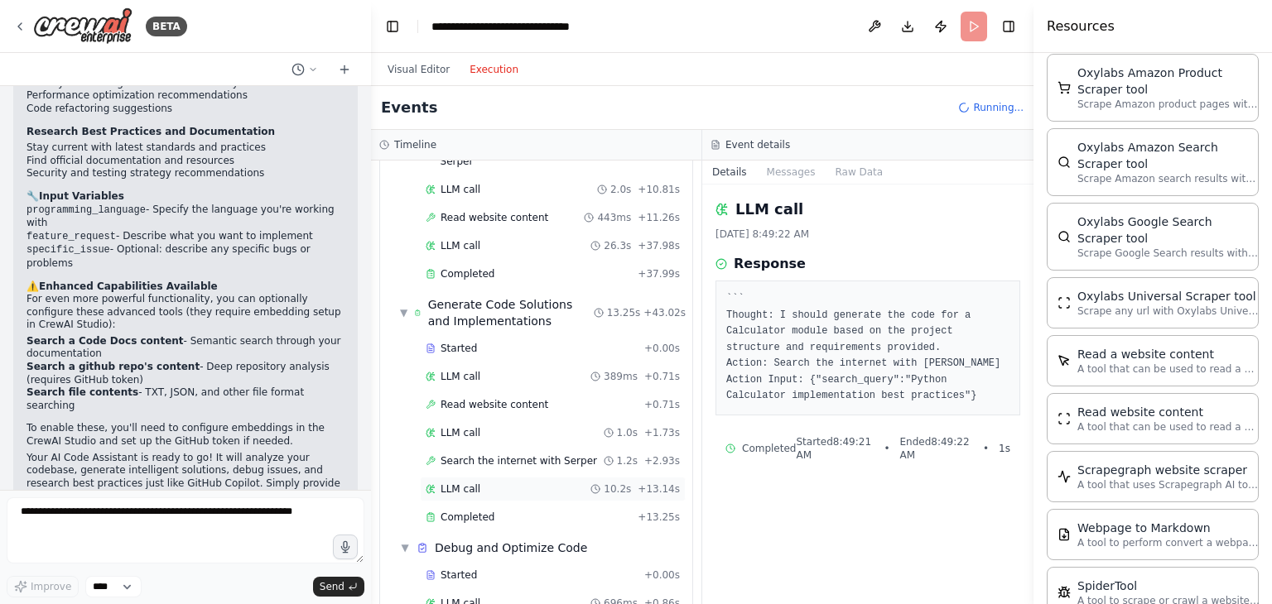
click at [556, 483] on div "LLM call 10.2s + 13.14s" at bounding box center [553, 489] width 254 height 13
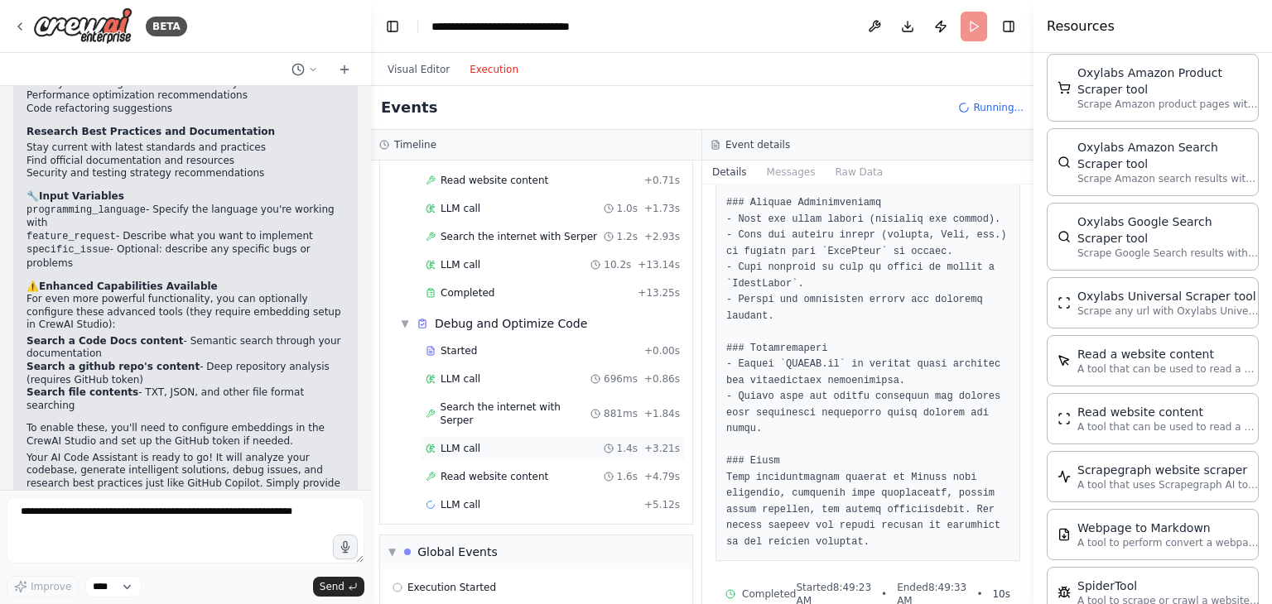
scroll to position [537, 0]
click at [533, 442] on div "LLM call 1.4s + 3.21s" at bounding box center [553, 448] width 254 height 13
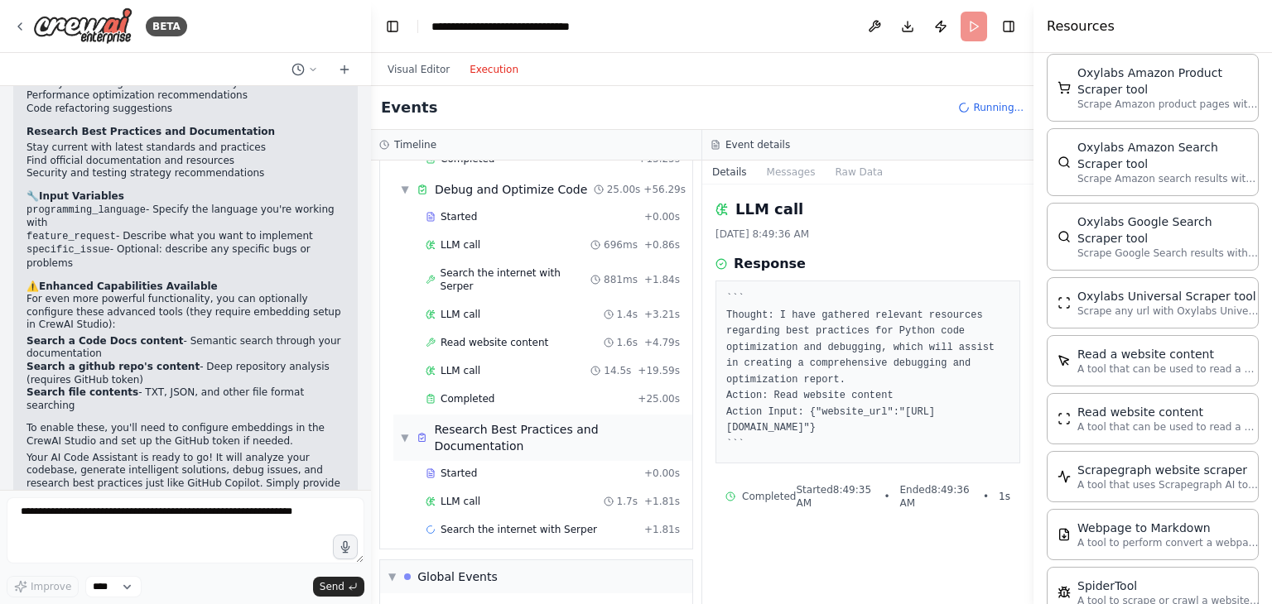
scroll to position [678, 0]
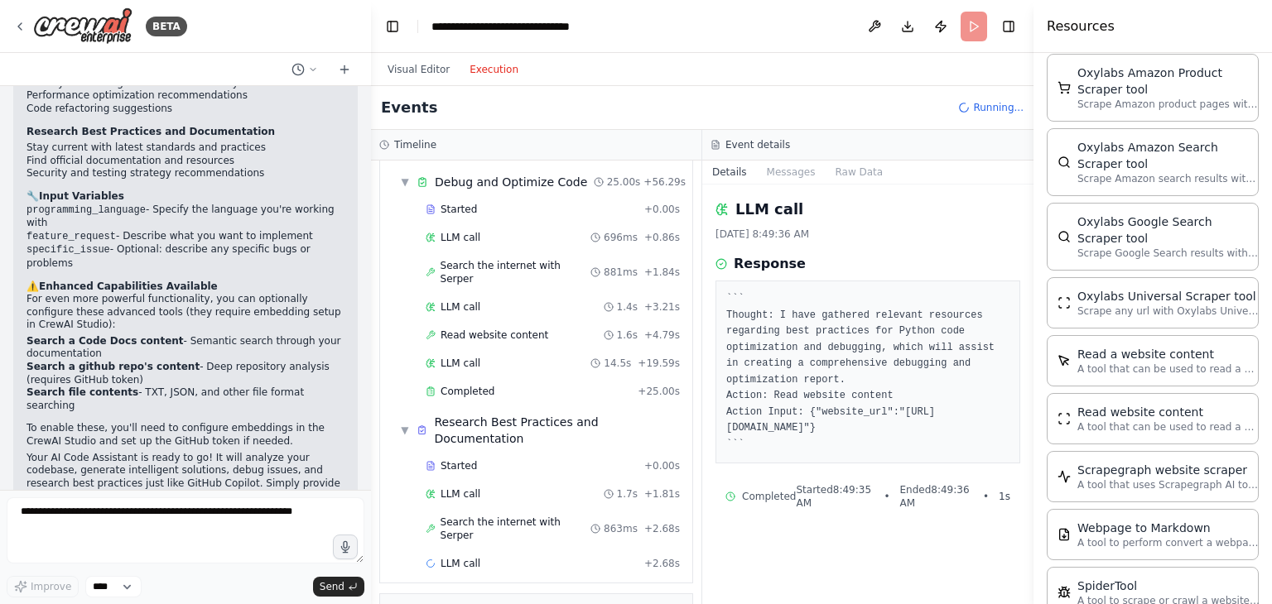
click at [537, 516] on span "Search the internet with Serper" at bounding box center [515, 529] width 151 height 26
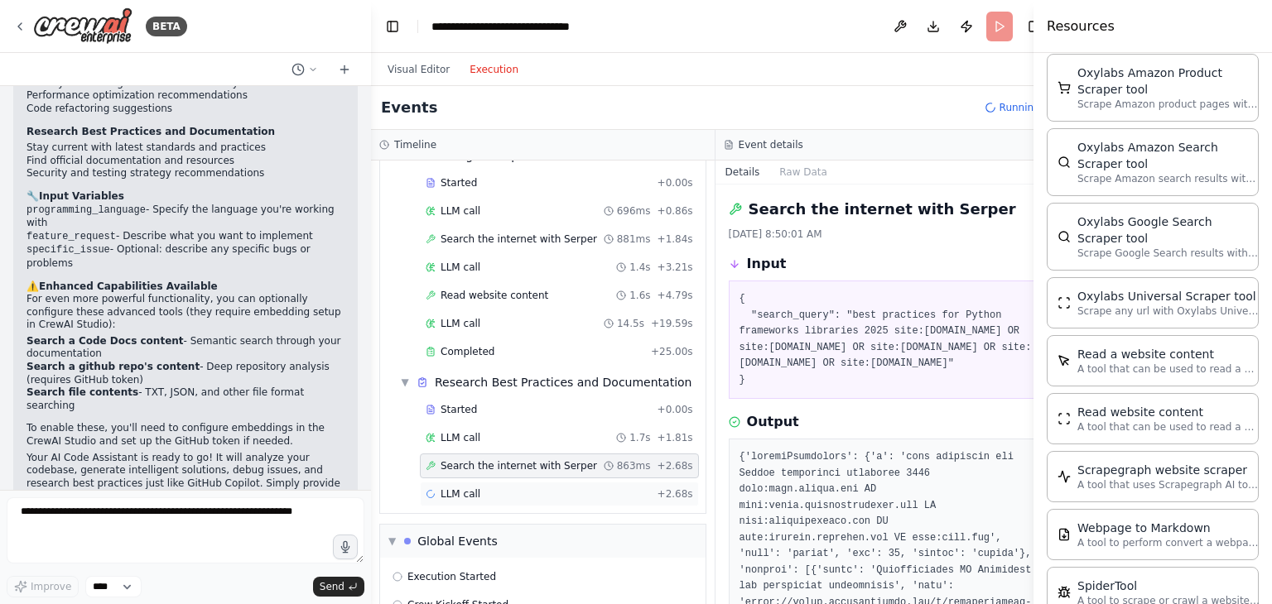
click at [536, 488] on div "LLM call + 2.68s" at bounding box center [559, 494] width 267 height 13
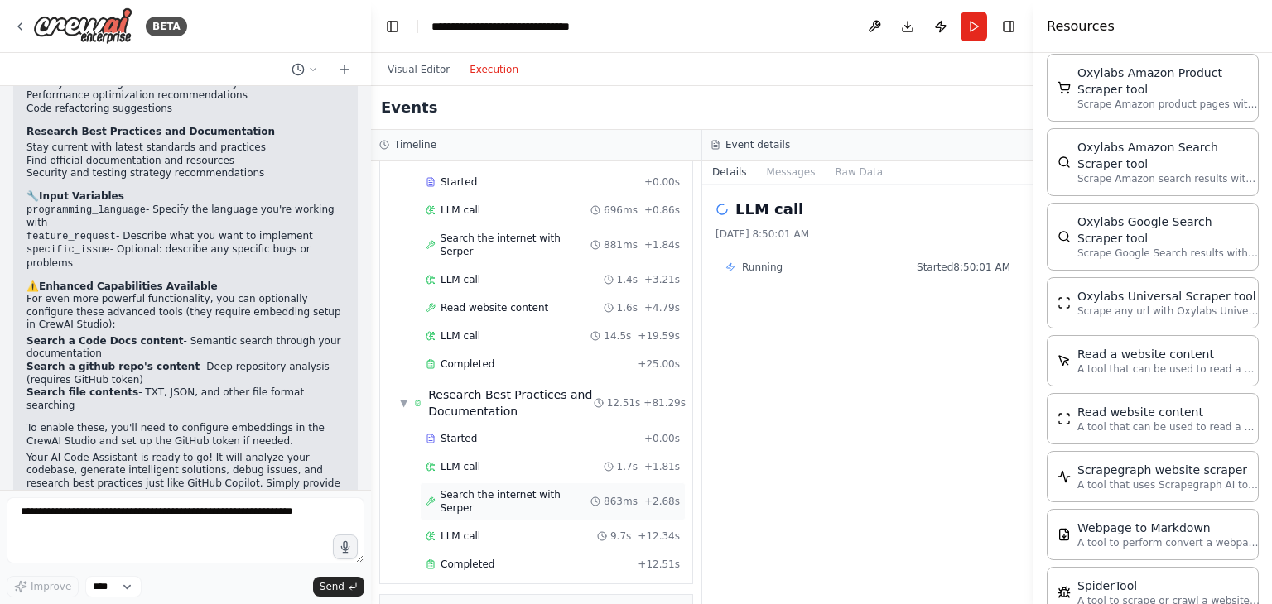
scroll to position [806, 0]
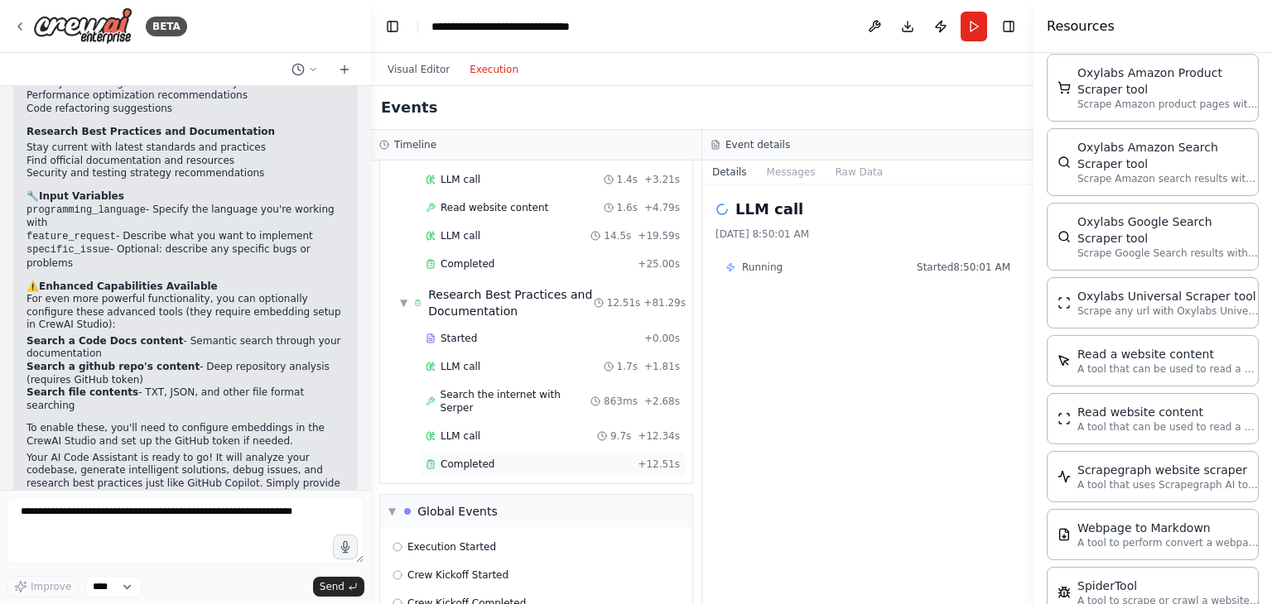
click at [512, 452] on div "Completed + 12.51s" at bounding box center [553, 464] width 266 height 25
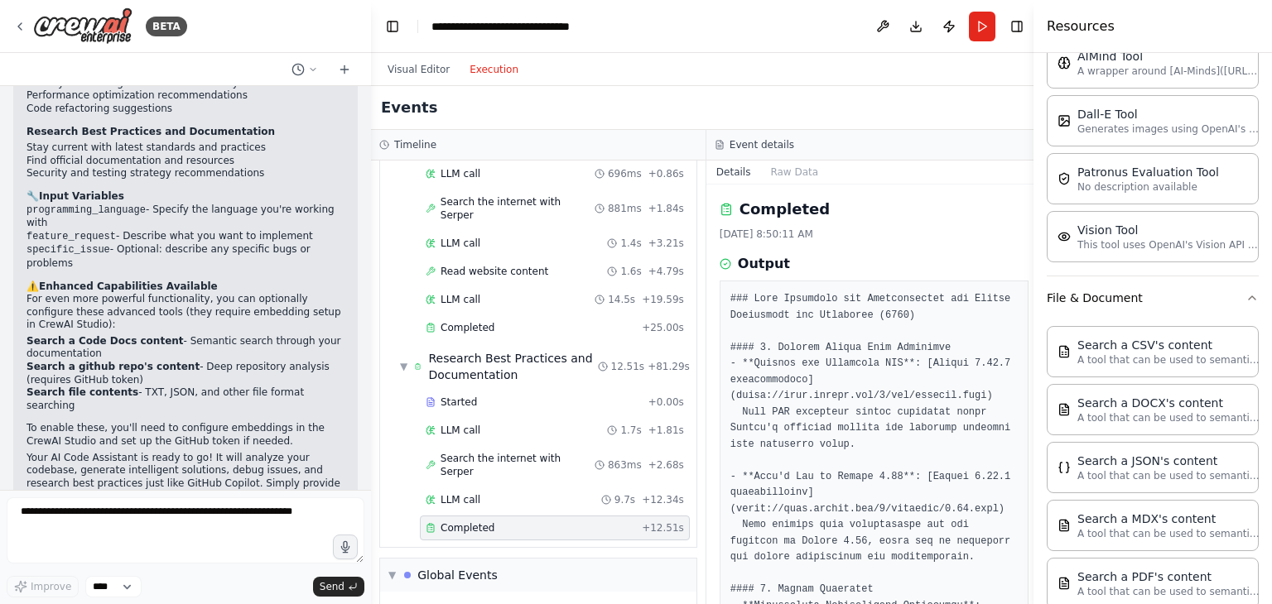
scroll to position [0, 0]
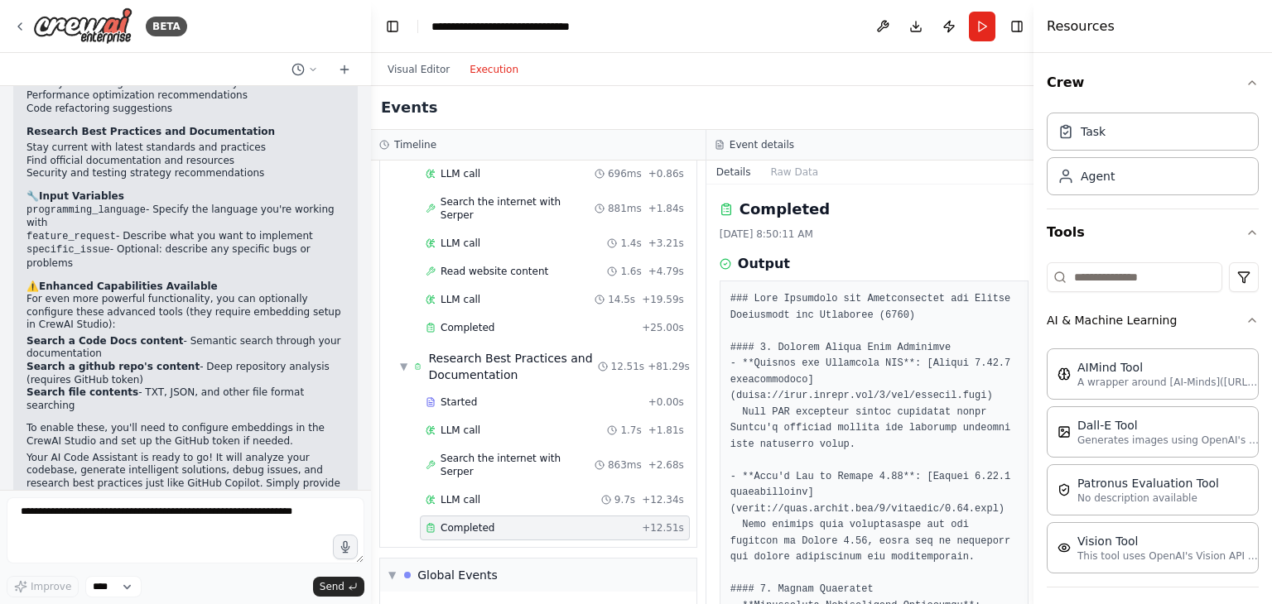
click at [426, 74] on button "Visual Editor" at bounding box center [419, 70] width 82 height 20
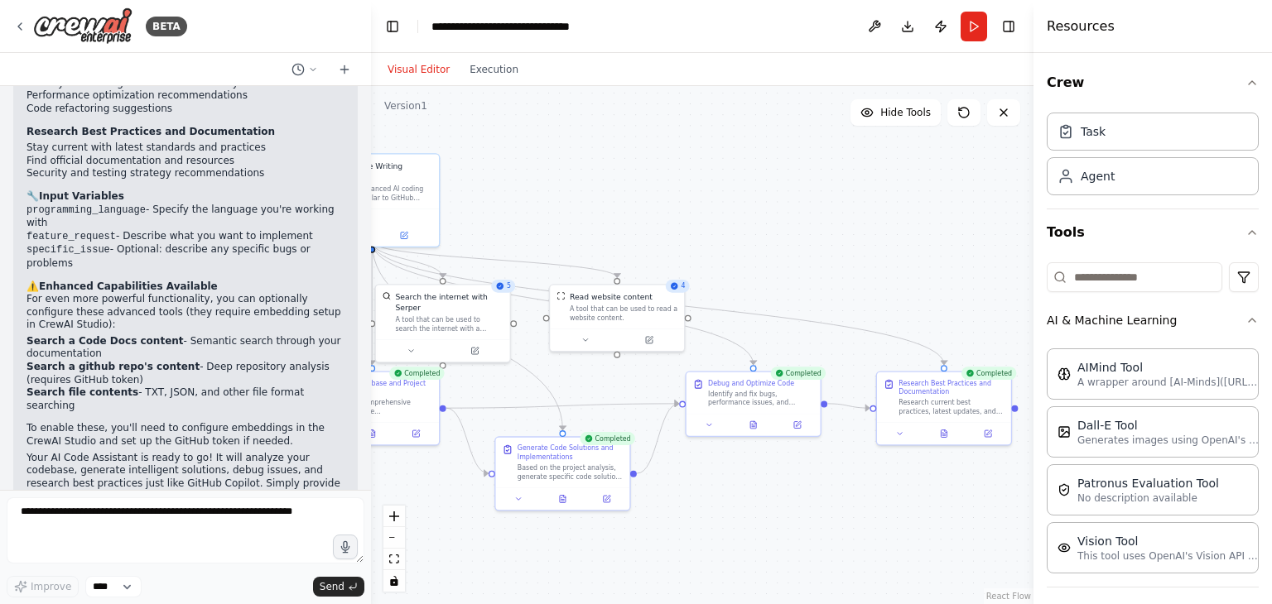
drag, startPoint x: 915, startPoint y: 464, endPoint x: 718, endPoint y: 460, distance: 197.1
click at [718, 460] on div ".deletable-edge-delete-btn { width: 20px; height: 20px; border: 0px solid #ffff…" at bounding box center [702, 345] width 662 height 518
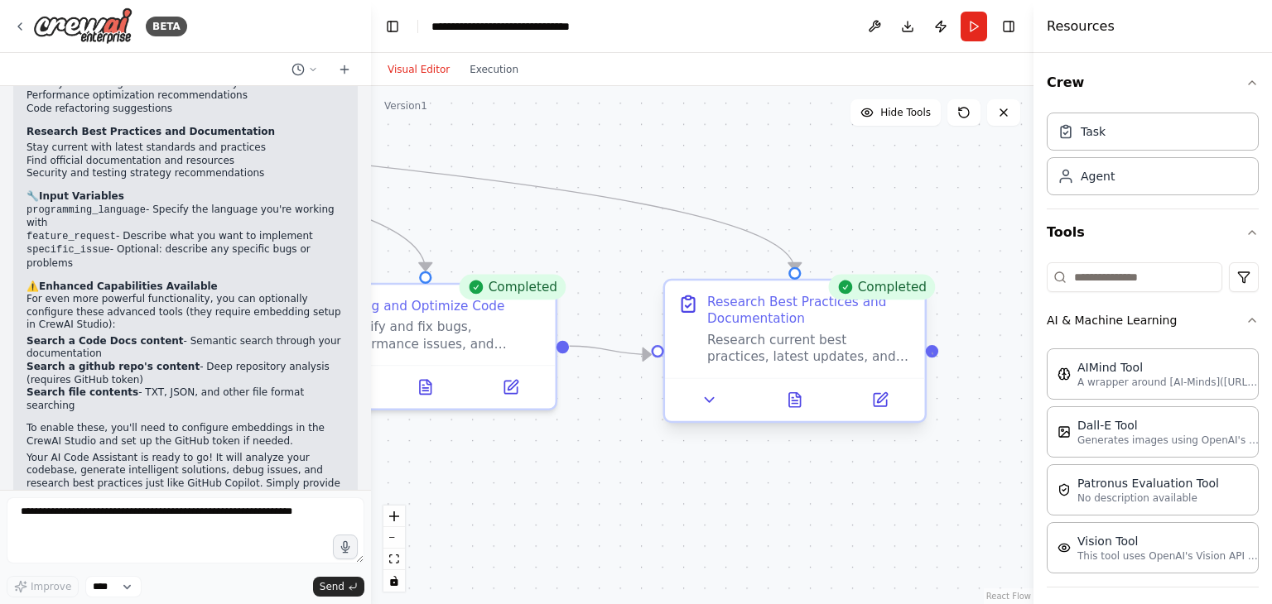
click at [932, 353] on div at bounding box center [932, 350] width 12 height 12
click at [932, 348] on div at bounding box center [932, 350] width 12 height 12
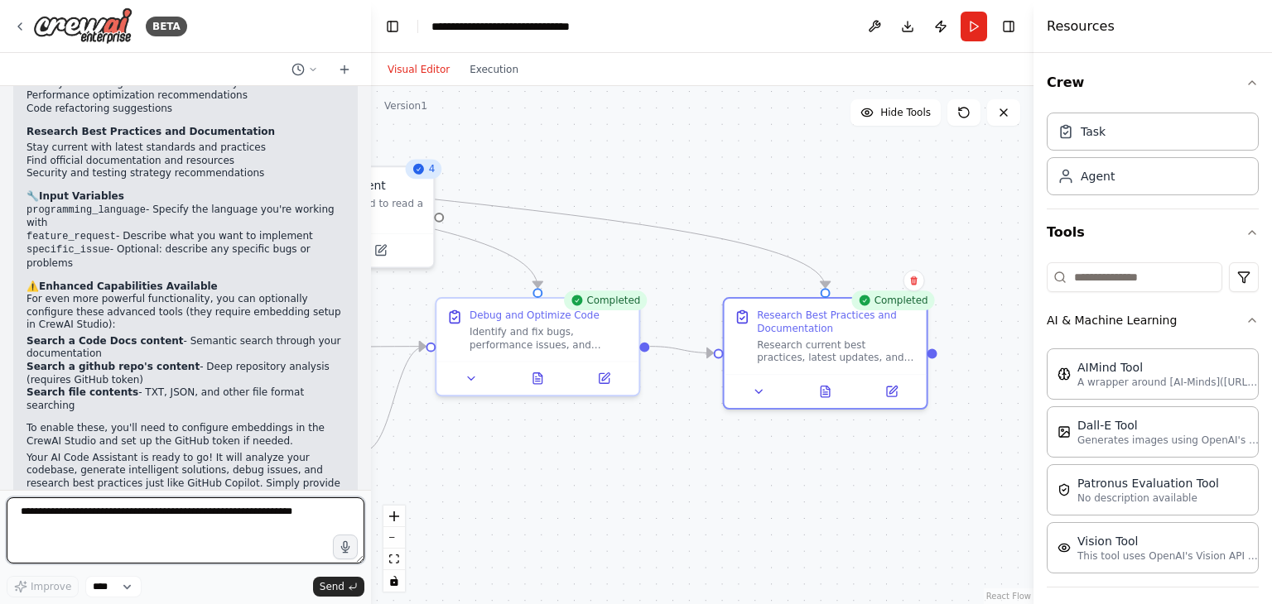
click at [250, 515] on textarea at bounding box center [186, 531] width 358 height 66
type textarea "**********"
